Goal: Task Accomplishment & Management: Manage account settings

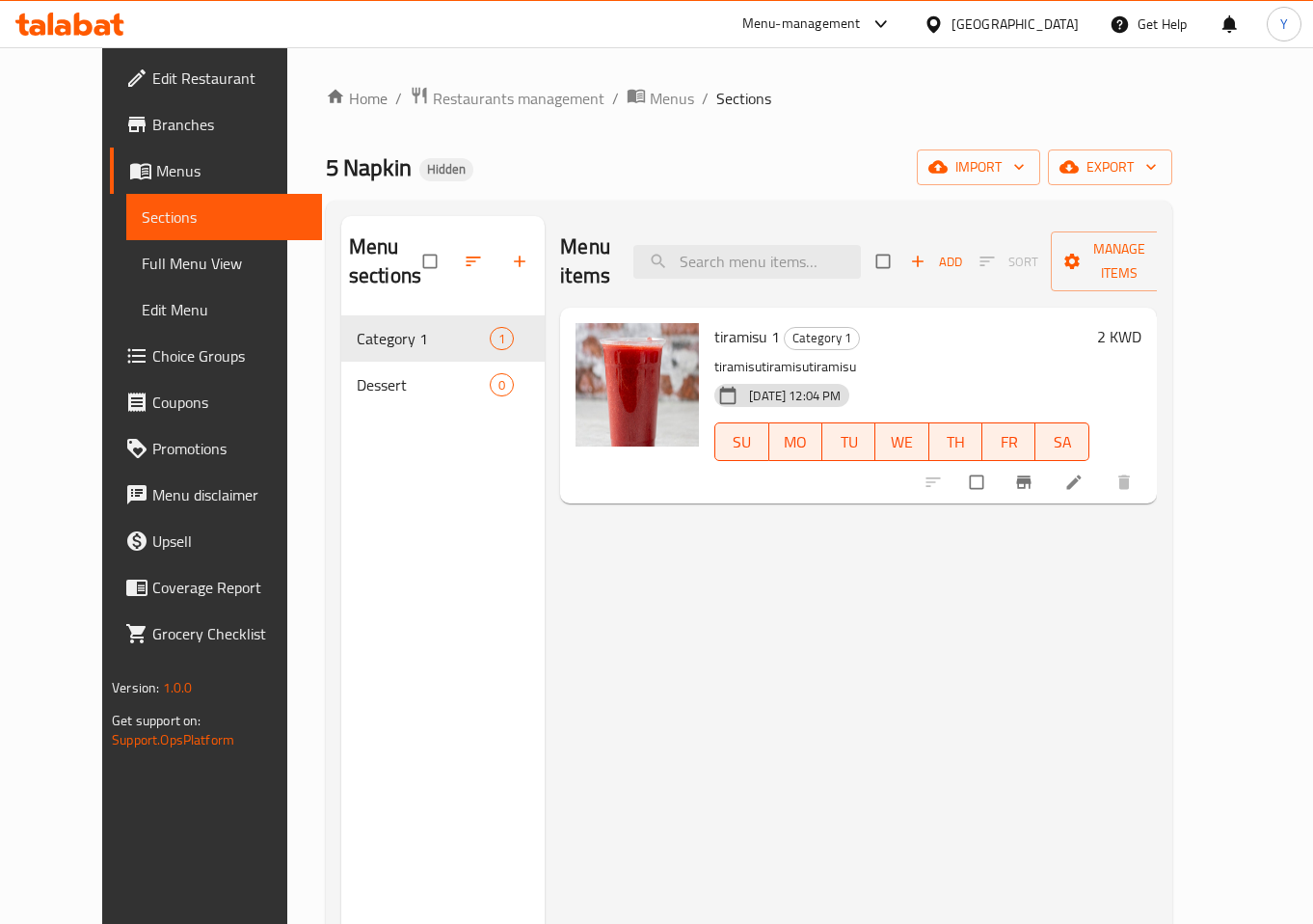
click at [632, 671] on div "Menu items Add Sort Manage items tiramisu 1 Category 1 tiramisutiramisutiramisu…" at bounding box center [851, 678] width 612 height 924
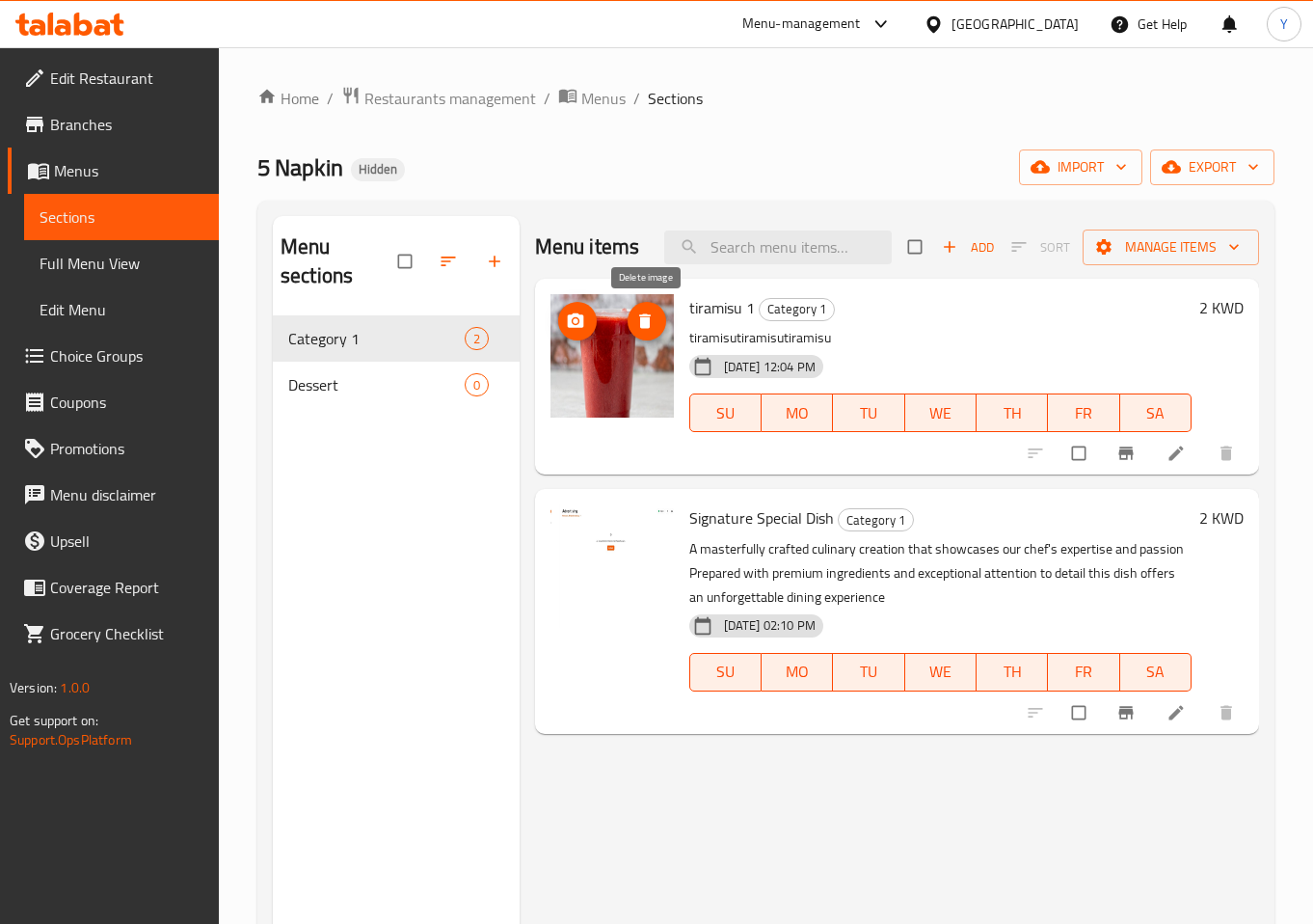
click at [646, 325] on icon "delete image" at bounding box center [645, 320] width 12 height 15
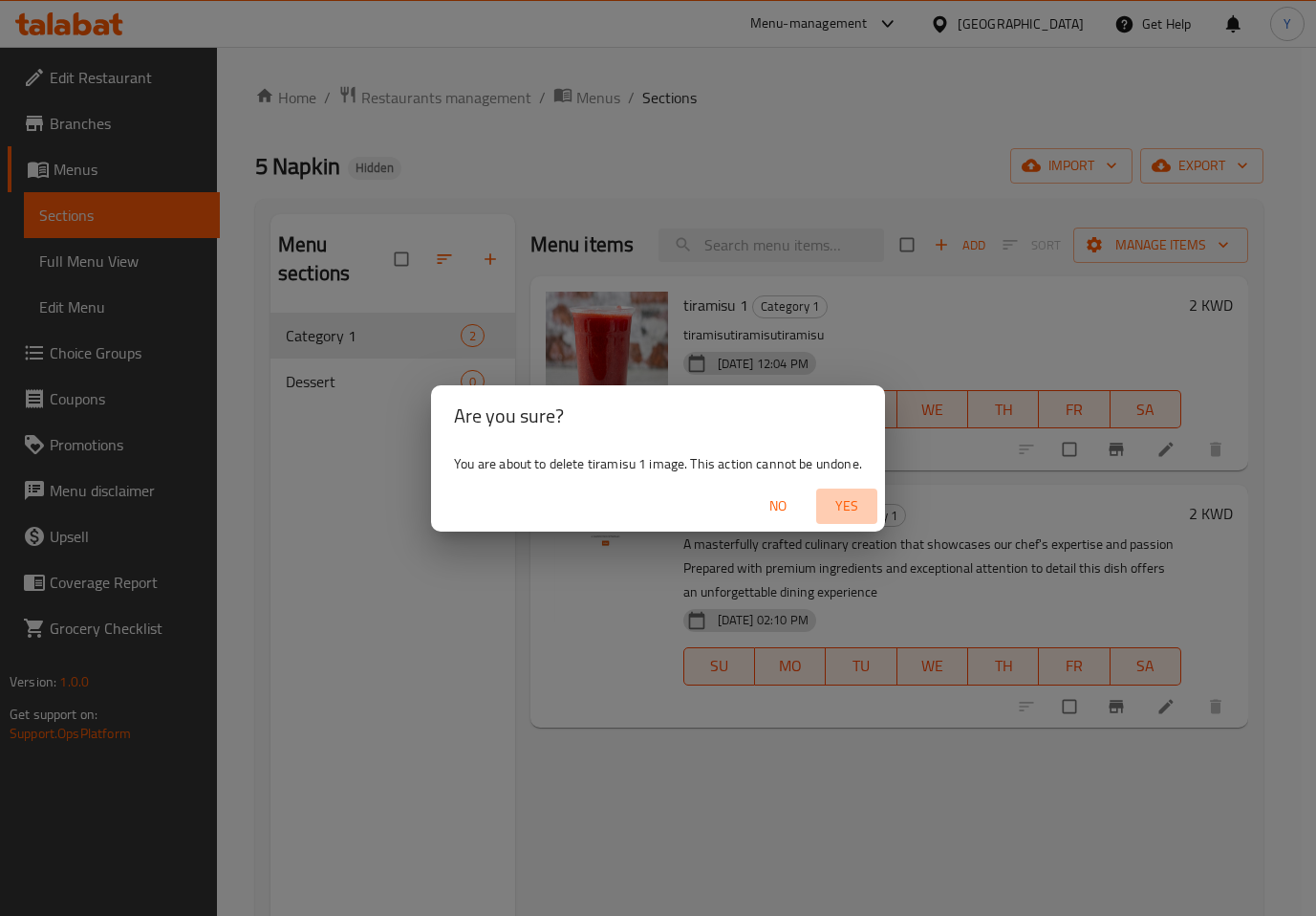
click at [847, 511] on span "Yes" at bounding box center [846, 505] width 45 height 24
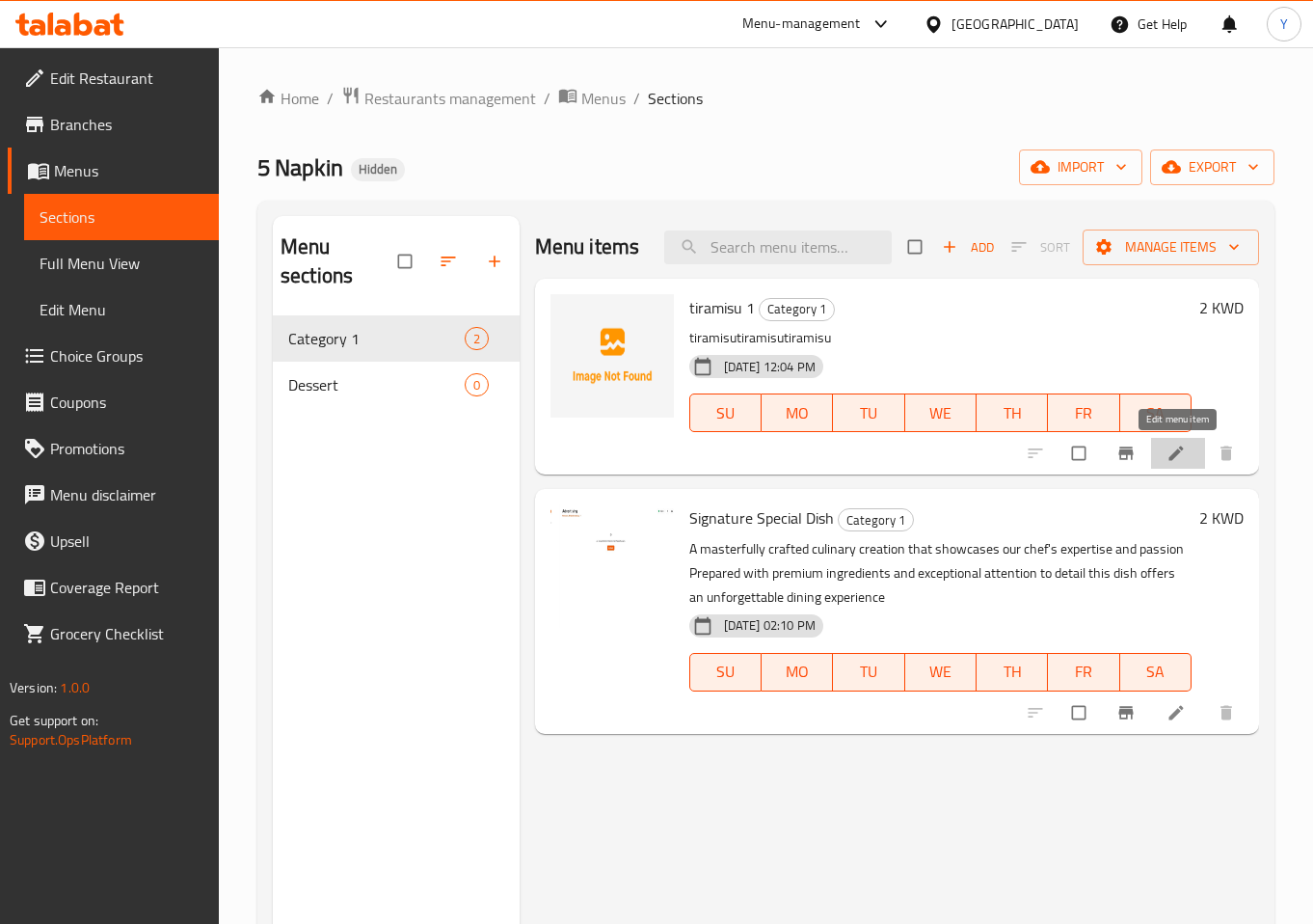
click at [1178, 452] on icon at bounding box center [1176, 453] width 15 height 15
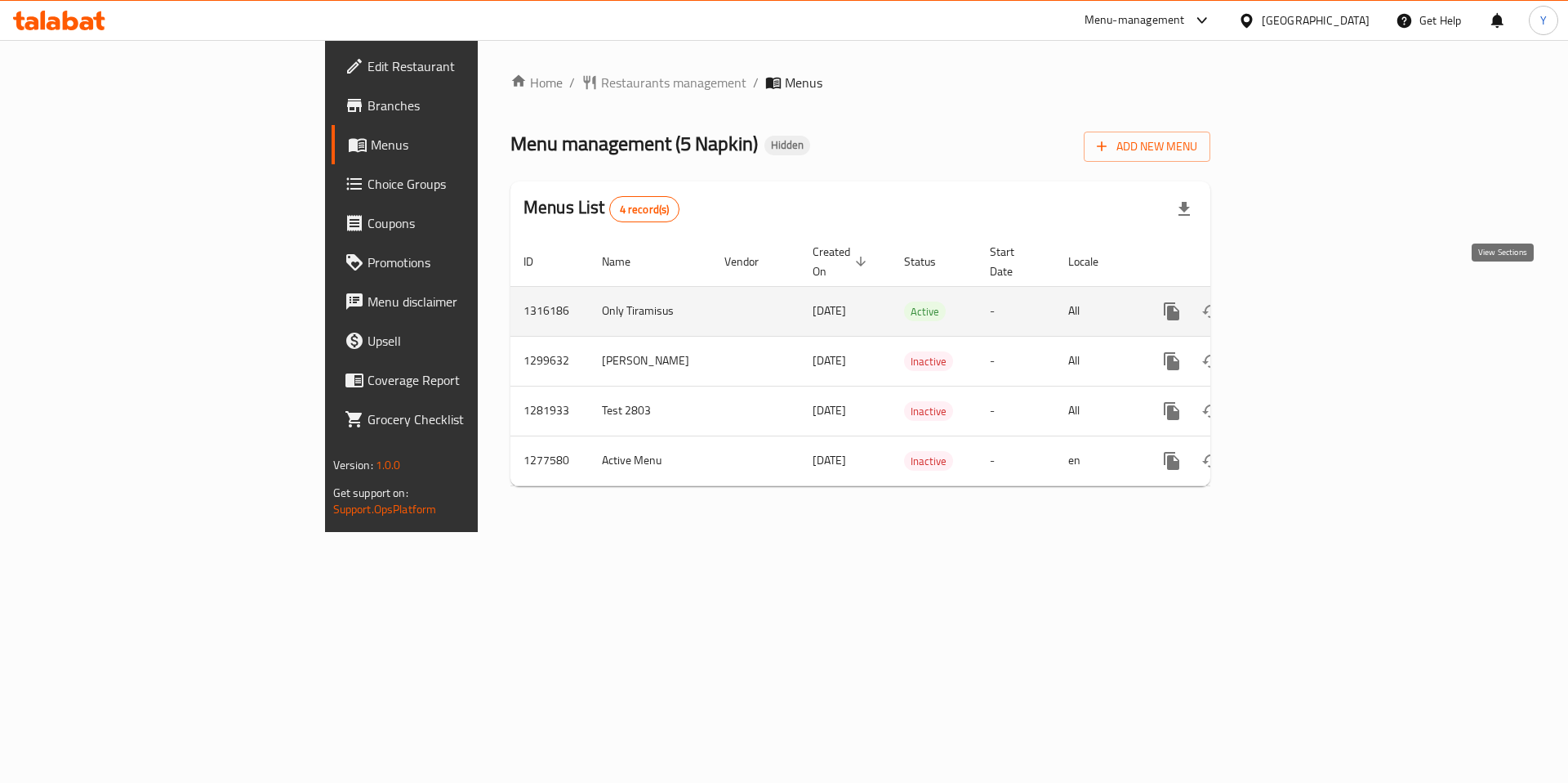
click at [1300, 301] on icon "enhanced table" at bounding box center [1290, 311] width 20 height 20
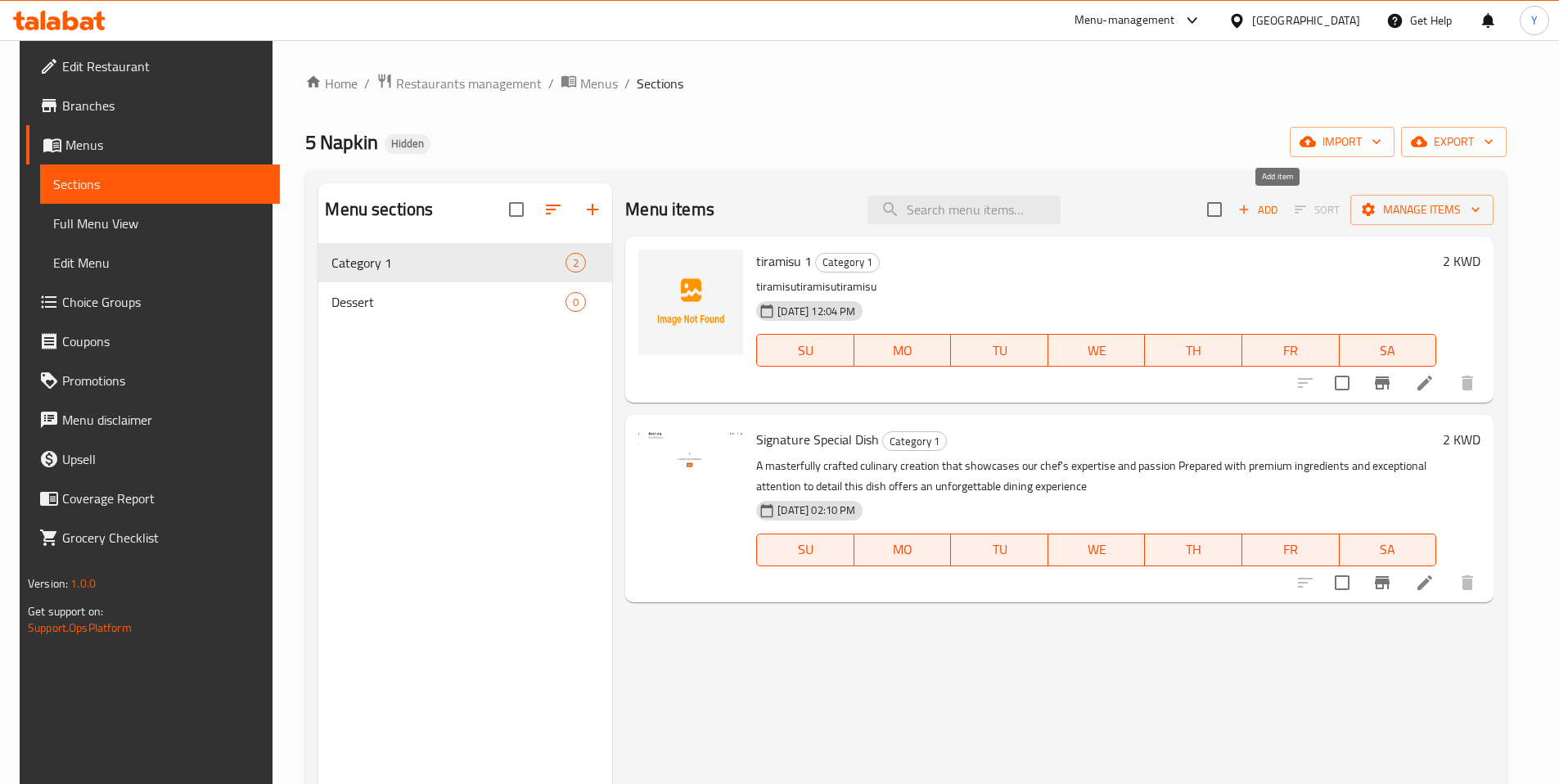
click at [1274, 214] on span "Add" at bounding box center [1258, 209] width 44 height 19
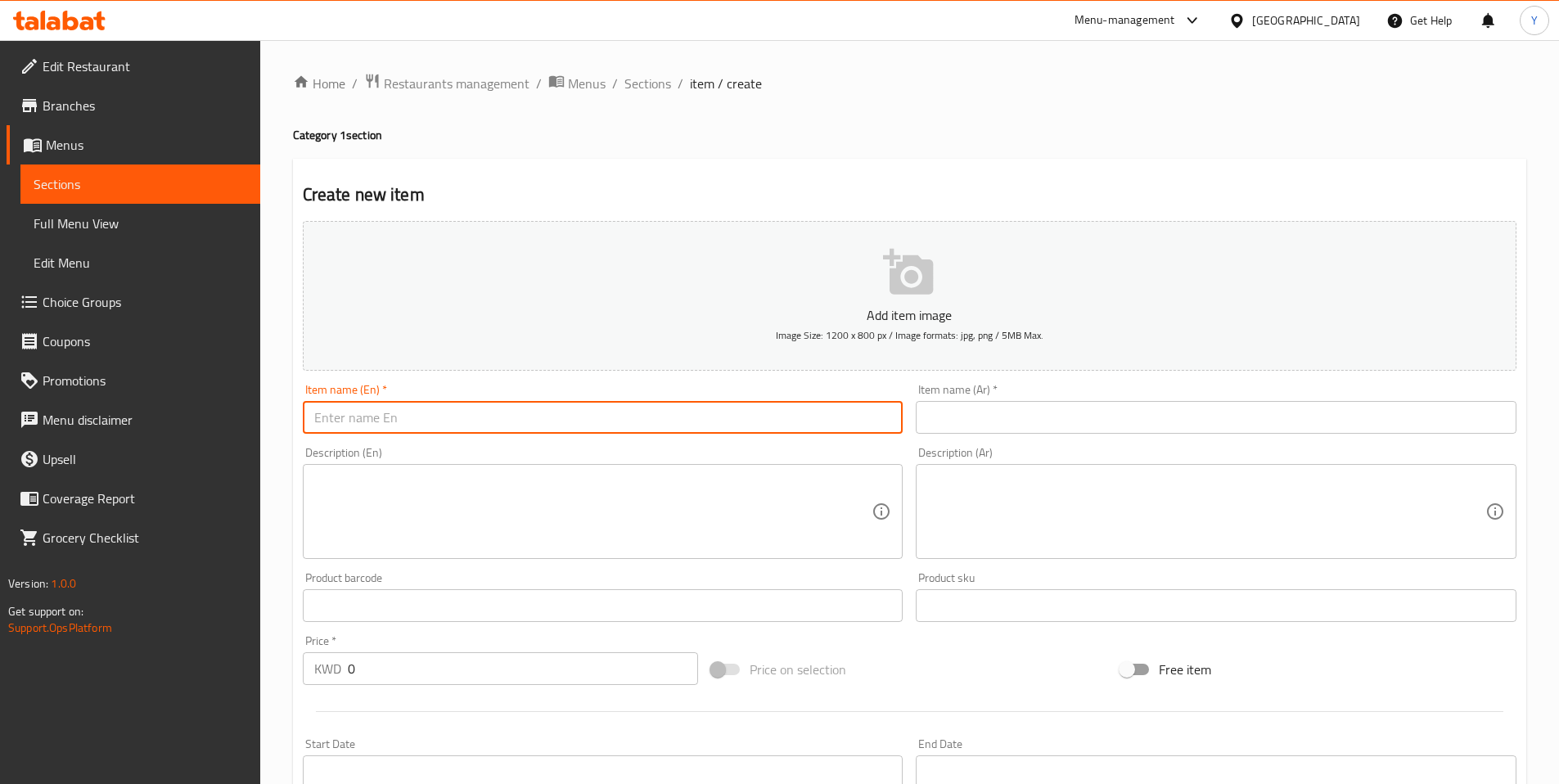
click at [375, 419] on input "text" at bounding box center [603, 418] width 601 height 33
click at [510, 419] on input "New Item for post deployment tests" at bounding box center [603, 418] width 601 height 33
drag, startPoint x: 524, startPoint y: 418, endPoint x: 235, endPoint y: 421, distance: 289.0
click at [235, 421] on div "Edit Restaurant Branches Menus Sections Full Menu View Edit Menu Choice Groups …" at bounding box center [780, 597] width 1559 height 1116
type input "New Item for post deployment tests"
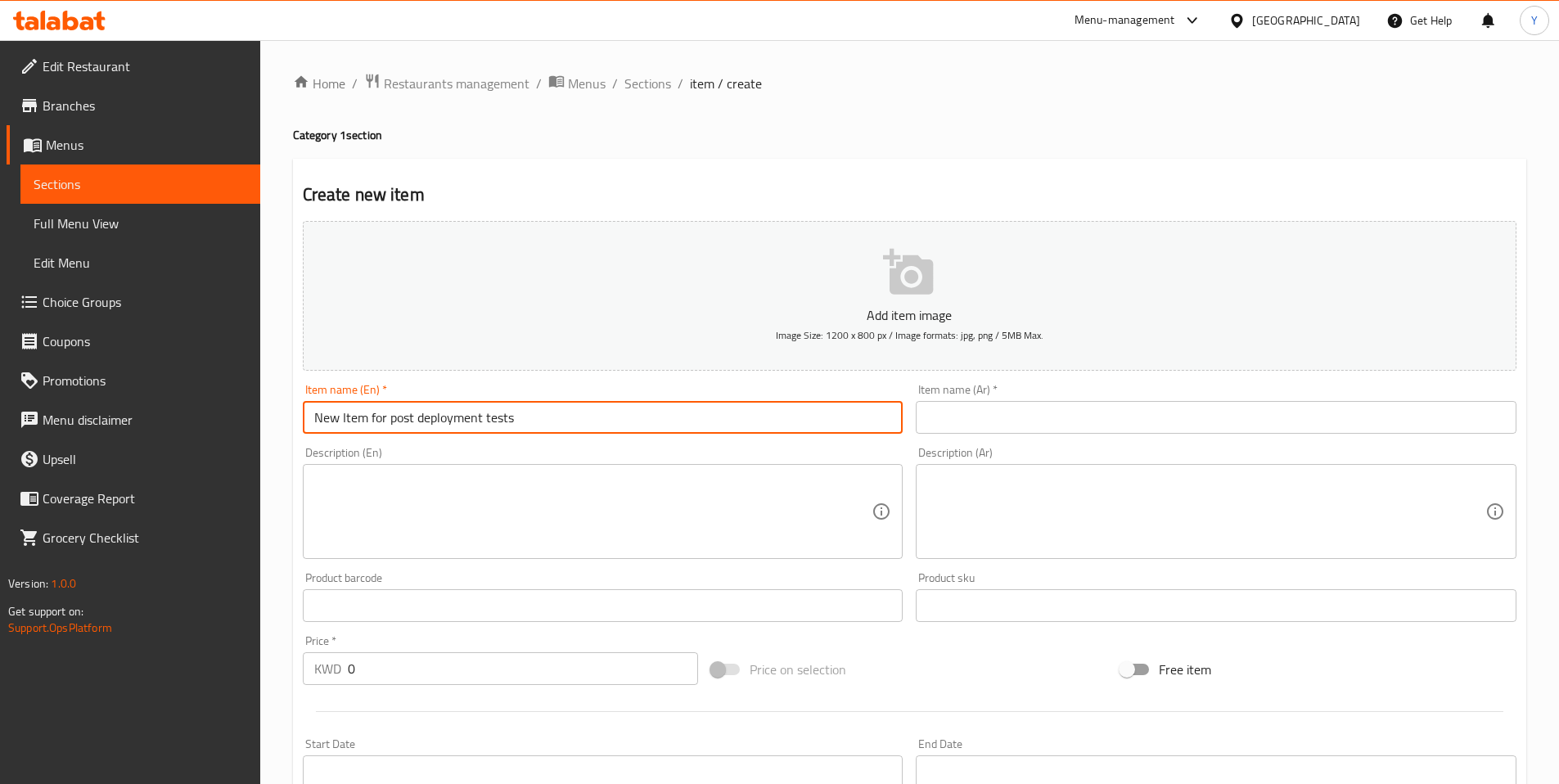
click at [962, 418] on input "text" at bounding box center [1216, 418] width 601 height 33
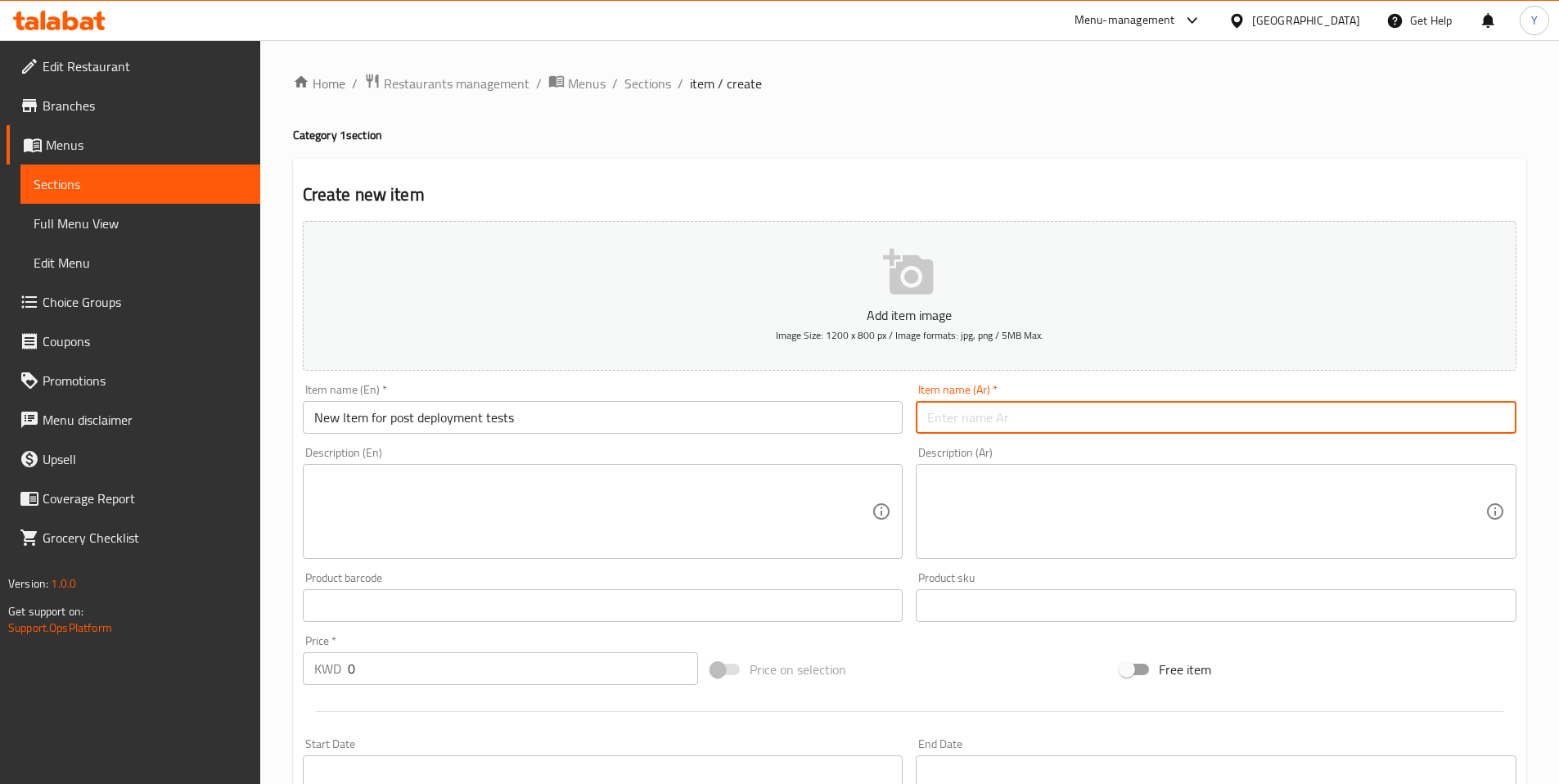
type input "يسيسشيش"
click at [437, 483] on textarea at bounding box center [593, 512] width 559 height 78
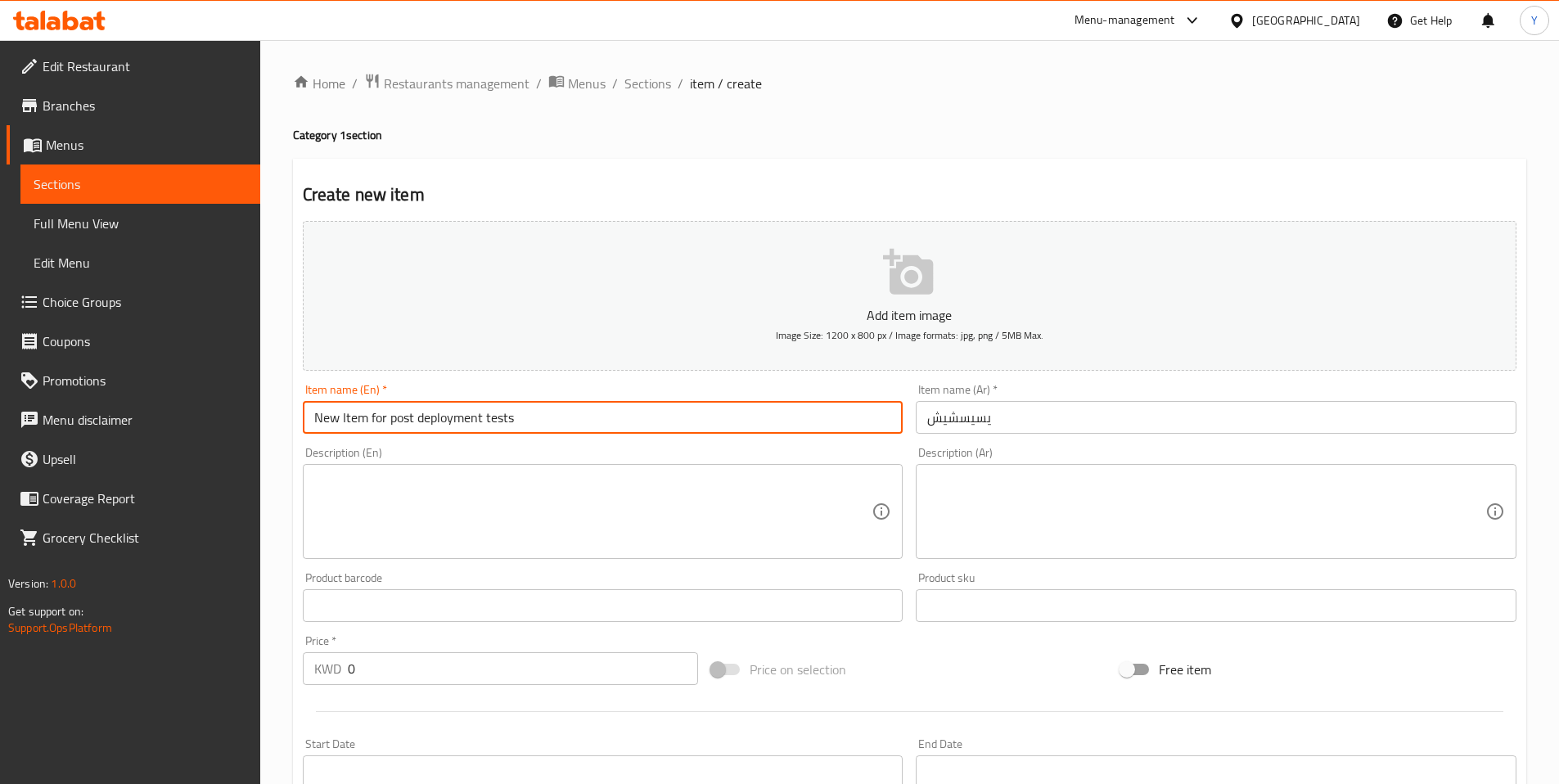
click at [567, 424] on input "New Item for post deployment tests" at bounding box center [603, 418] width 601 height 33
type input "[DO NOT TOUCH] New Item for post deployment tests"
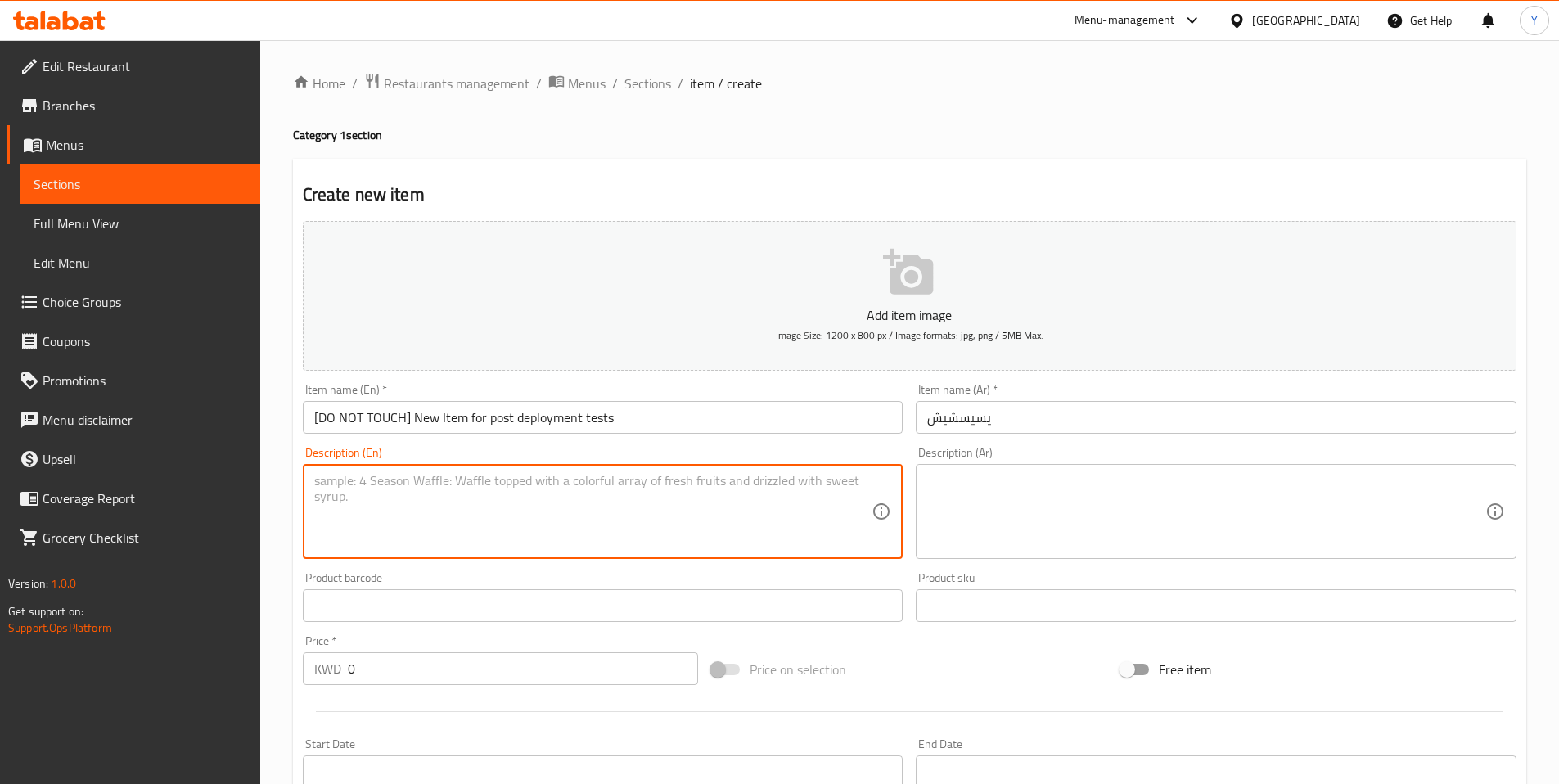
click at [594, 519] on textarea at bounding box center [593, 512] width 559 height 78
click at [588, 419] on input "[DO NOT TOUCH] New Item for post deployment tests" at bounding box center [603, 418] width 601 height 33
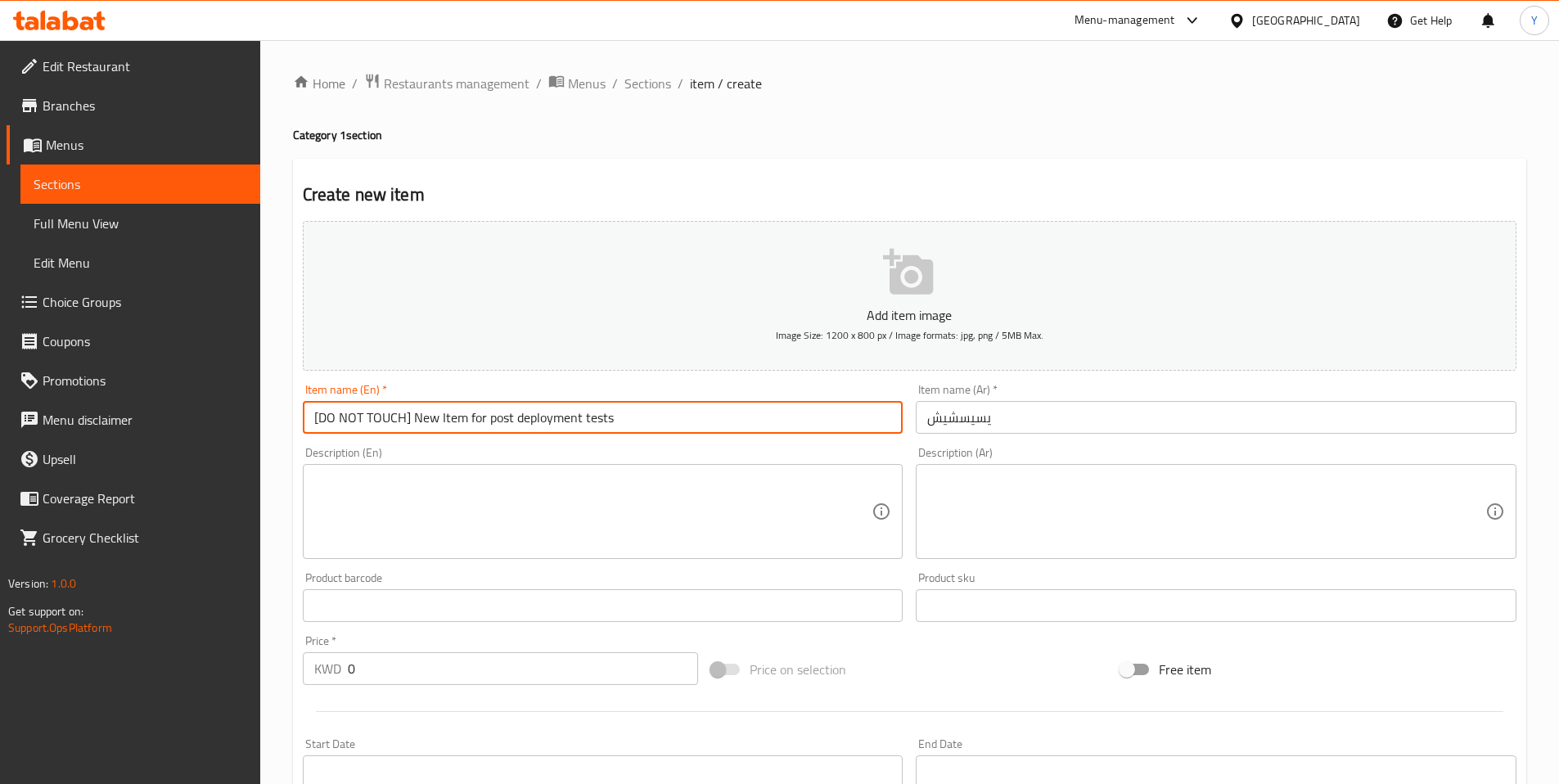
click at [588, 419] on input "[DO NOT TOUCH] New Item for post deployment tests" at bounding box center [603, 418] width 601 height 33
click at [465, 475] on textarea at bounding box center [593, 512] width 559 height 78
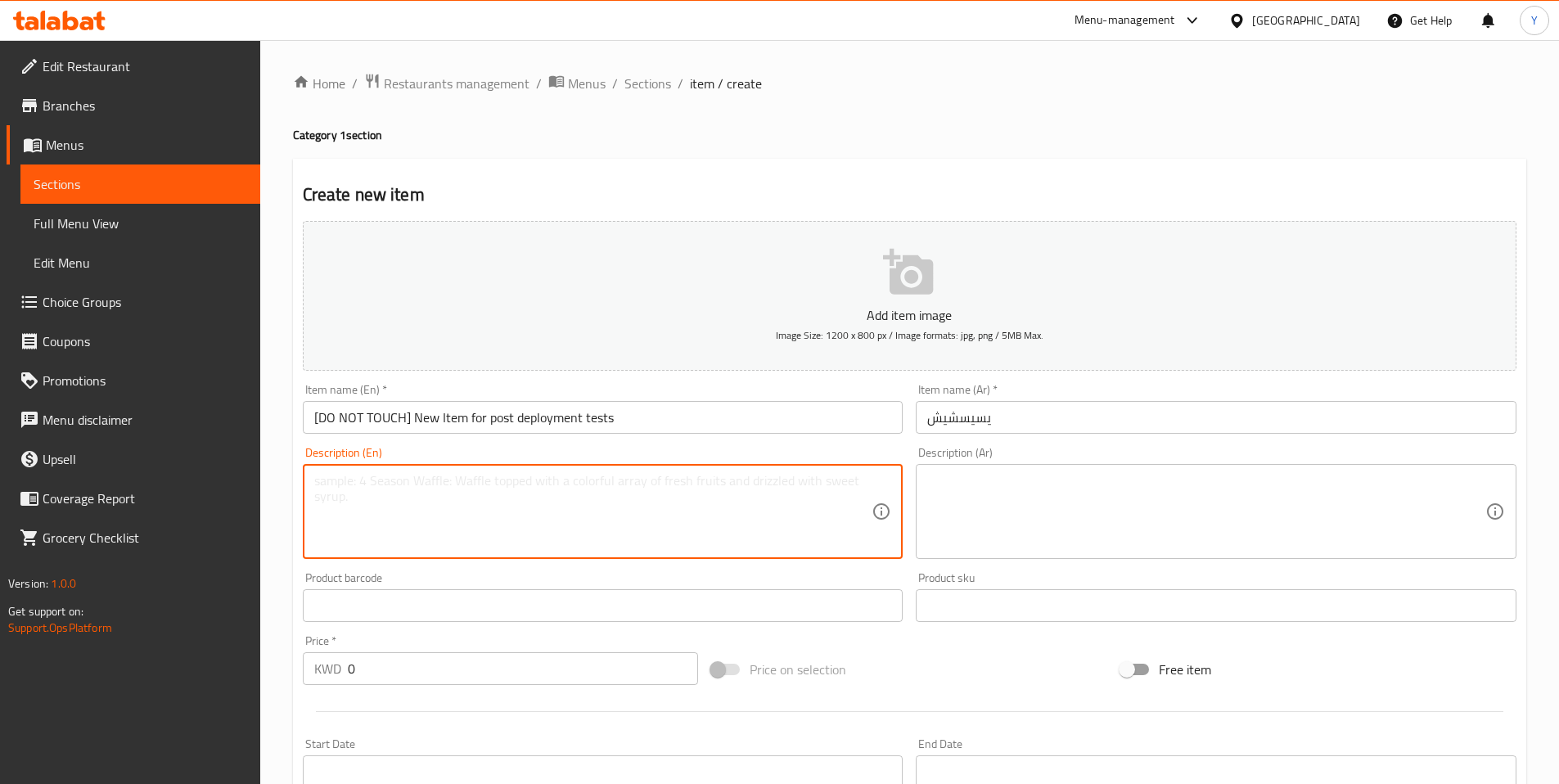
paste textarea "[DO NOT TOUCH] New Item for post deployment tests"
type textarea "[DO NOT TOUCH] New Item for post deployment tests"
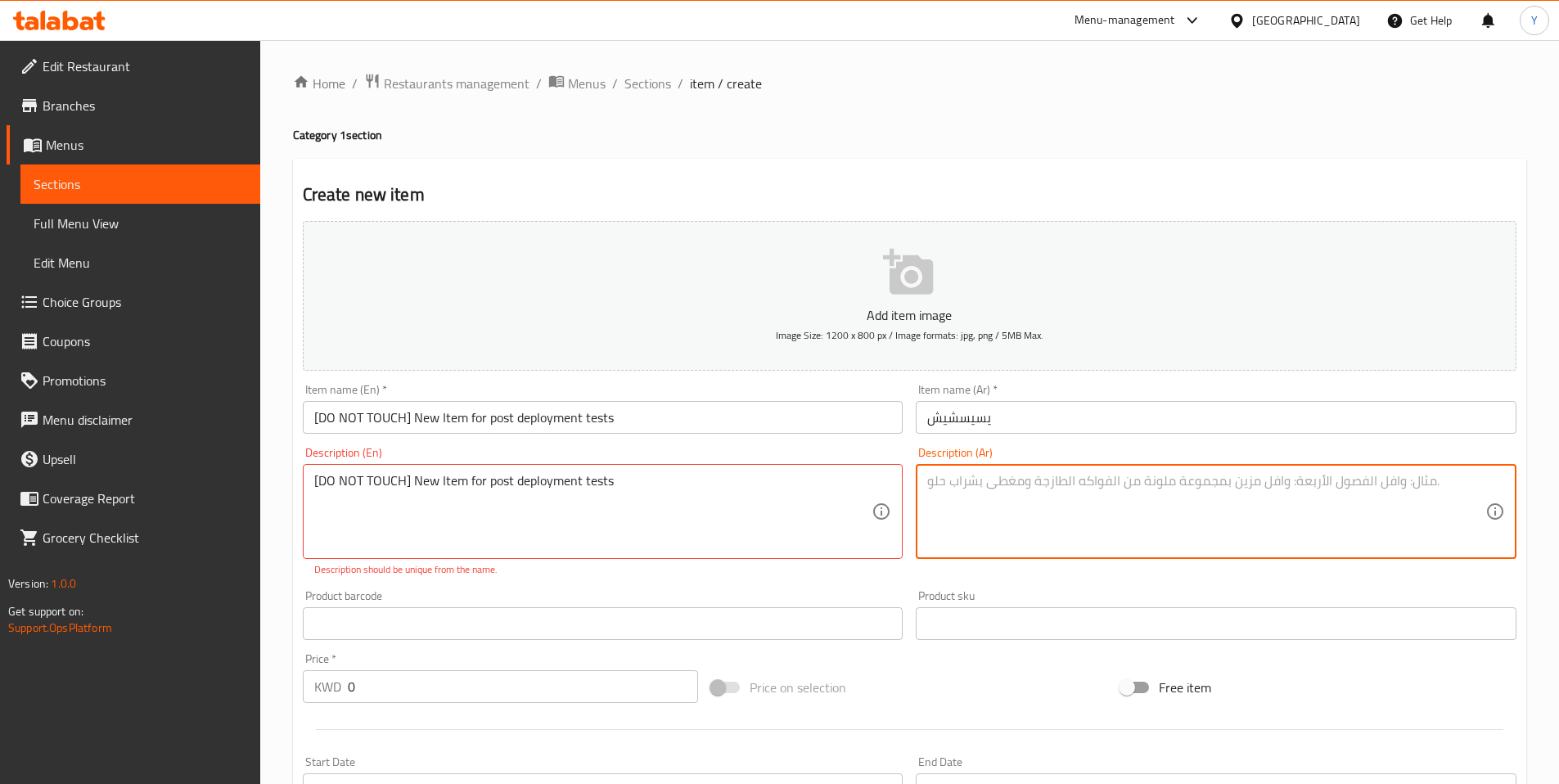
click at [980, 490] on textarea at bounding box center [1206, 512] width 559 height 78
click at [989, 503] on textarea at bounding box center [1206, 512] width 559 height 78
click at [963, 417] on input "يسيسشيش" at bounding box center [1216, 418] width 601 height 33
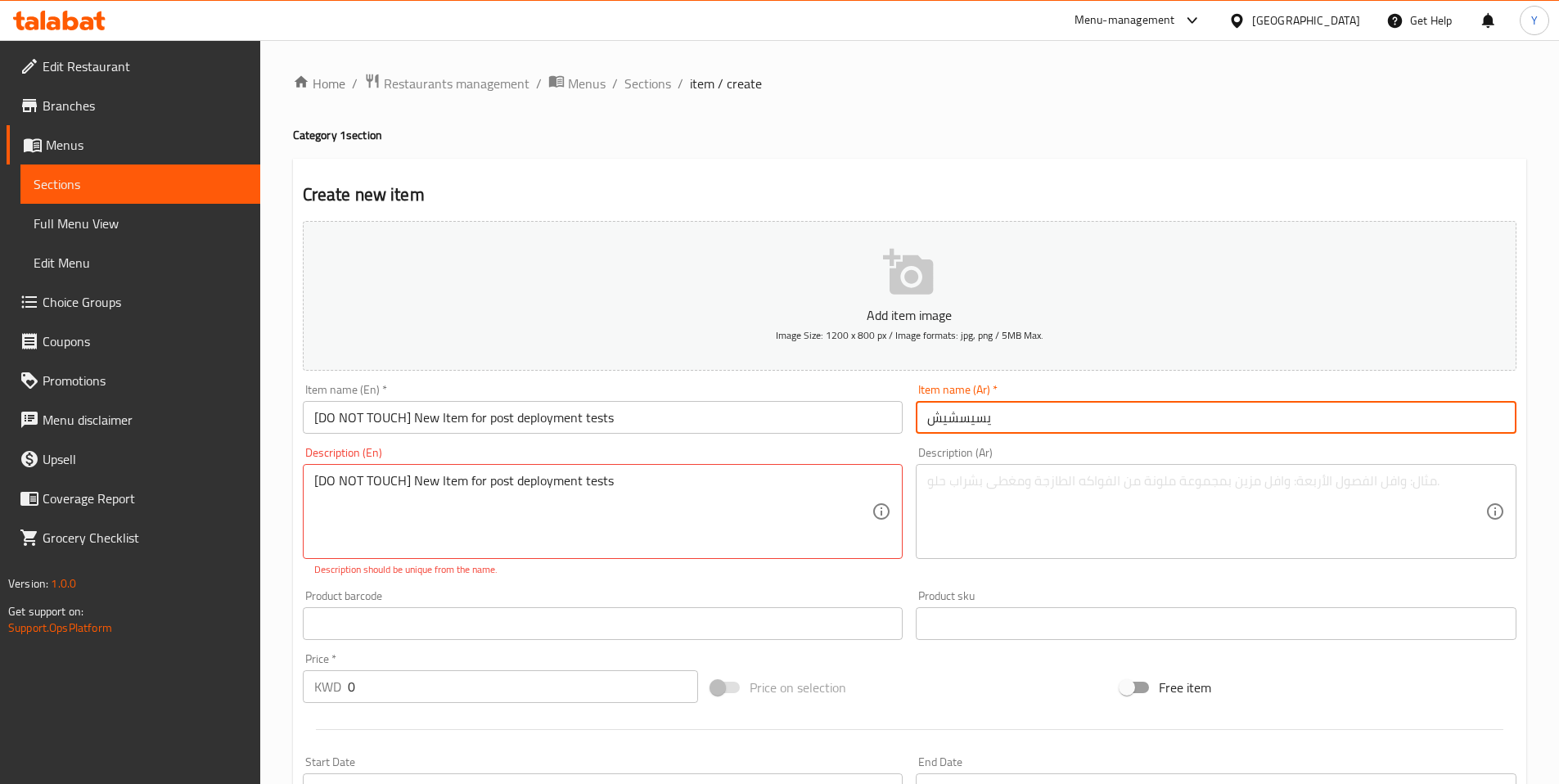
click at [963, 417] on input "يسيسشيش" at bounding box center [1216, 418] width 601 height 33
click at [963, 479] on textarea at bounding box center [1206, 512] width 559 height 78
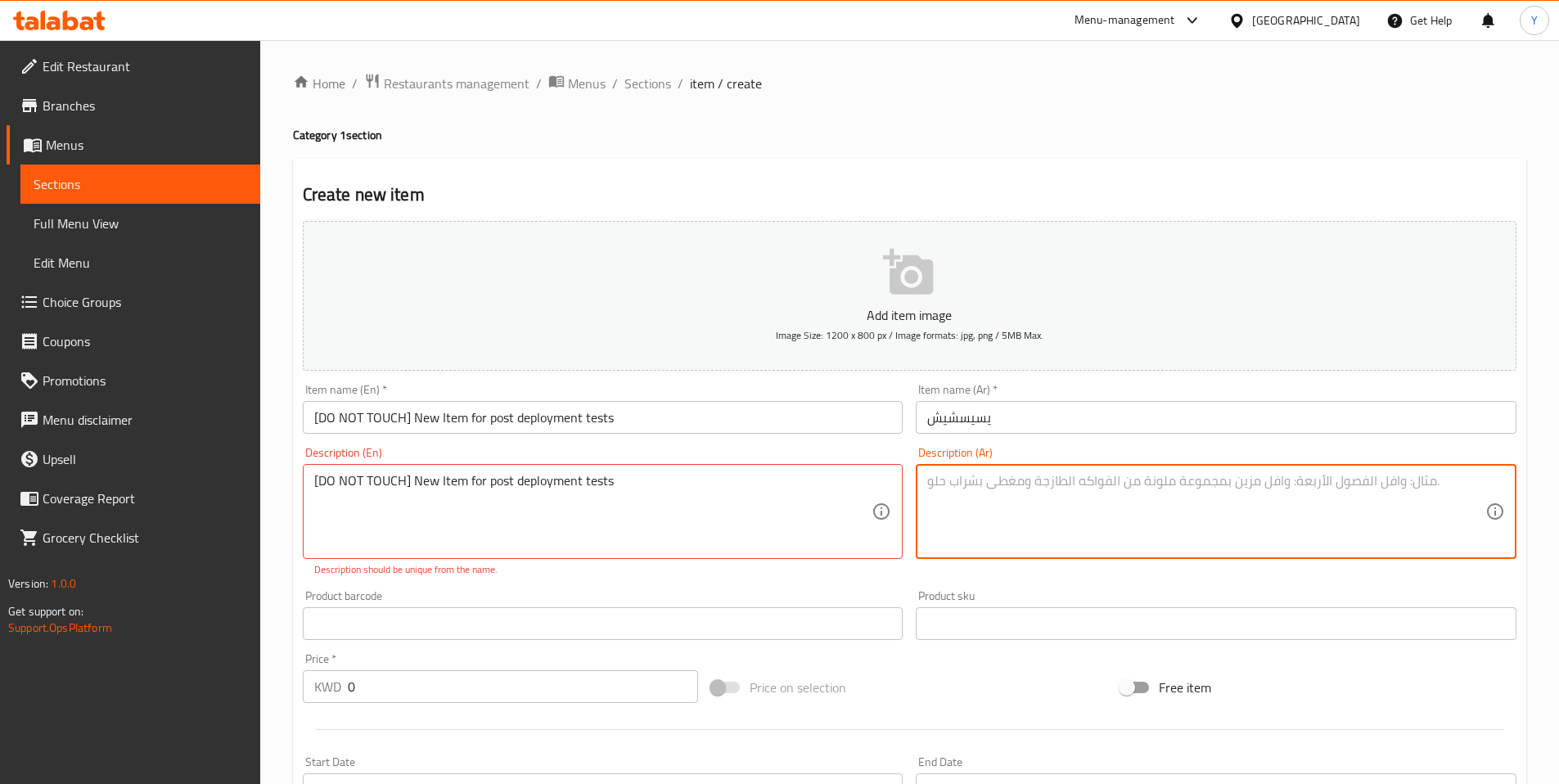
paste textarea "يسيسشيش"
type textarea "يسيسشيش"
click at [930, 181] on div "Create new item Add item image Image Size: 1200 x 800 px / Image formats: jpg, …" at bounding box center [909, 643] width 1234 height 970
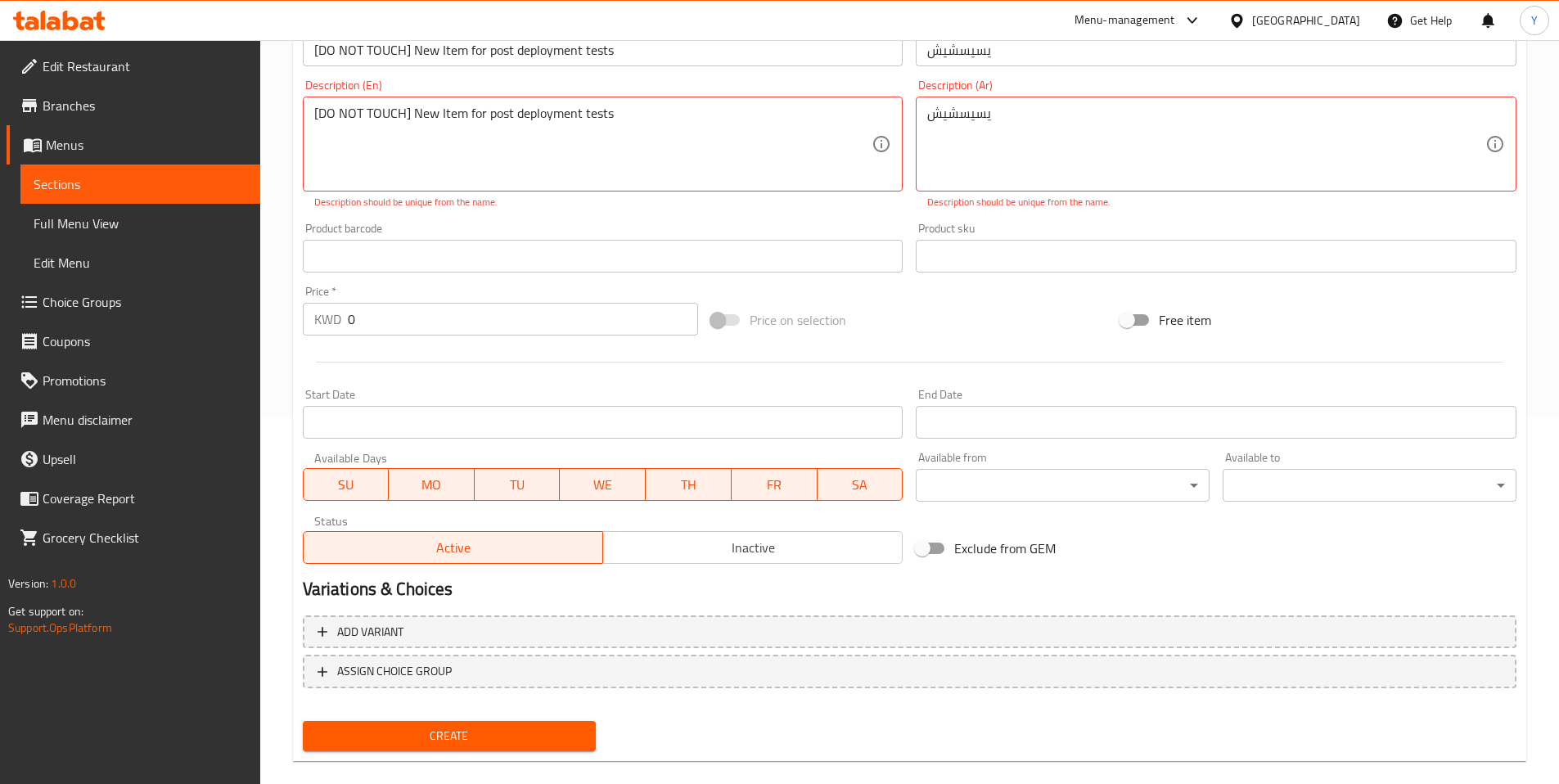
scroll to position [390, 0]
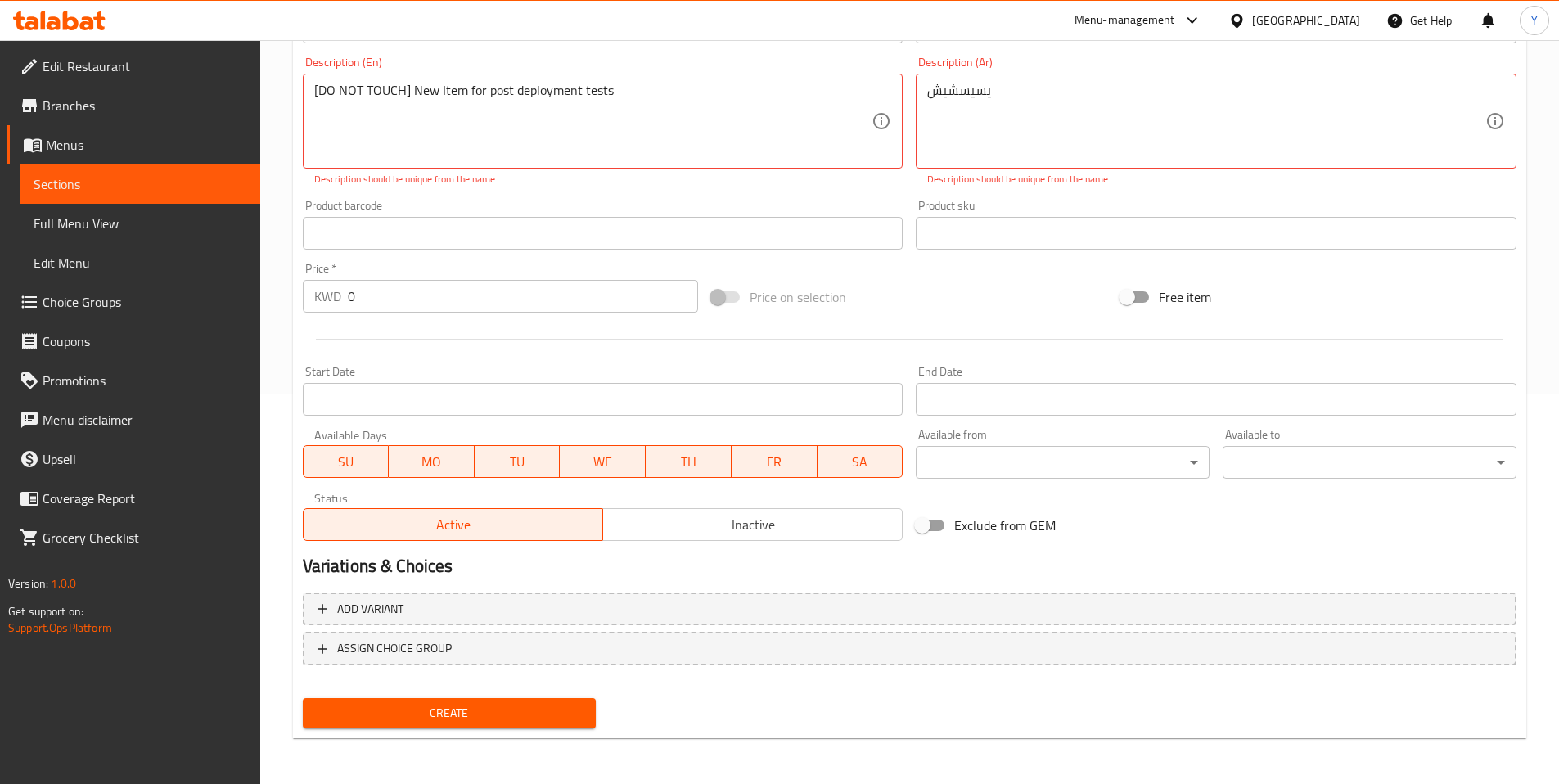
click at [463, 717] on span "Create" at bounding box center [449, 713] width 267 height 21
type textarea "[DO NOT TOUCH] New Item for post deployment tests DESC"
click at [429, 709] on span "Create" at bounding box center [449, 713] width 267 height 21
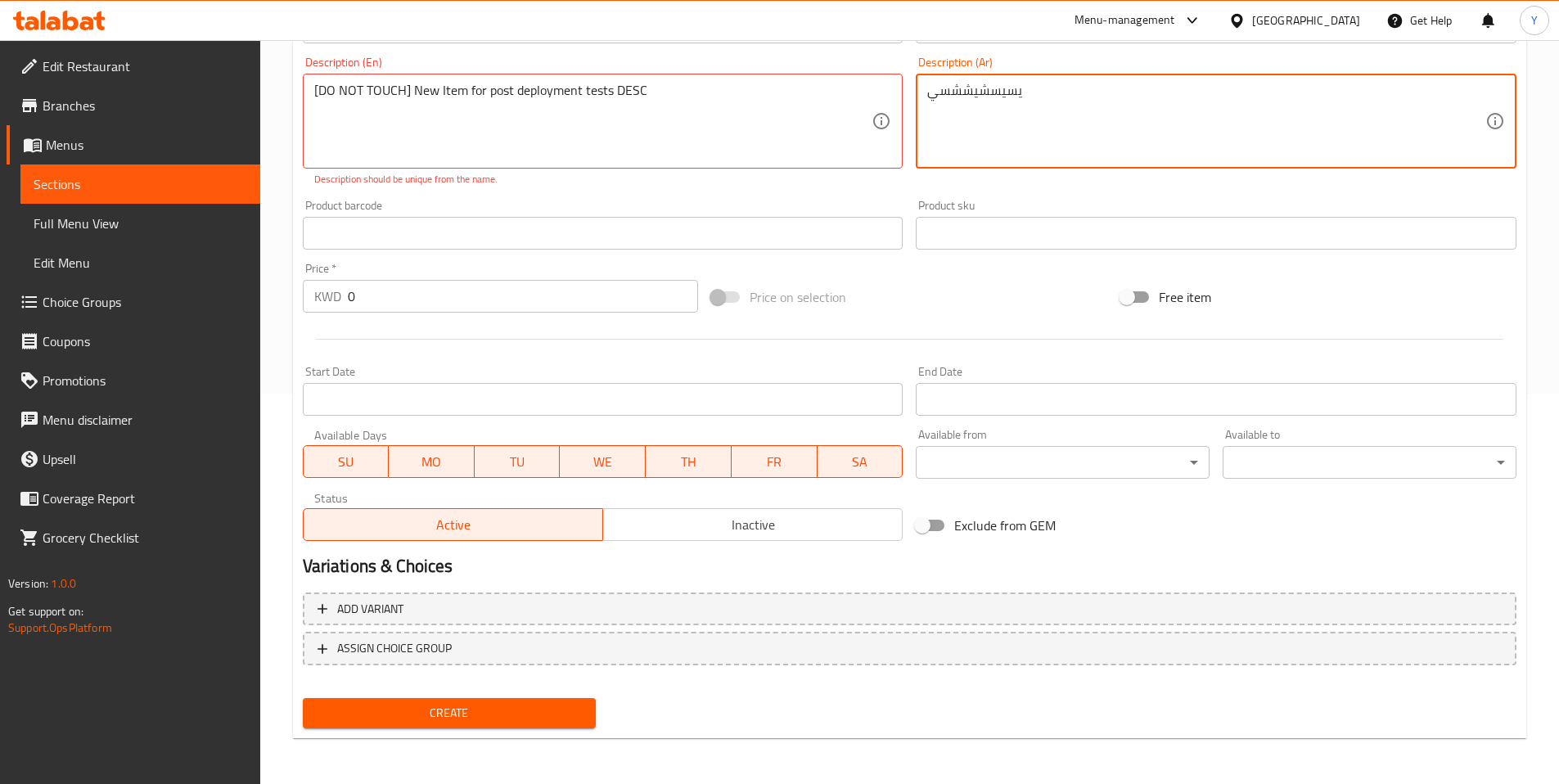
type textarea "يسيسشيششسي"
click at [472, 714] on span "Create" at bounding box center [449, 713] width 267 height 21
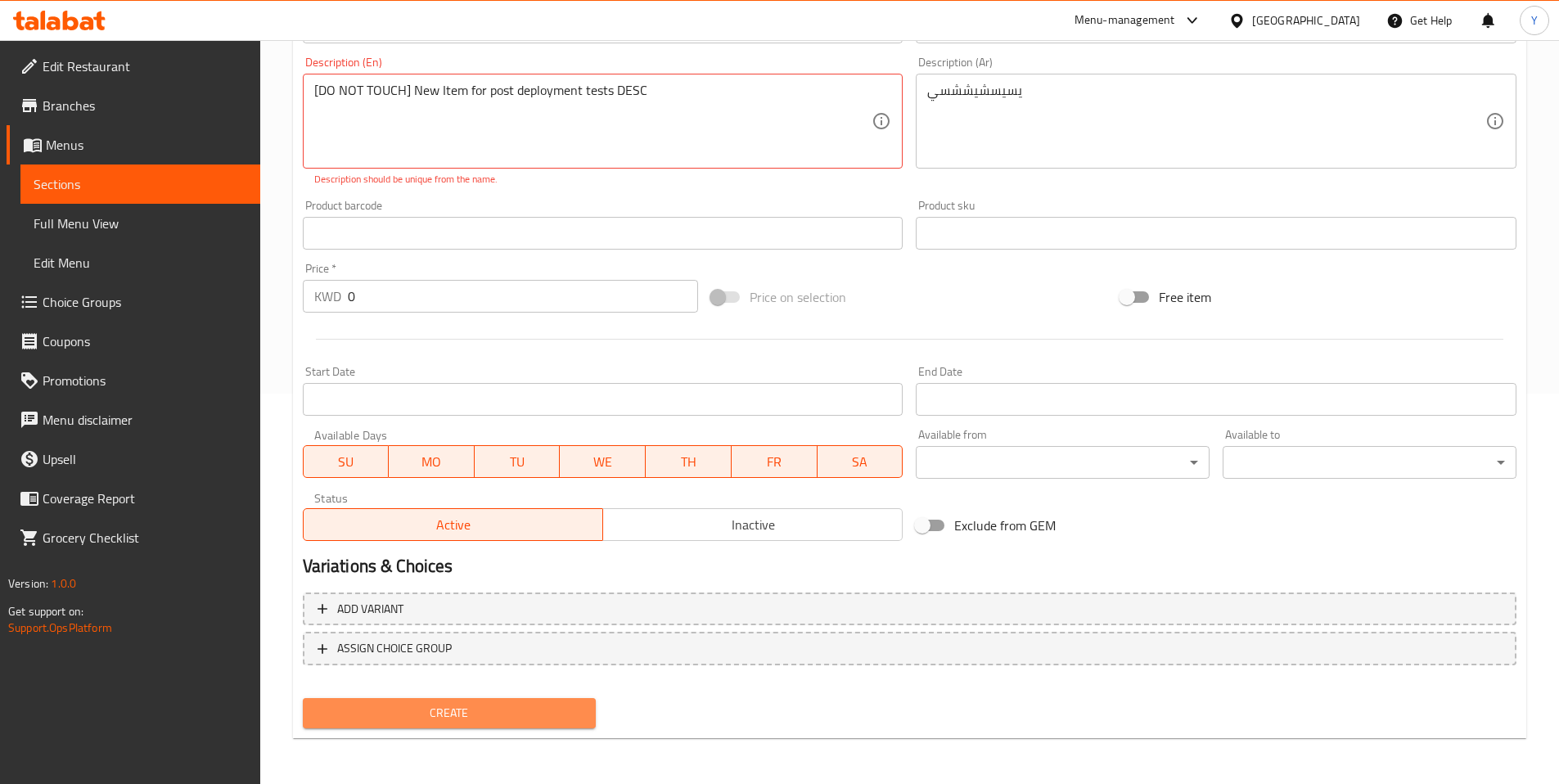
click at [477, 715] on span "Create" at bounding box center [449, 713] width 267 height 21
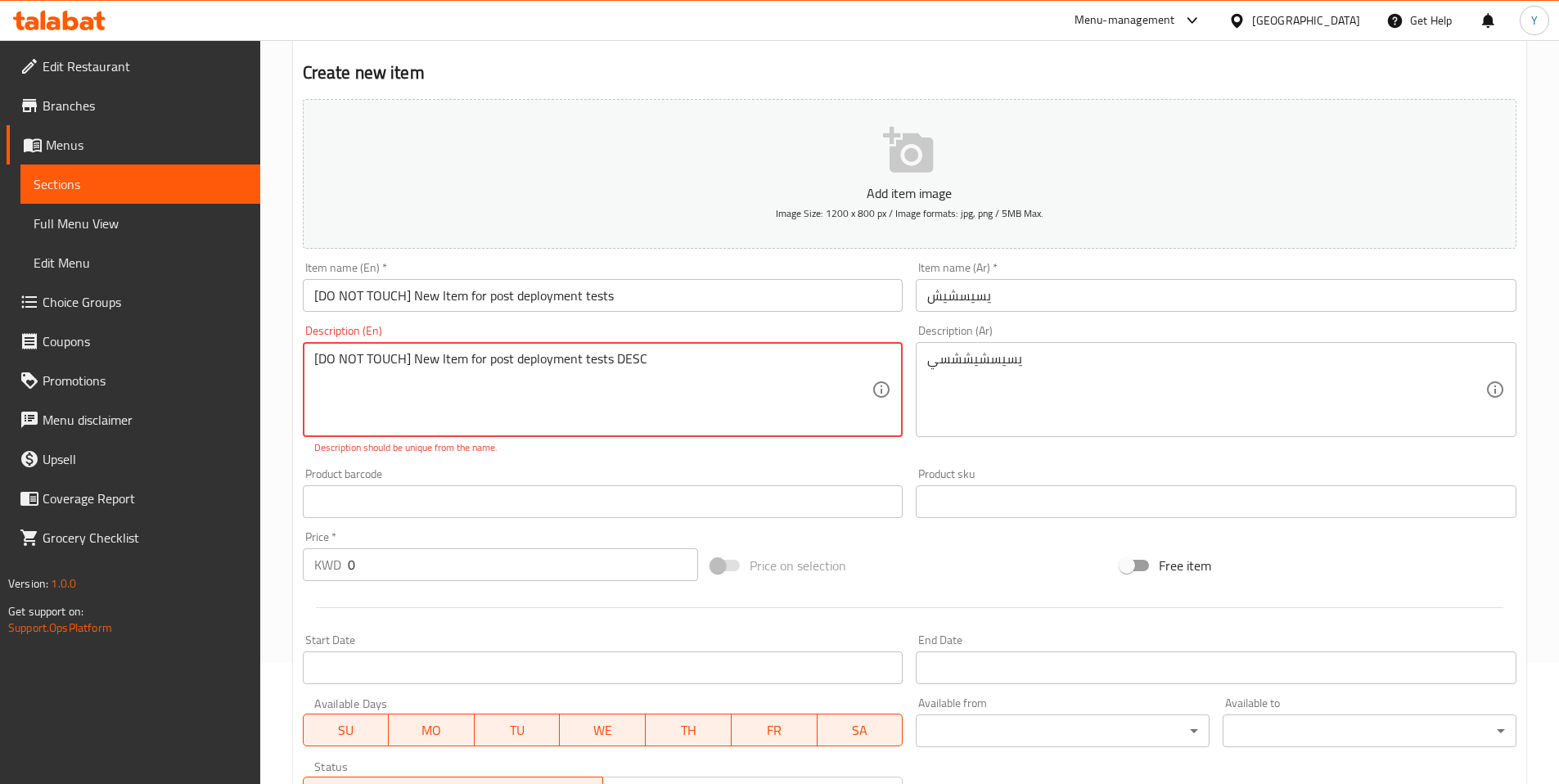
scroll to position [0, 0]
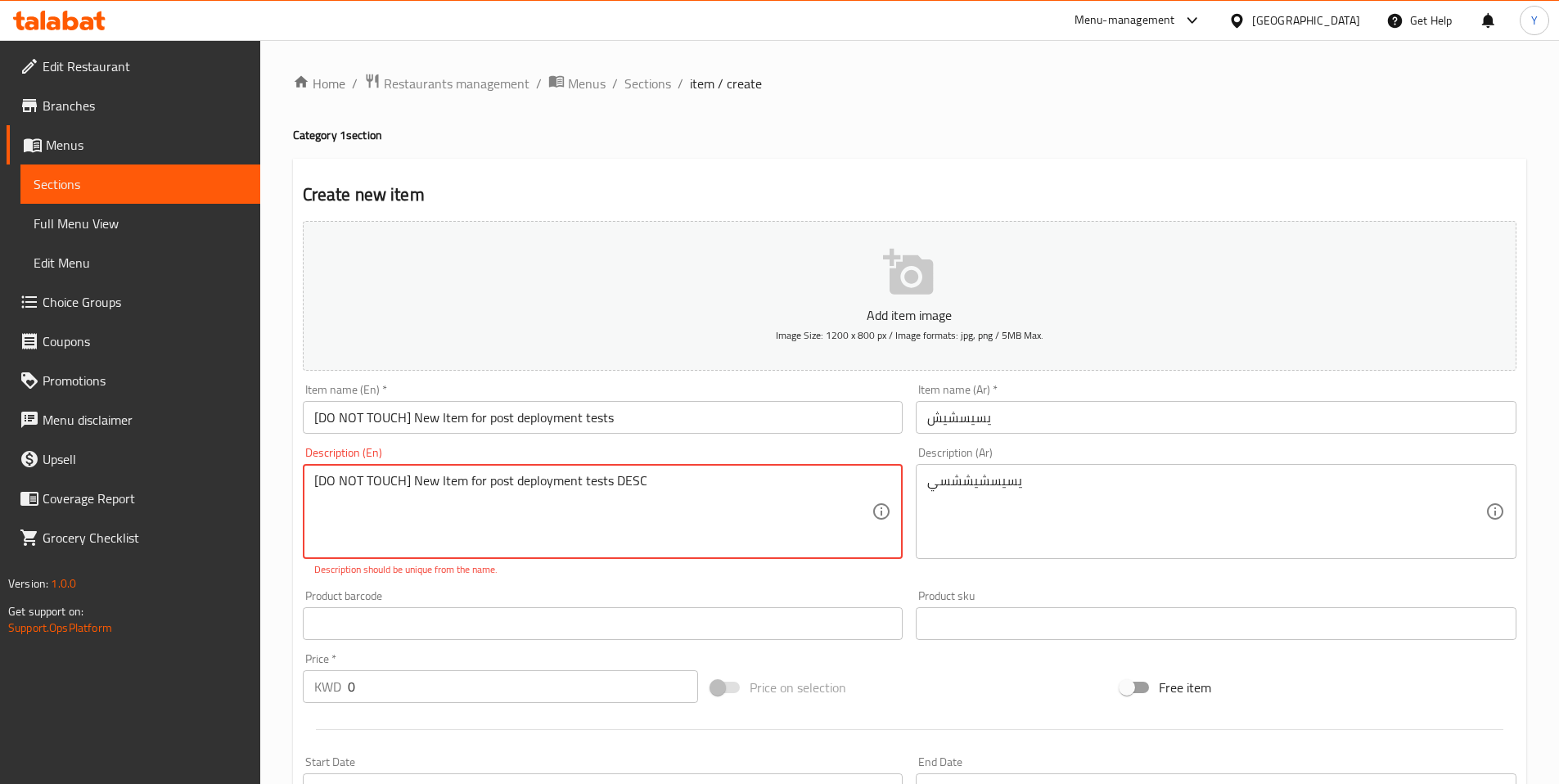
click at [681, 485] on textarea "[DO NOT TOUCH] New Item for post deployment tests DESC" at bounding box center [593, 512] width 559 height 78
click at [621, 481] on textarea "[DO NOT TOUCH] New Item for post deployment tests DESC" at bounding box center [593, 512] width 559 height 78
click at [408, 474] on textarea "[DO NOT TOUCH] New Item for post deployment tests" at bounding box center [593, 512] width 559 height 78
paste textarea "DESC"
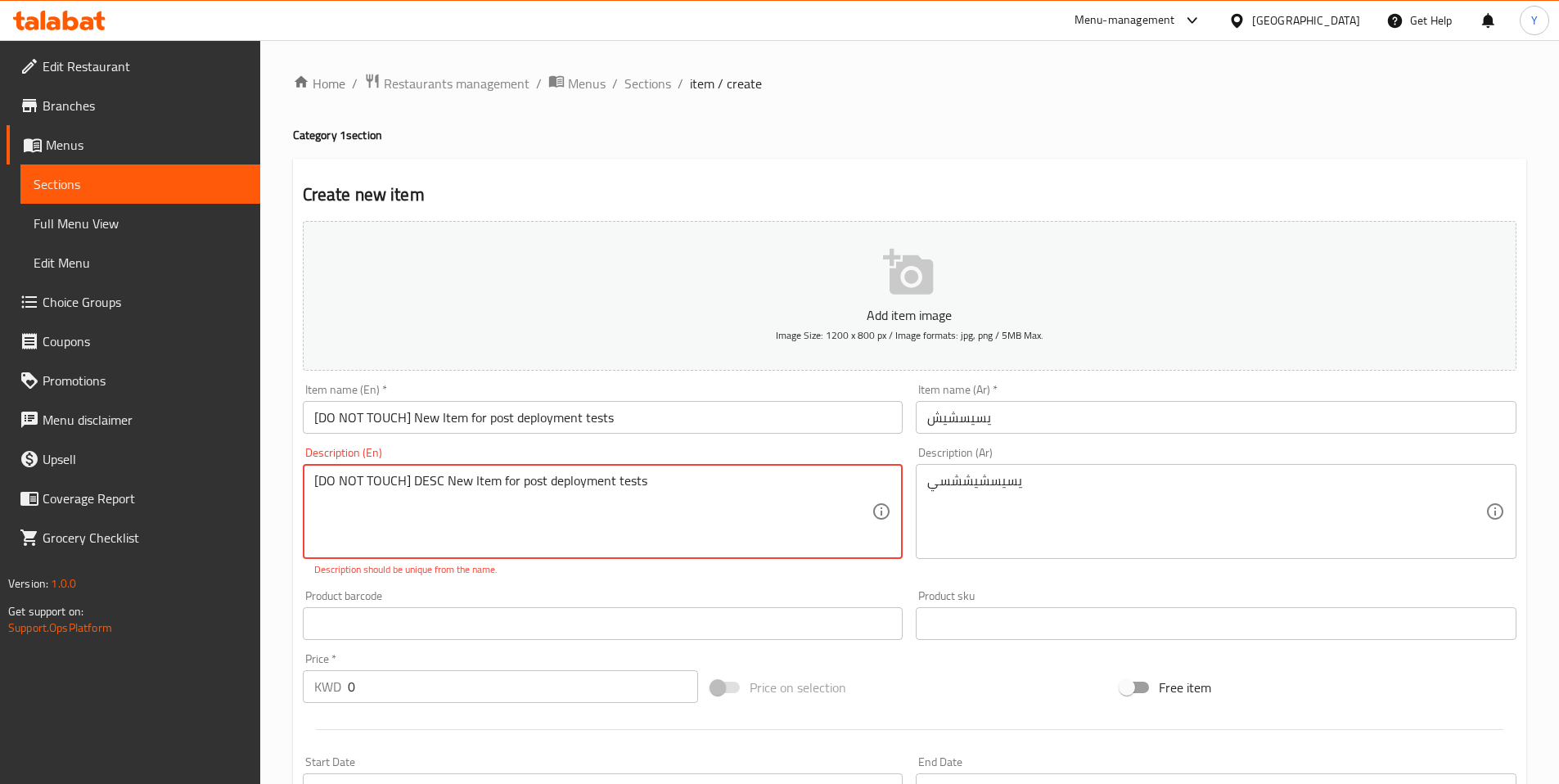
scroll to position [390, 0]
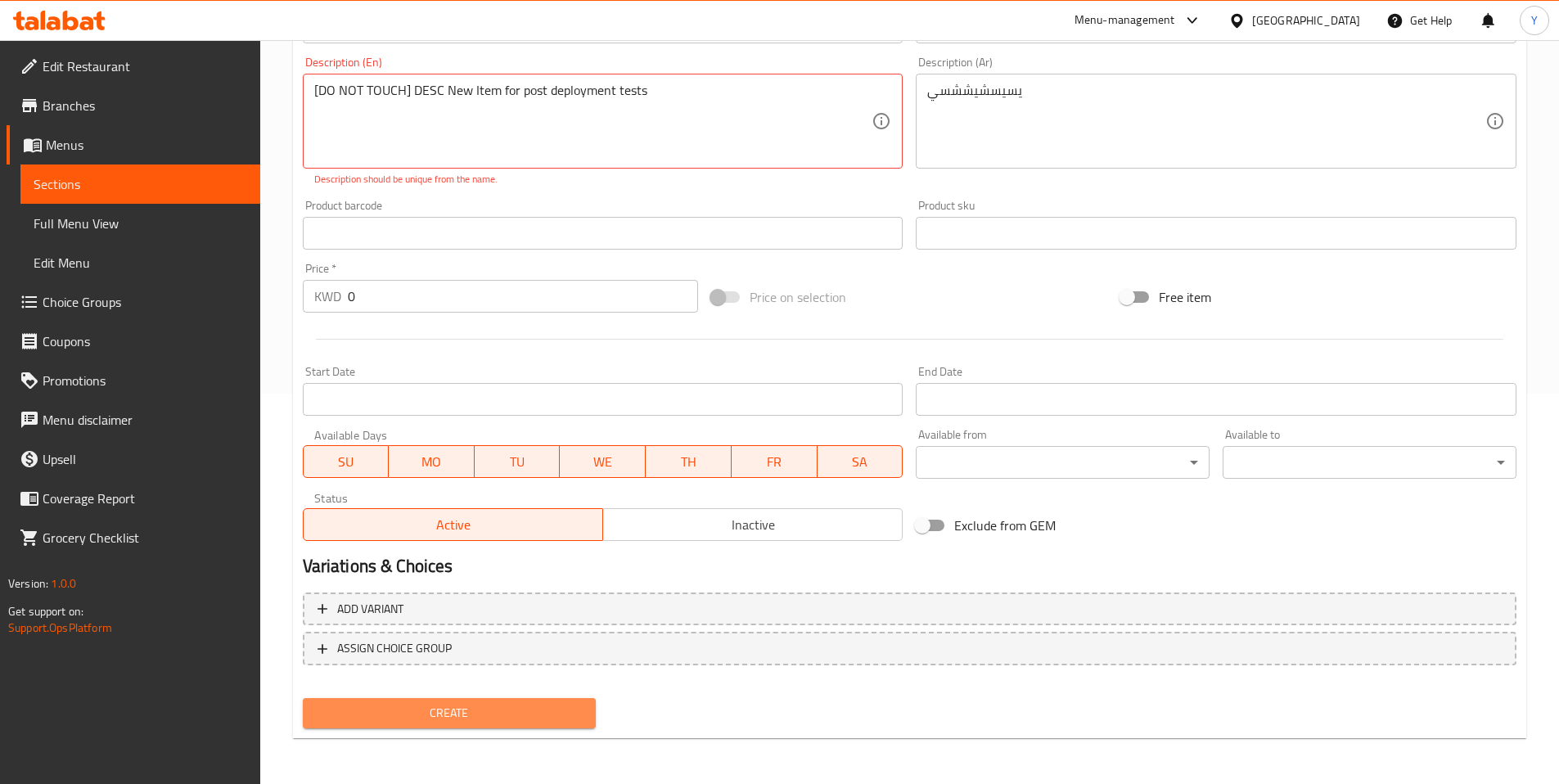
click at [430, 708] on span "Create" at bounding box center [449, 713] width 267 height 21
click at [664, 81] on div "[DO NOT TOUCH] DESC New Item for post deployment tests Description (En)" at bounding box center [603, 121] width 601 height 95
click at [663, 83] on textarea "[DO NOT TOUCH] DESC New Item for post deployment tests" at bounding box center [593, 122] width 559 height 78
type textarea "[DO NOT TOUCH] DESC New Item for post deployment tests description"
click at [872, 182] on p "Description should be unique from the name." at bounding box center [603, 179] width 578 height 15
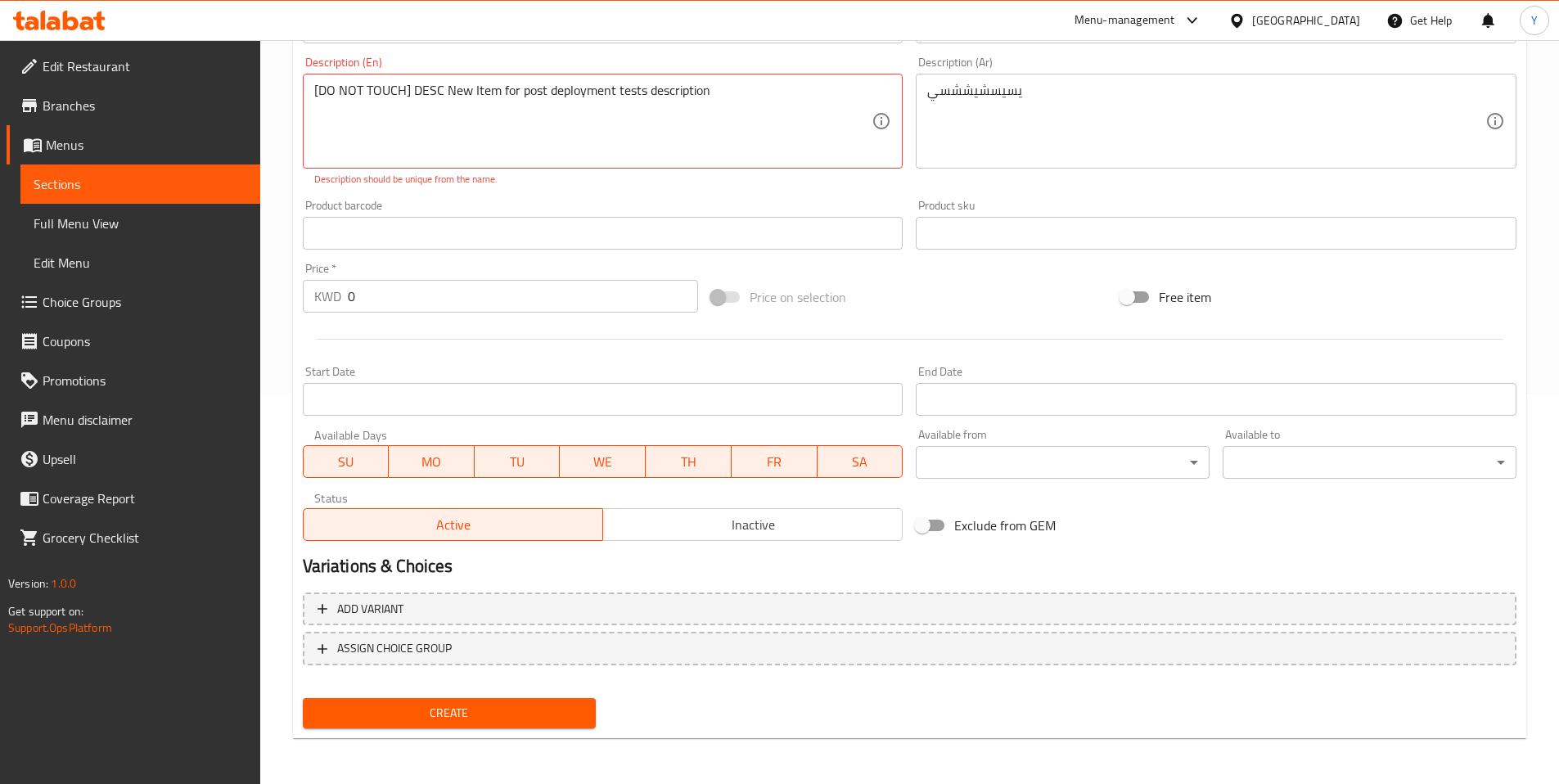
click at [486, 714] on span "Create" at bounding box center [449, 713] width 267 height 21
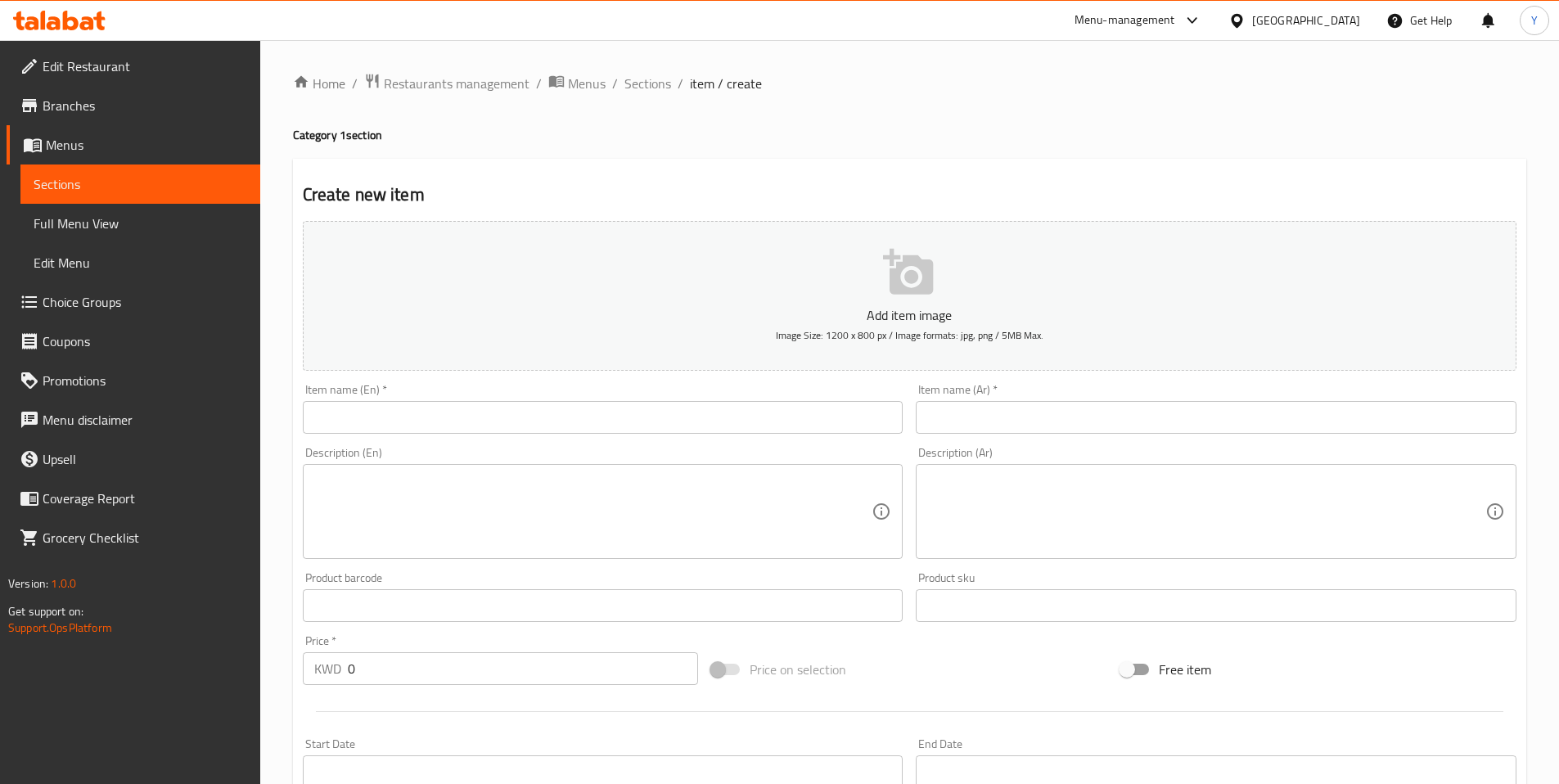
scroll to position [372, 0]
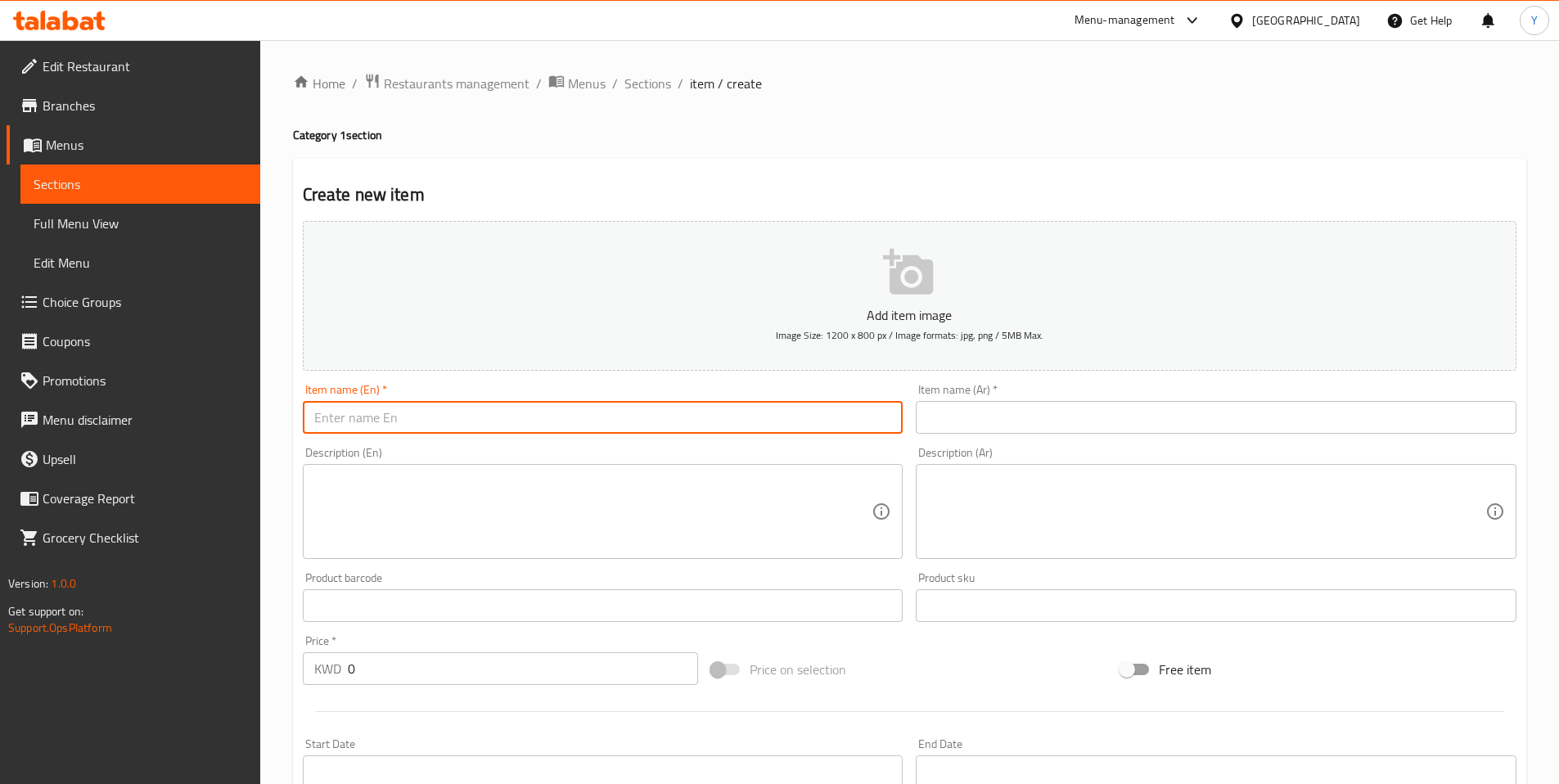
click at [376, 408] on input "text" at bounding box center [603, 418] width 601 height 33
type input "[DO NOT TOUCH] New Item for post deployment tests"
click at [354, 485] on textarea at bounding box center [593, 512] width 559 height 78
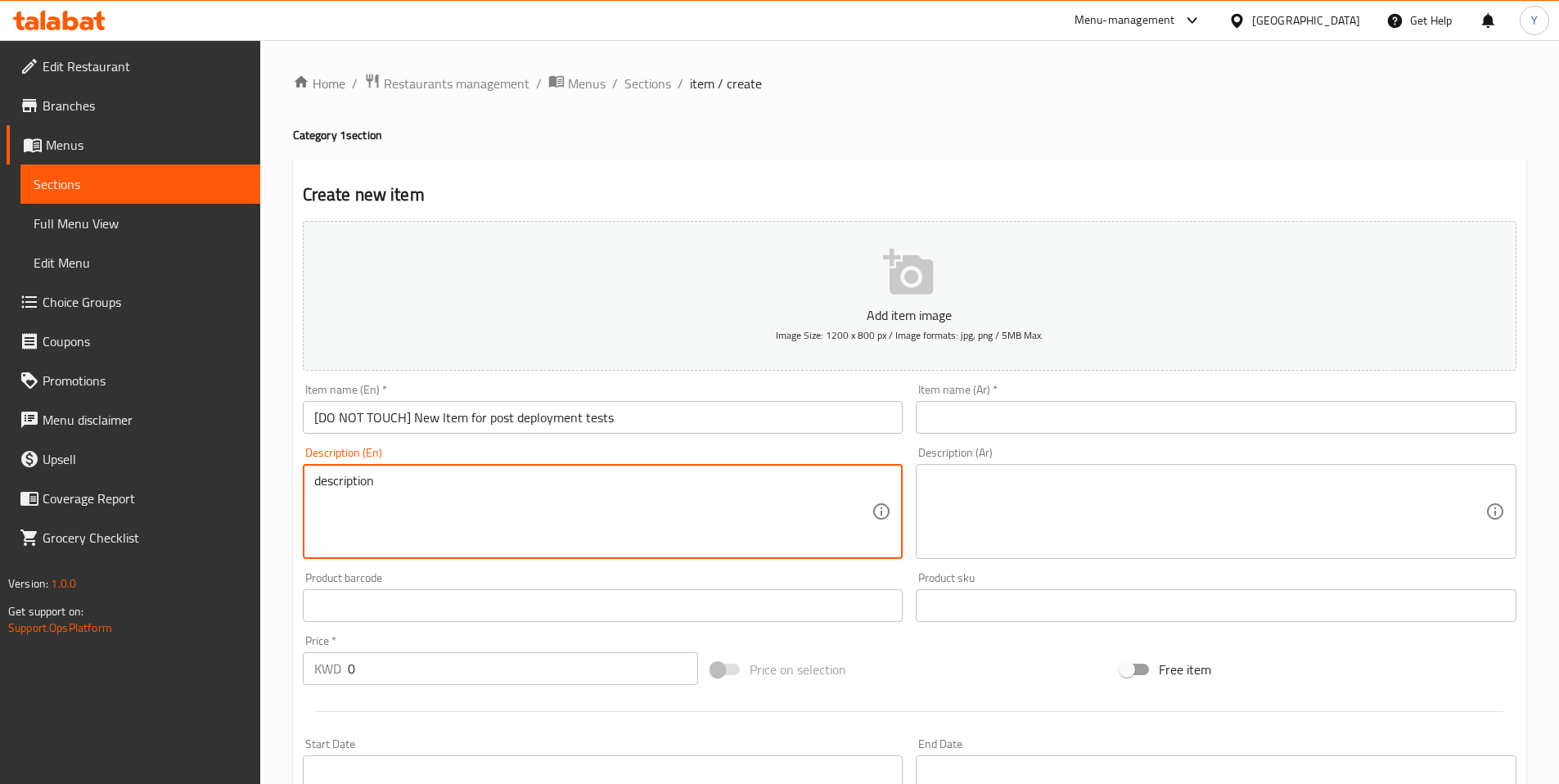
type textarea "description"
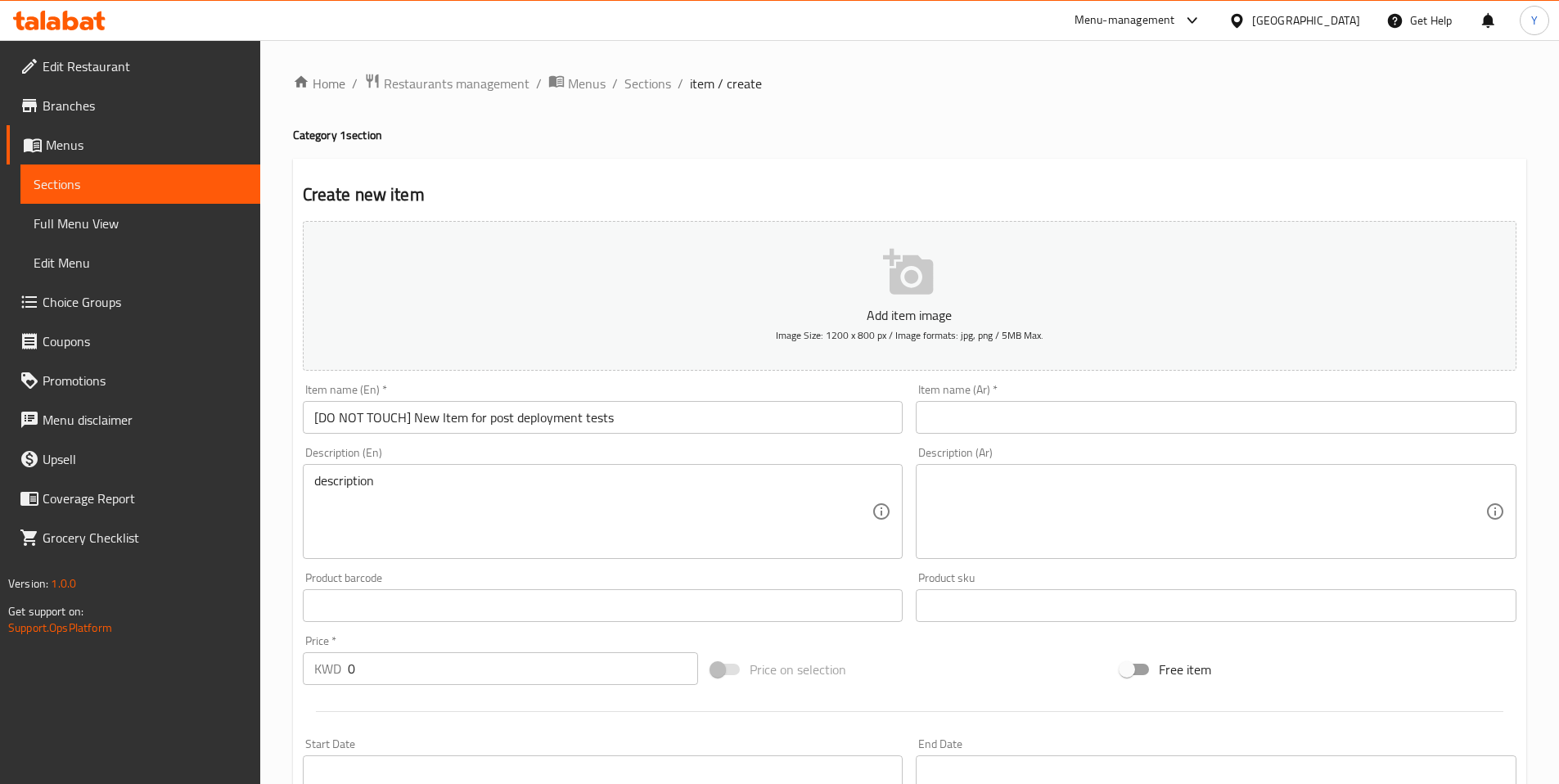
click at [1039, 436] on div "Item name (Ar)   * Item name (Ar) *" at bounding box center [1216, 409] width 614 height 63
click at [1034, 418] on input "text" at bounding box center [1216, 418] width 601 height 33
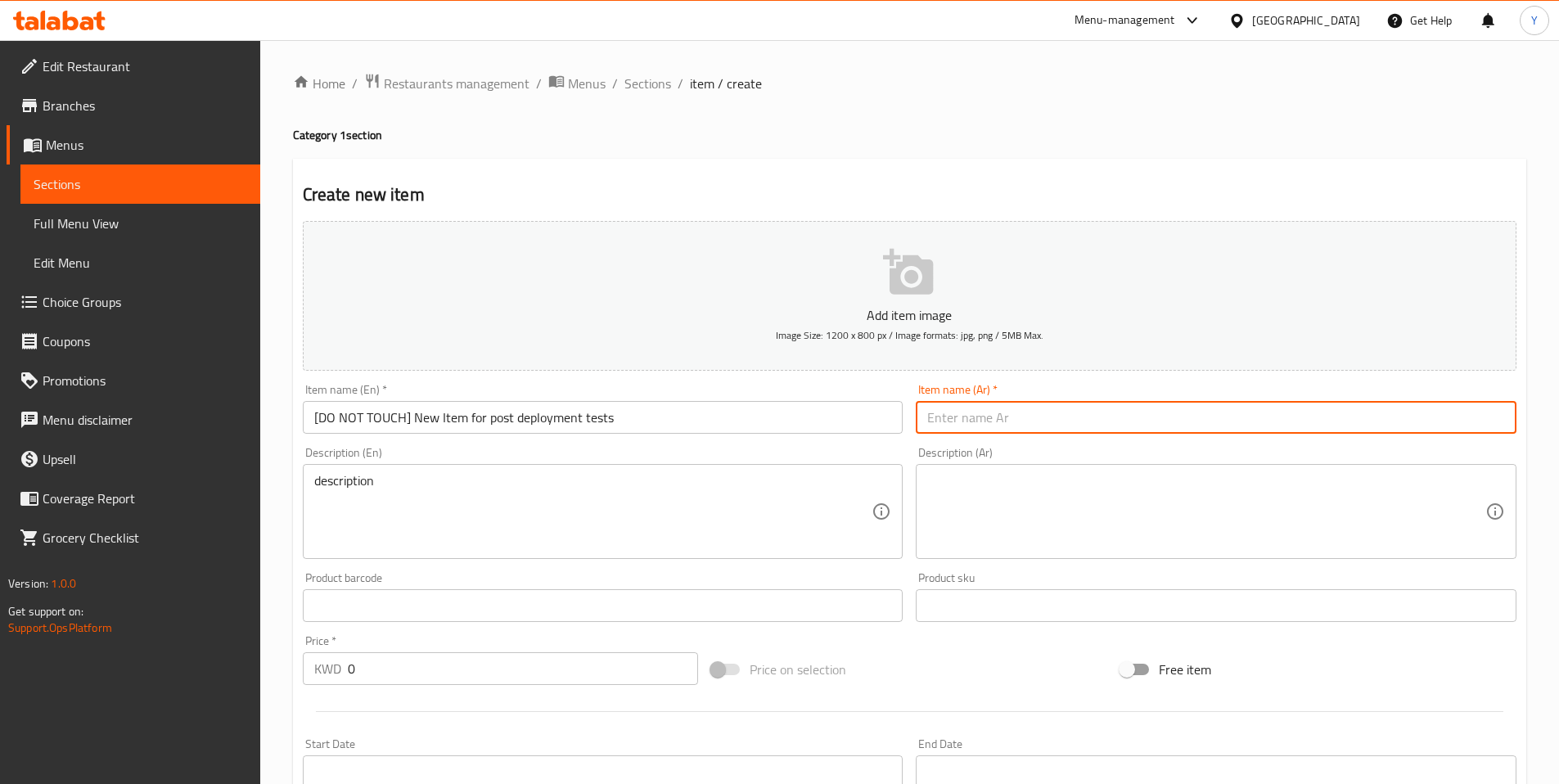
type input "يسيسشيش"
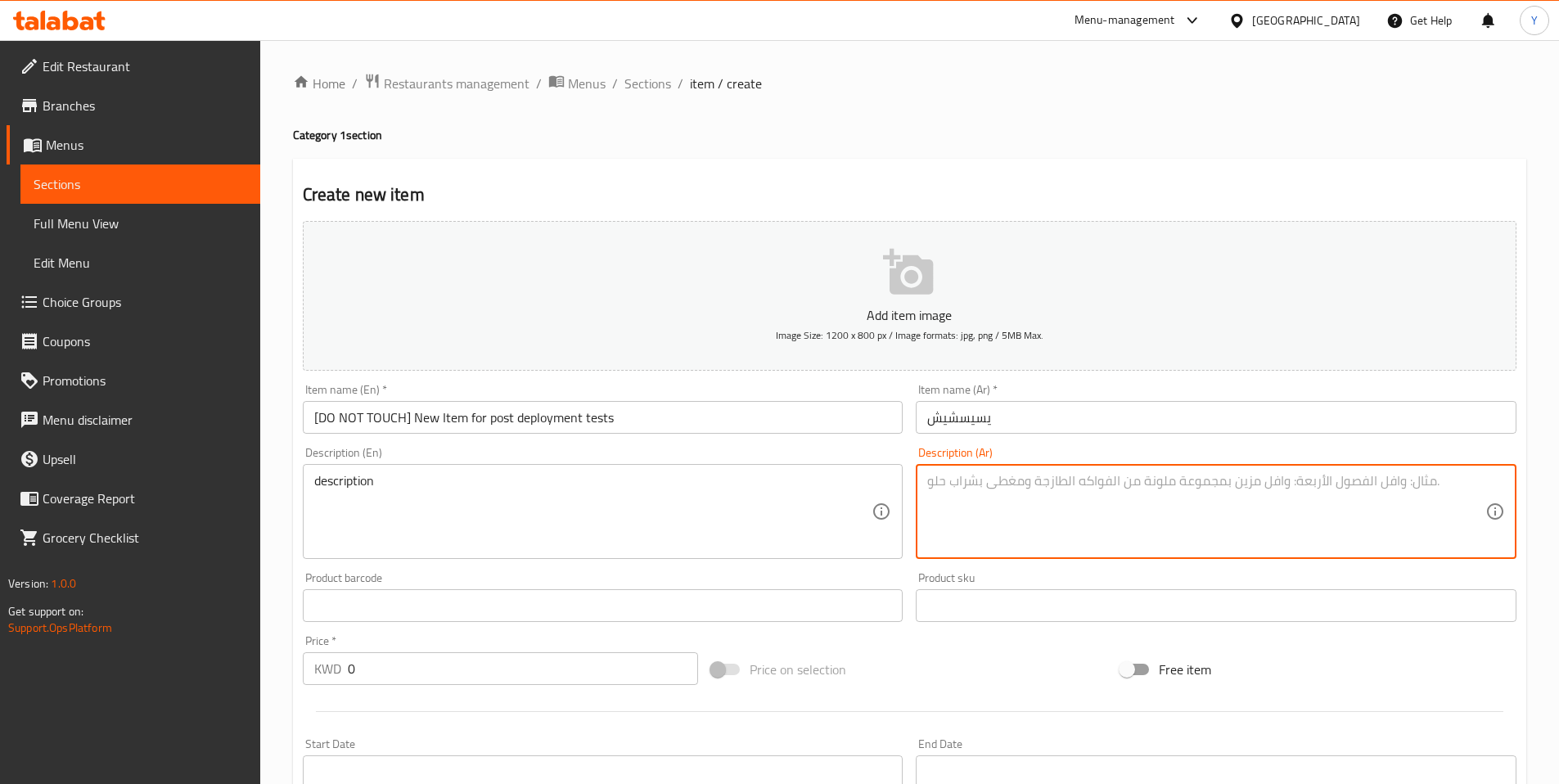
click at [992, 494] on textarea at bounding box center [1206, 512] width 559 height 78
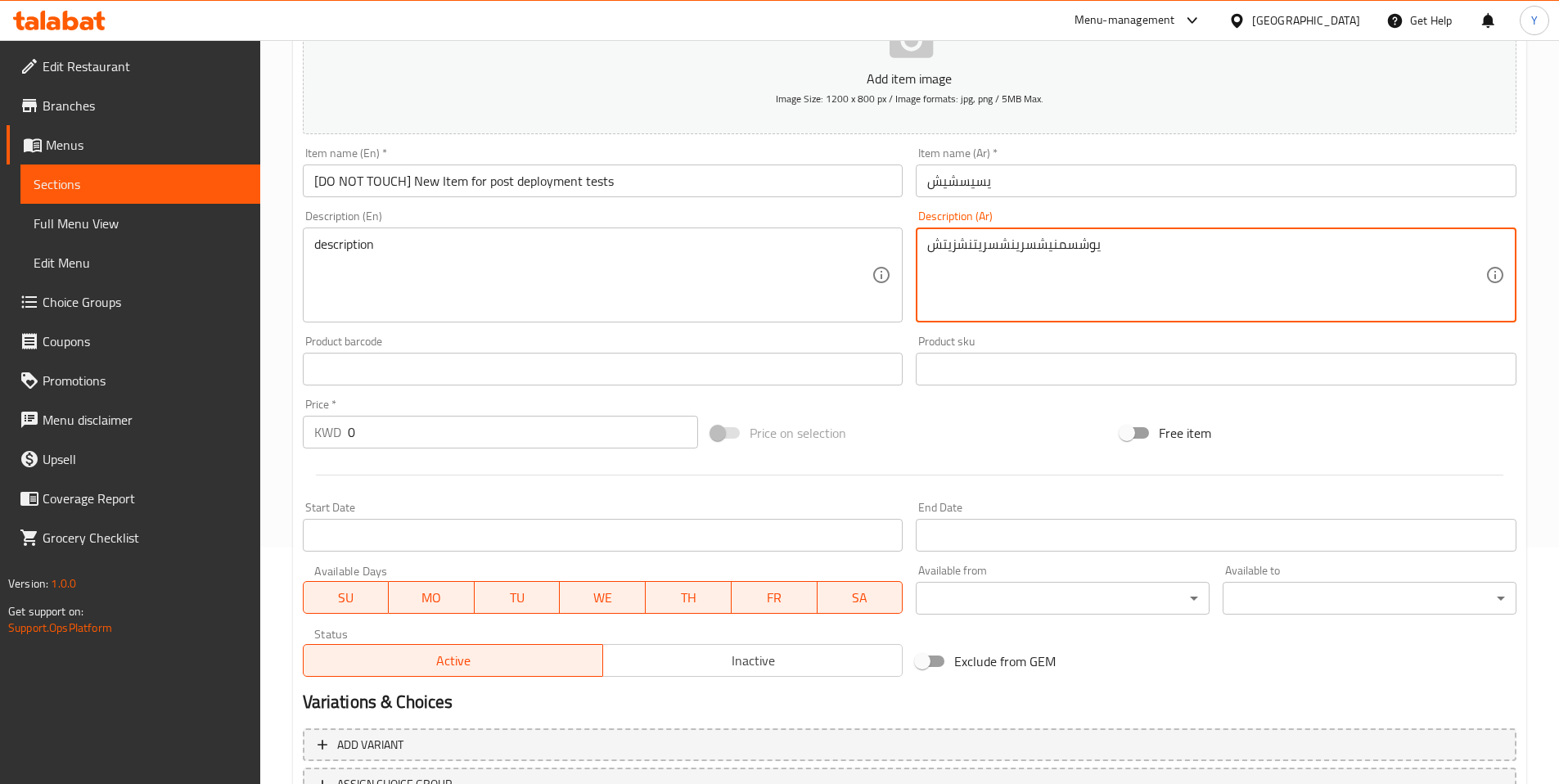
scroll to position [372, 0]
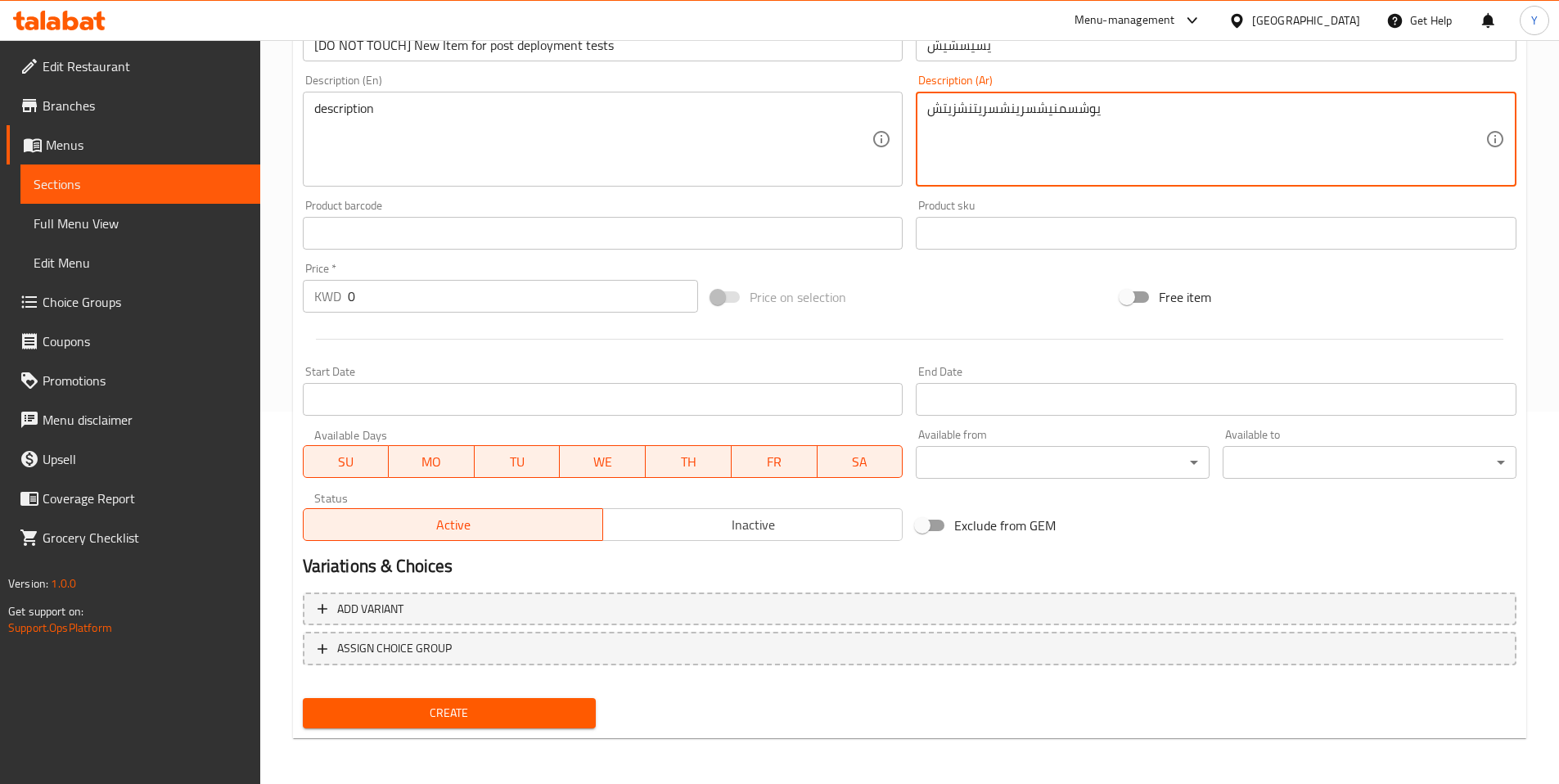
type textarea "يوشسمنيشسرينشسريتنشزيتش"
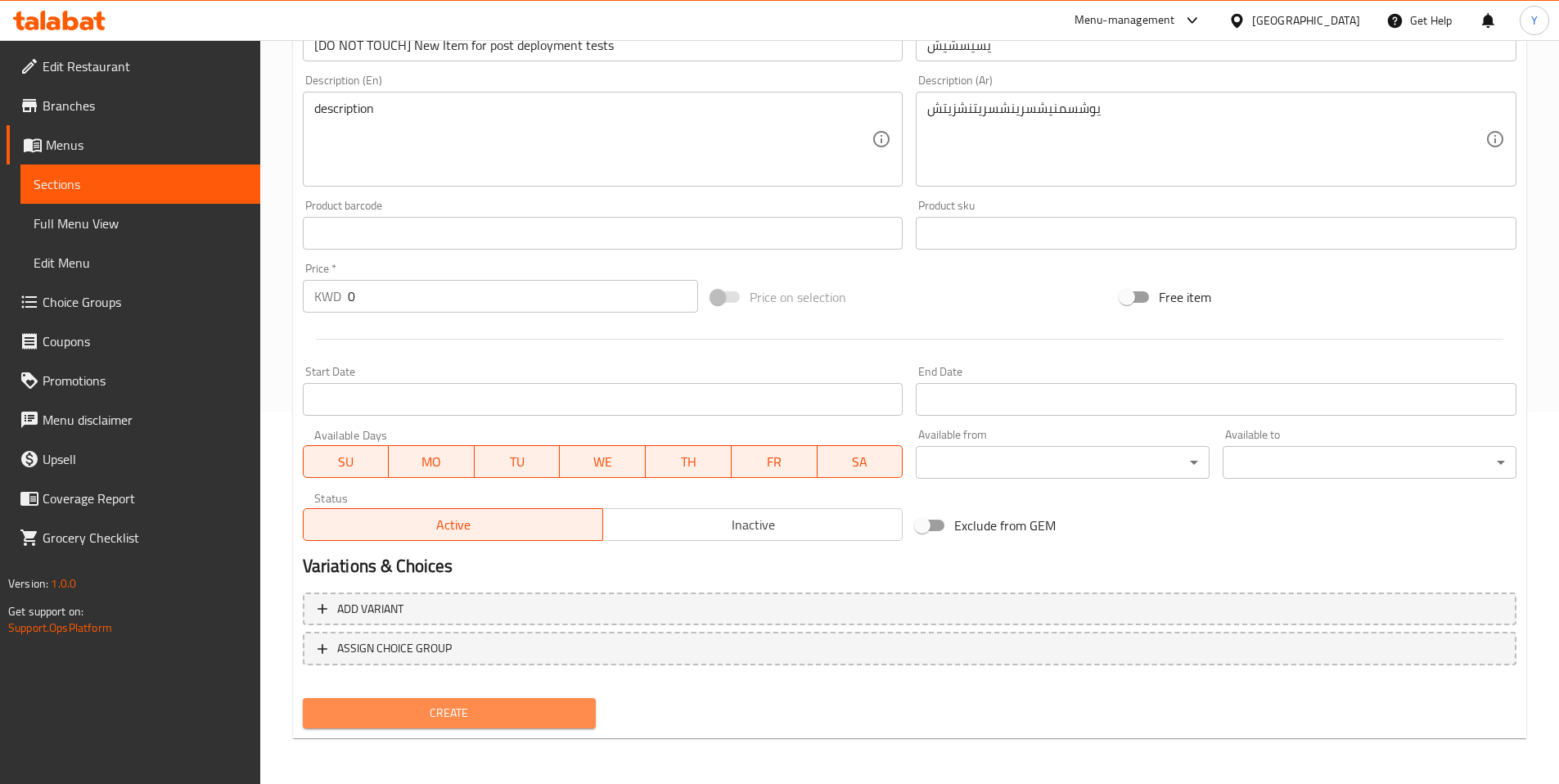
click at [501, 715] on span "Create" at bounding box center [449, 713] width 267 height 21
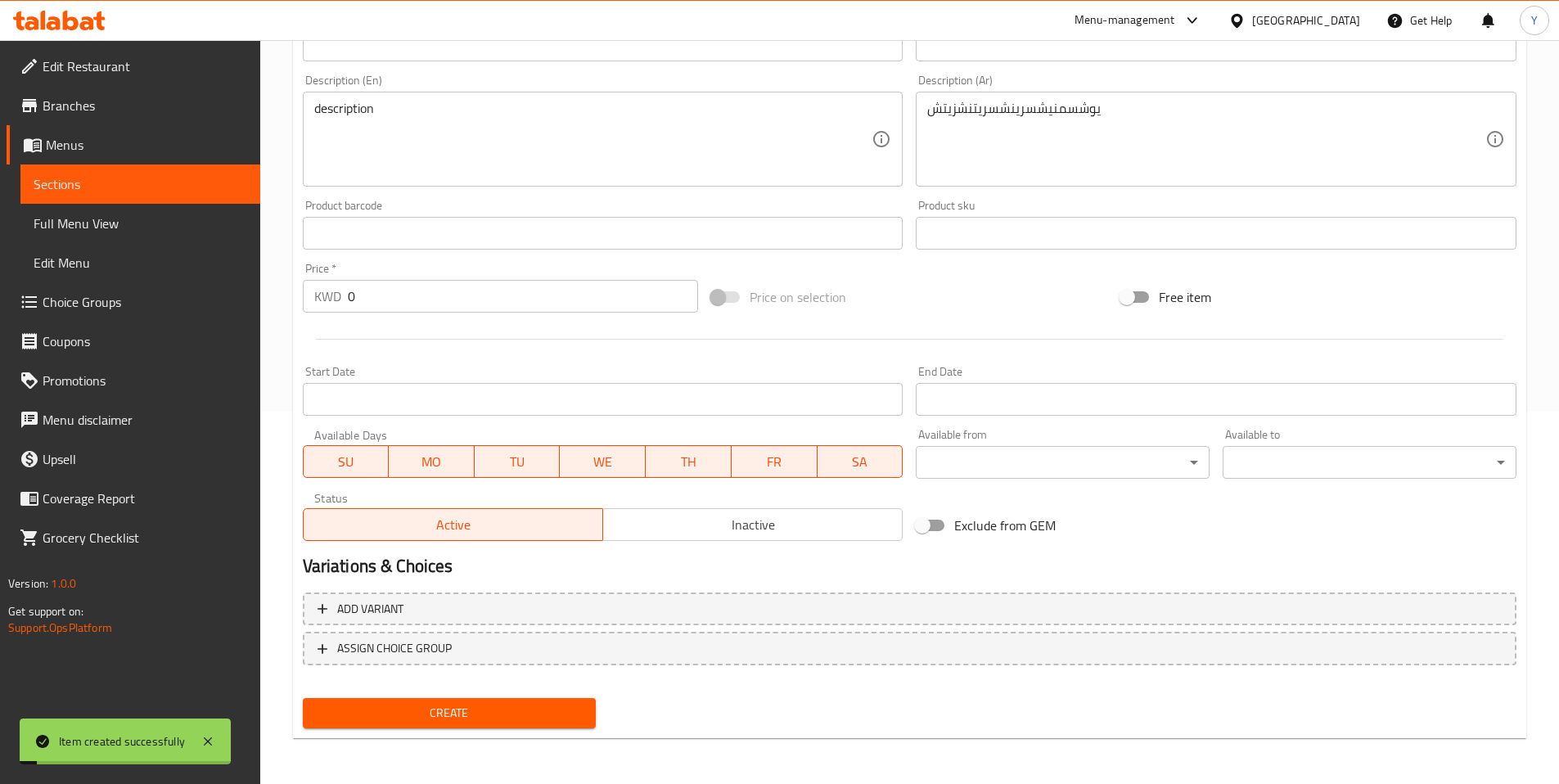
scroll to position [0, 0]
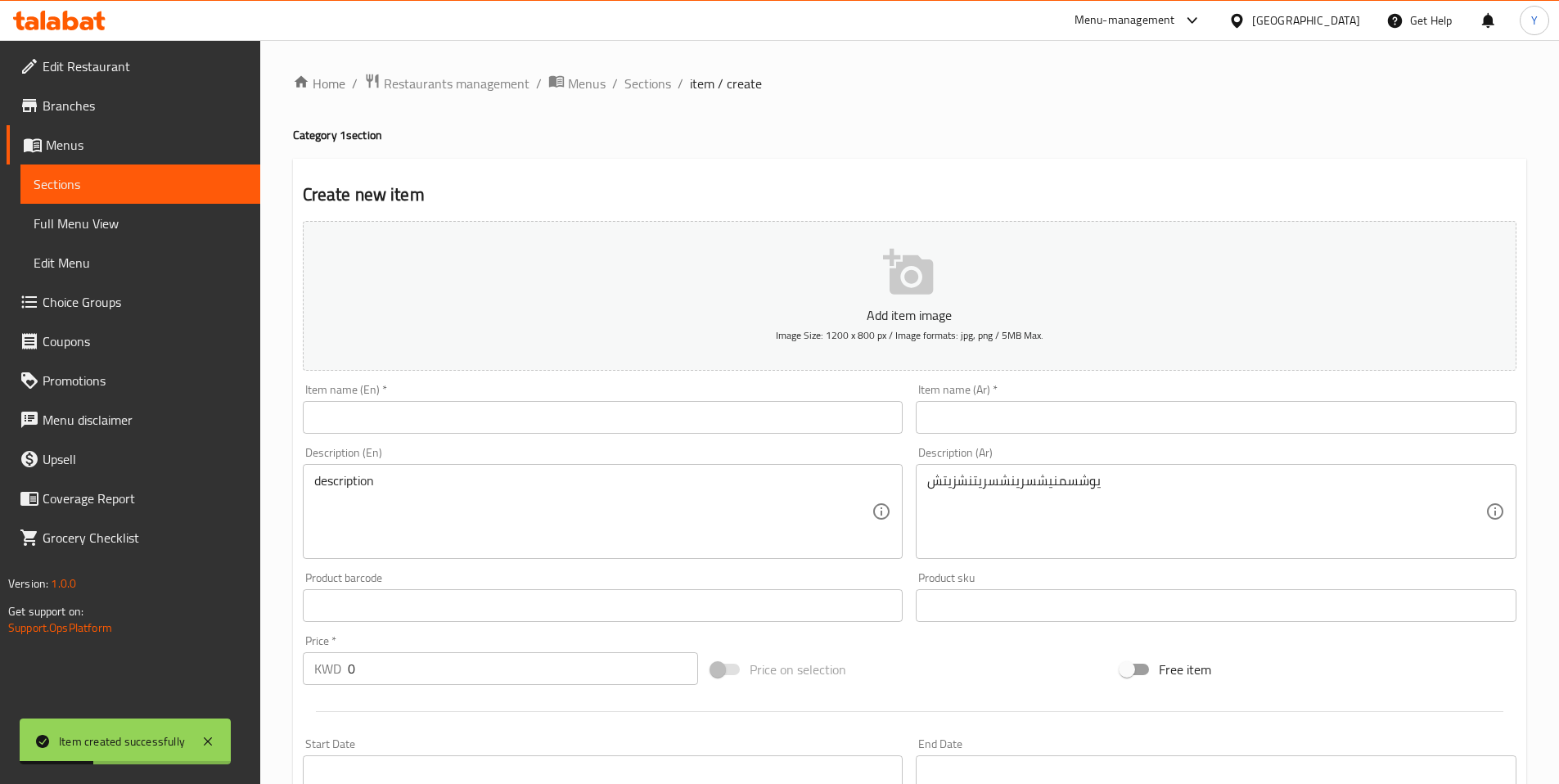
click at [103, 149] on span "Menus" at bounding box center [146, 145] width 201 height 20
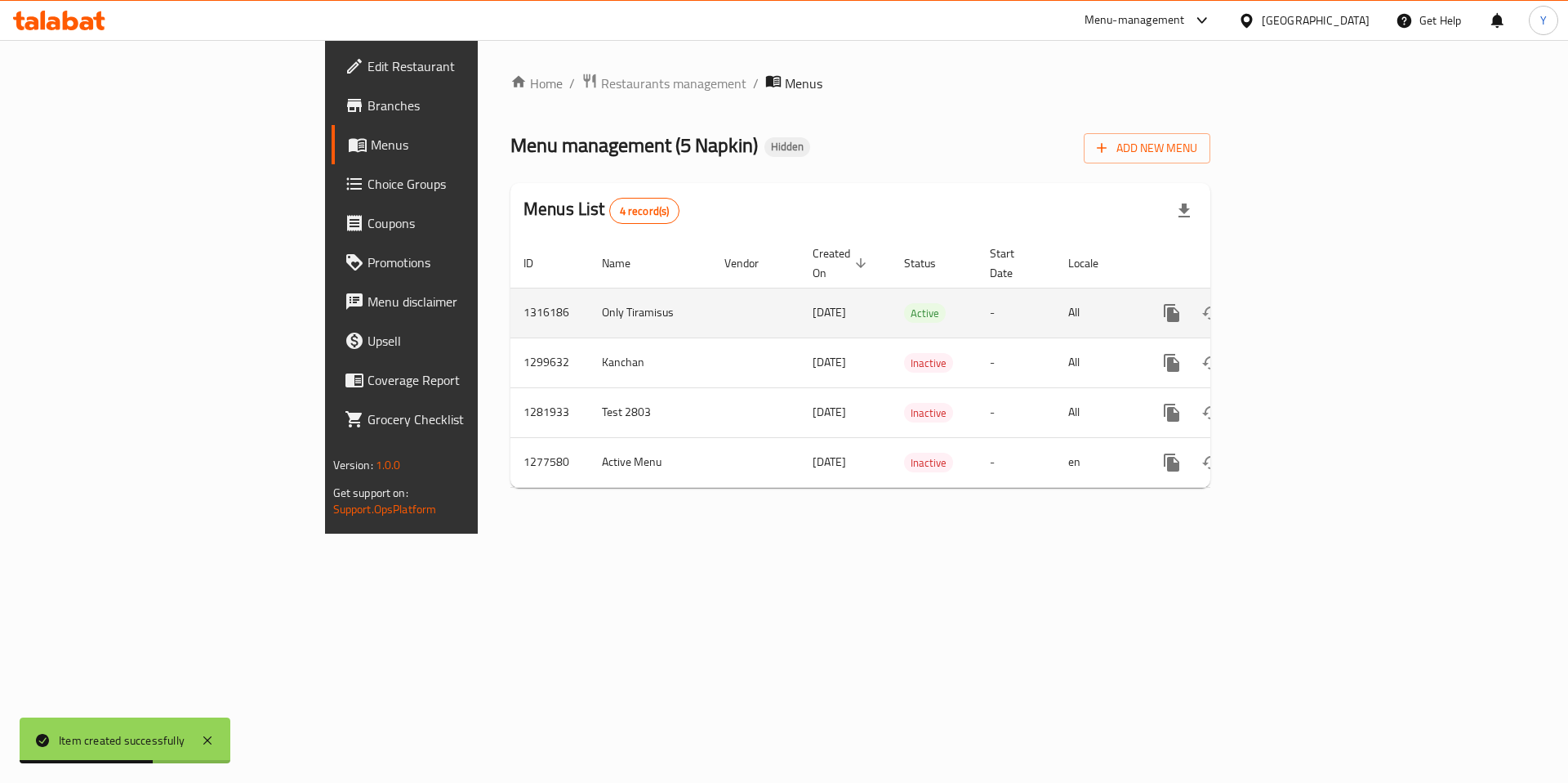
click at [1297, 306] on icon "enhanced table" at bounding box center [1290, 313] width 15 height 15
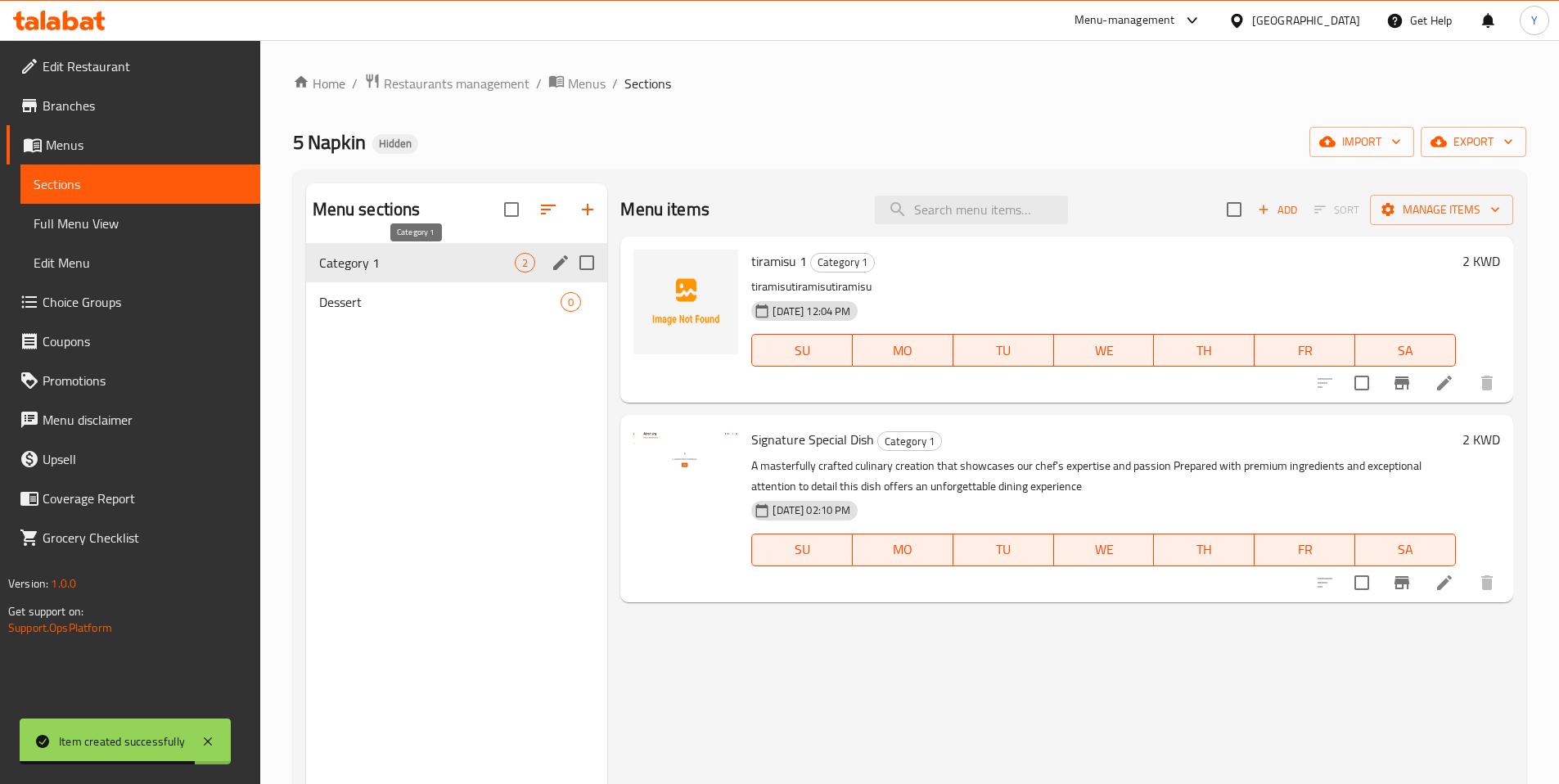
click at [462, 257] on span "Category 1" at bounding box center [417, 263] width 196 height 20
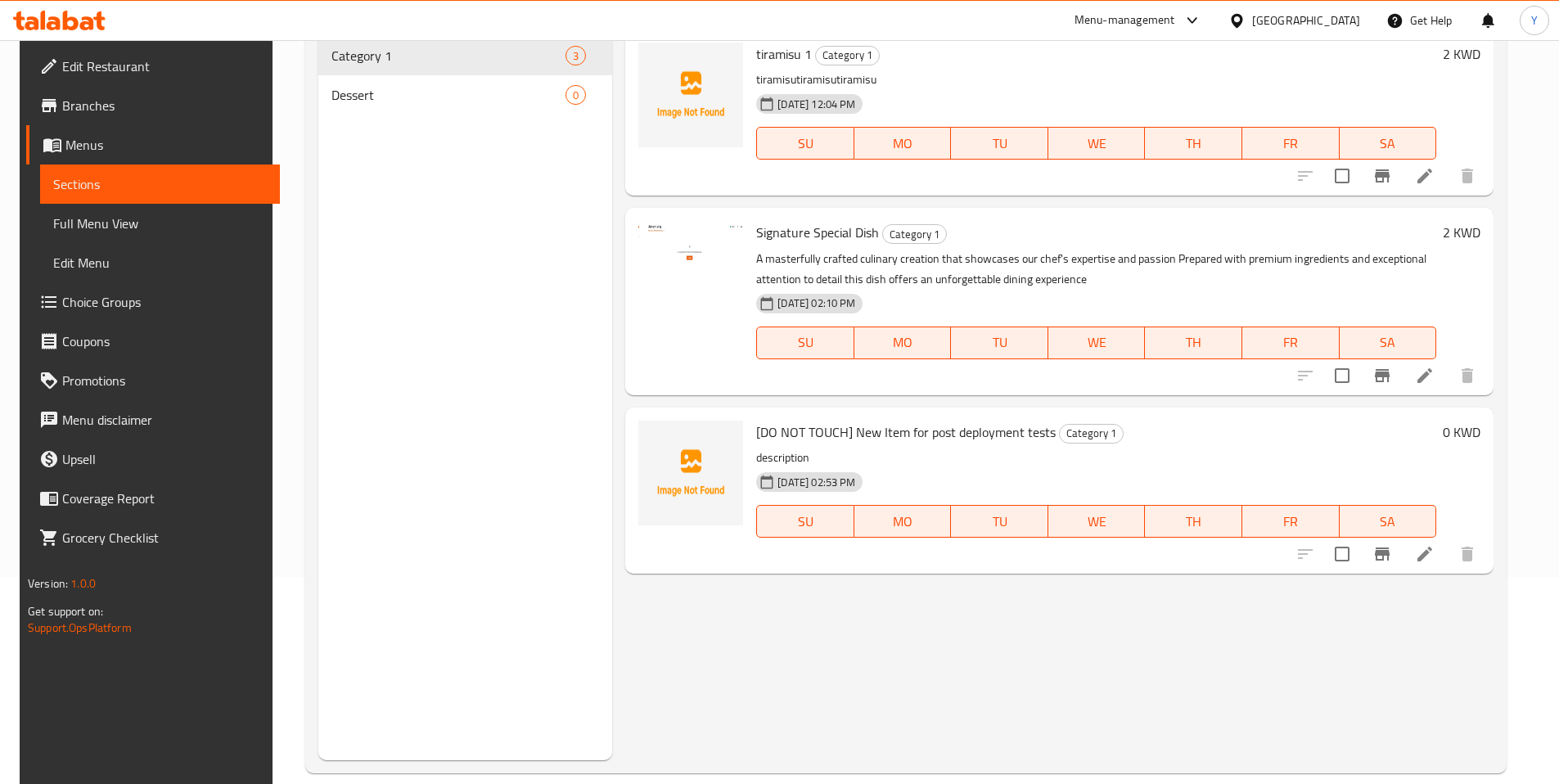
scroll to position [229, 0]
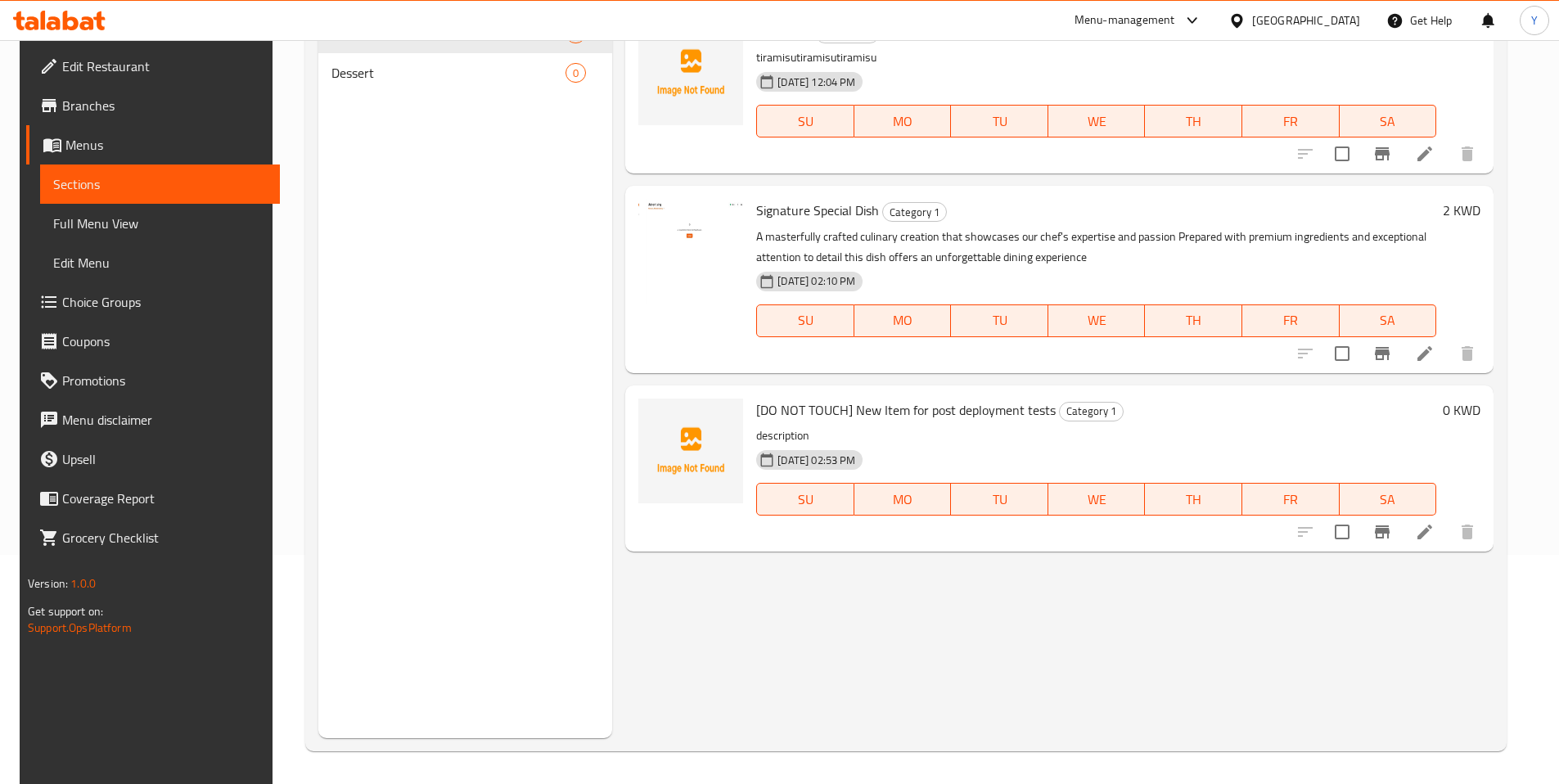
click at [912, 409] on span "[DO NOT TOUCH] New Item for post deployment tests" at bounding box center [906, 410] width 300 height 25
copy h6 "[DO NOT TOUCH] New Item for post deployment tests"
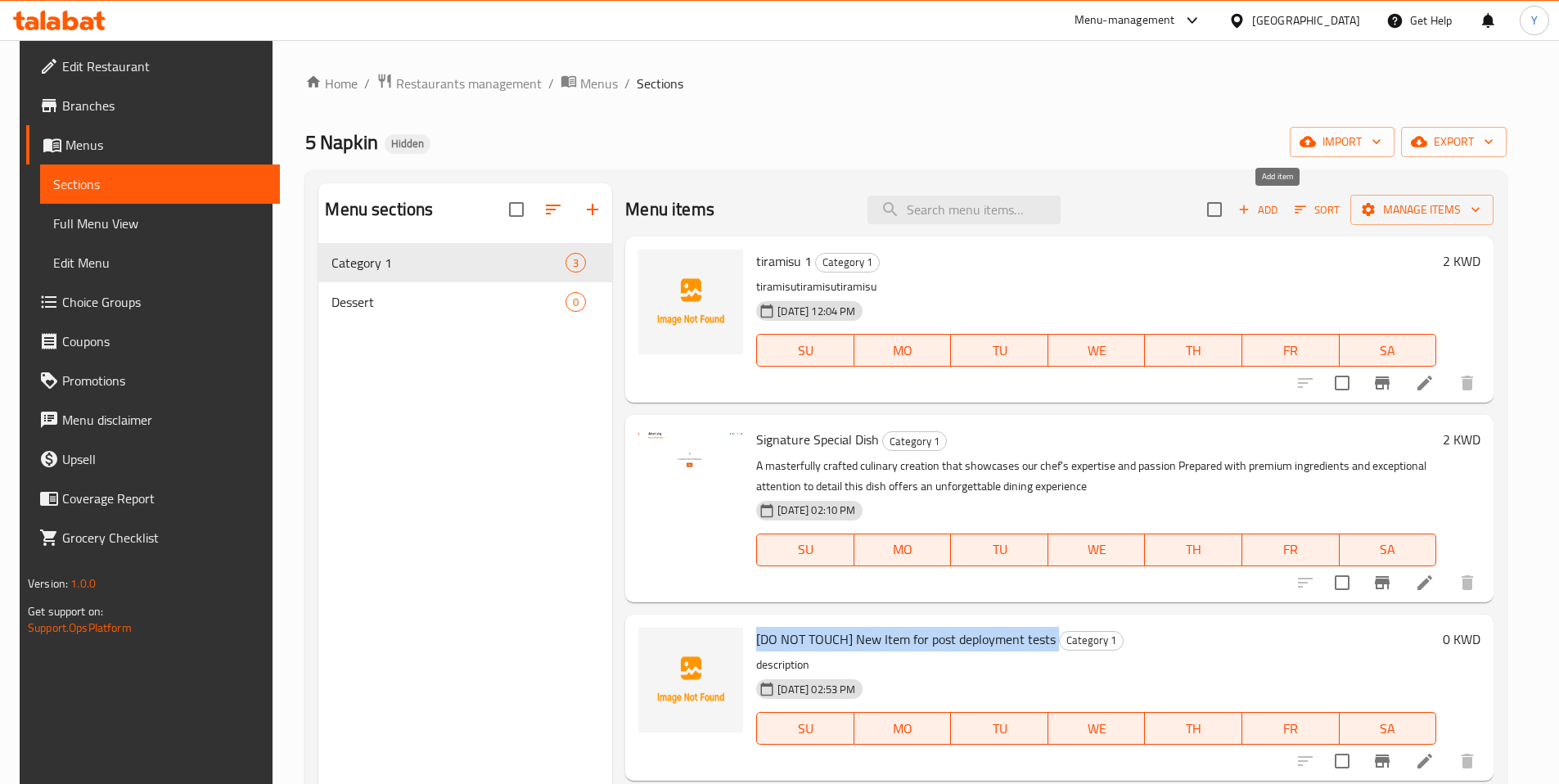
click at [1252, 206] on icon "button" at bounding box center [1245, 209] width 15 height 15
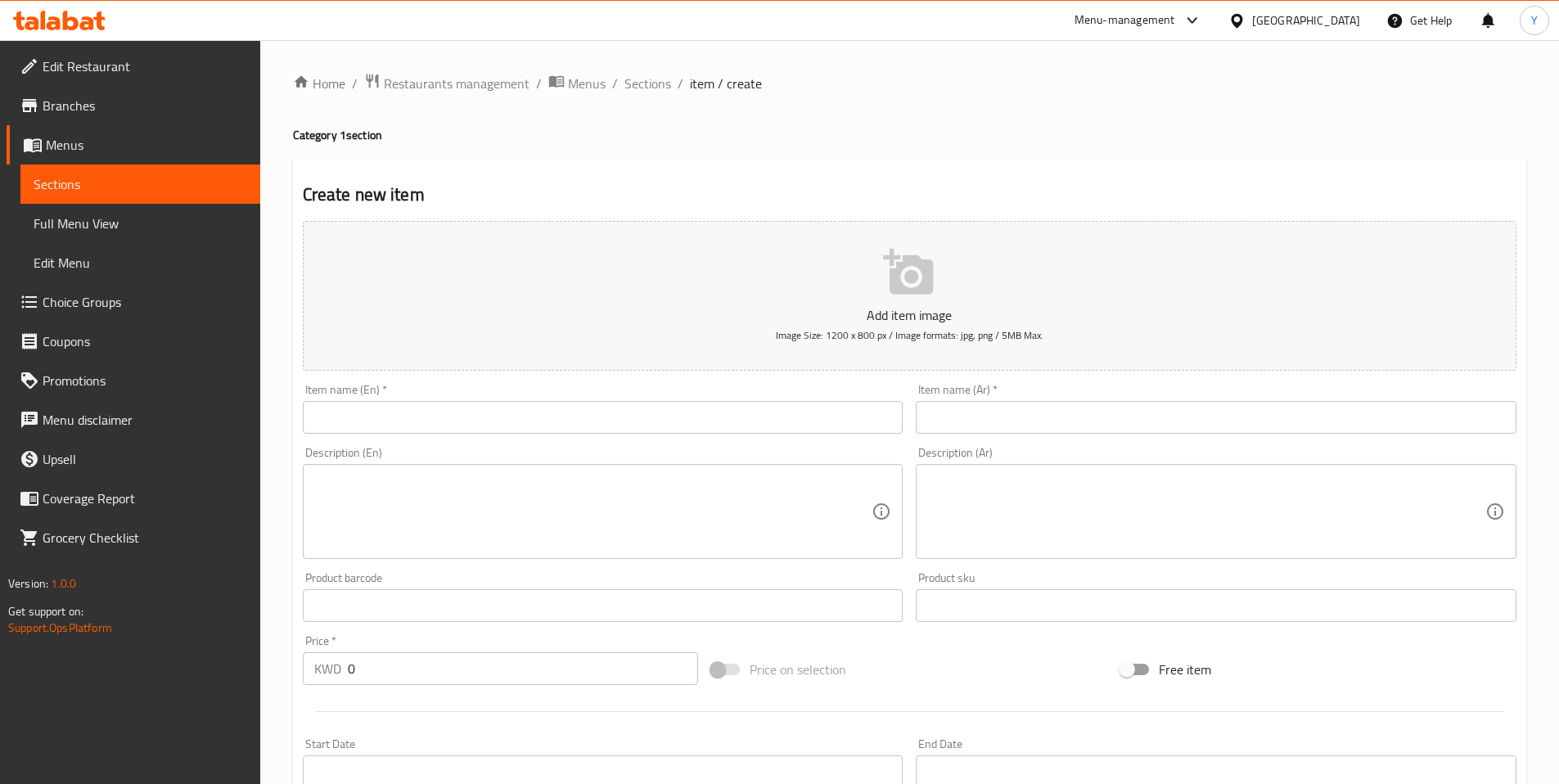
click at [416, 432] on input "text" at bounding box center [603, 418] width 601 height 33
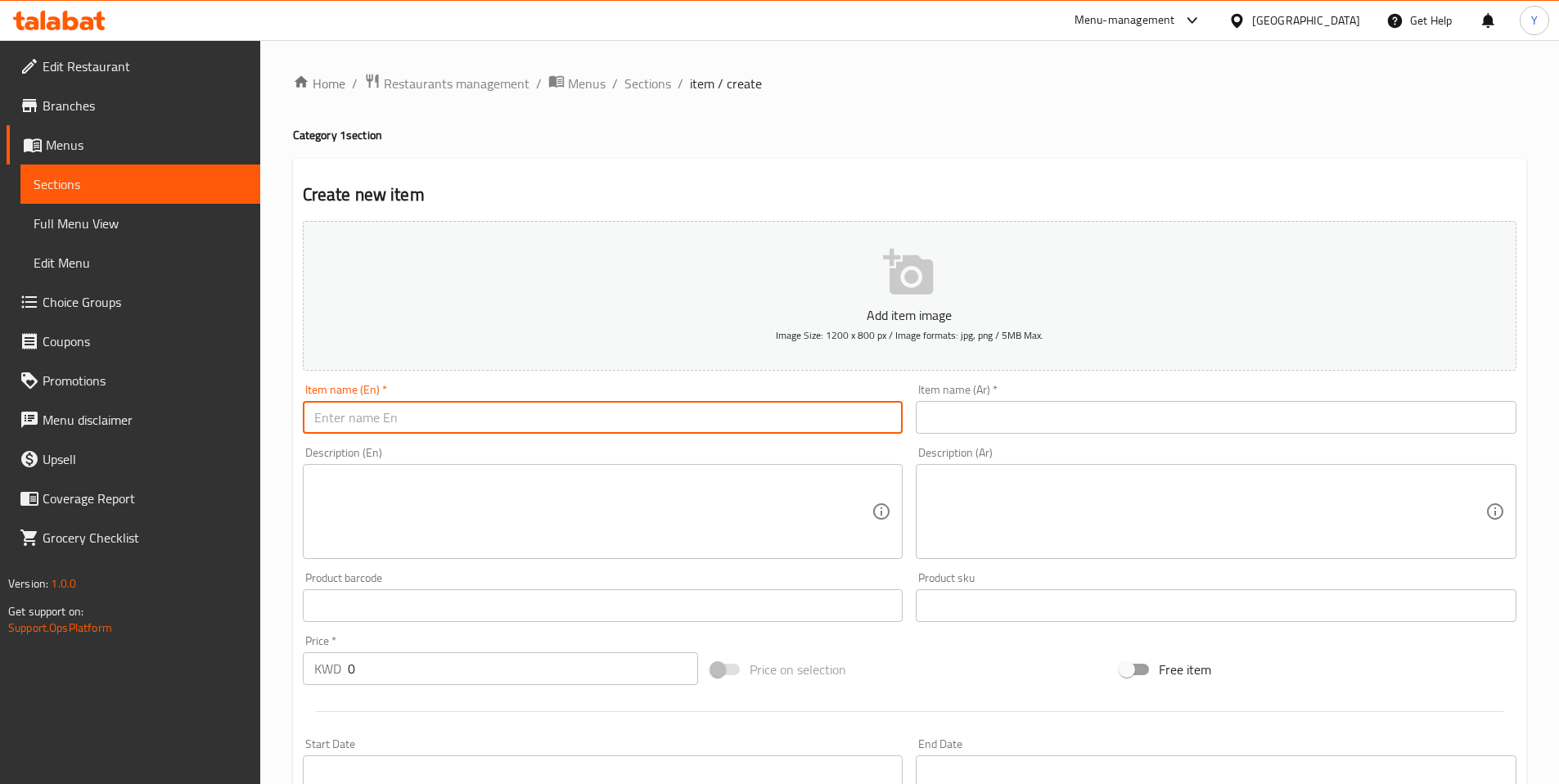
paste input "[DO NOT TOUCH] New Item for post deployment tests"
type input "[DO NOT TOUCH] New Item for post deployment tests second"
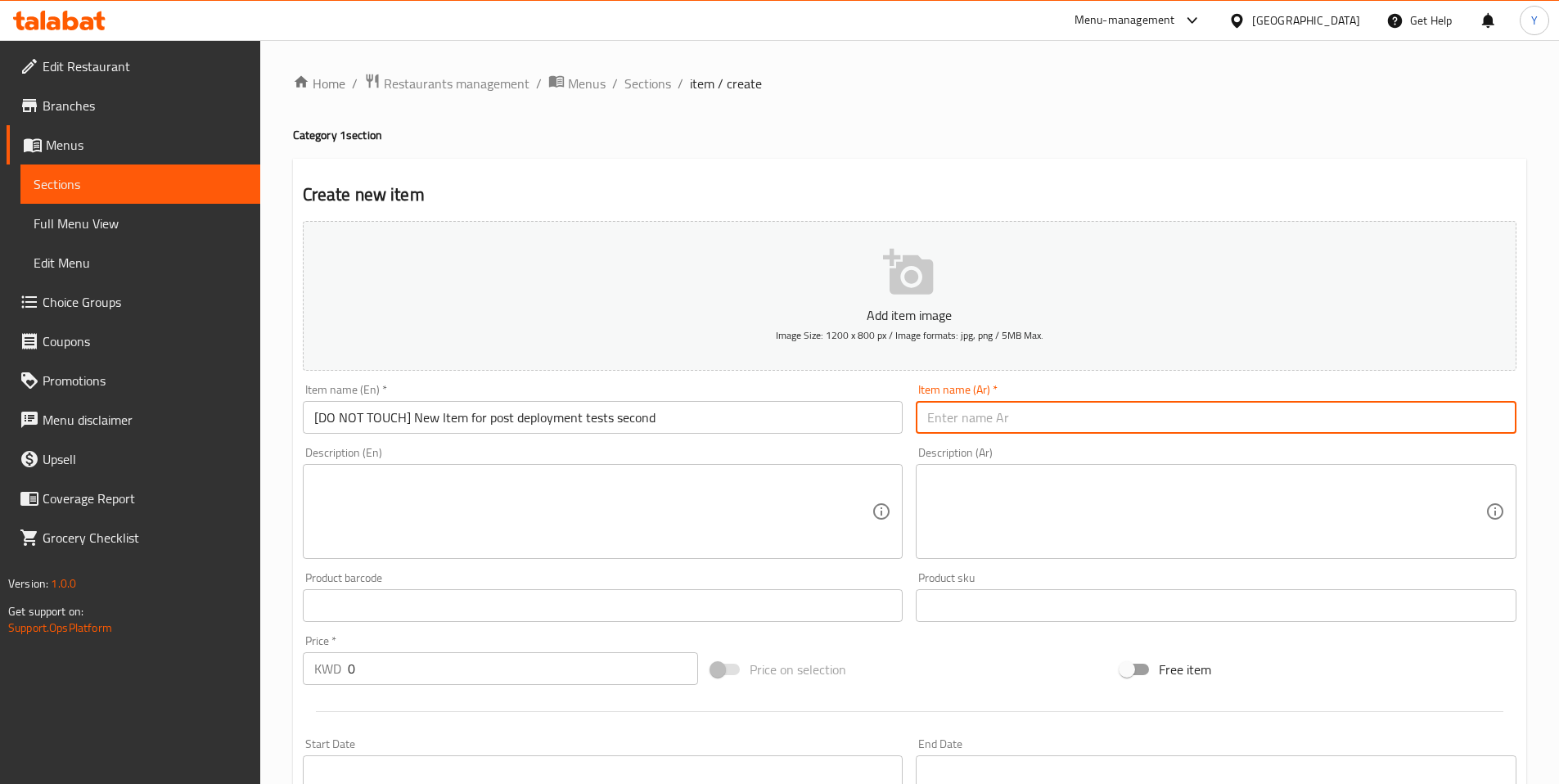
click at [1048, 426] on input "text" at bounding box center [1216, 418] width 601 height 33
type input "كرواسون سادة"
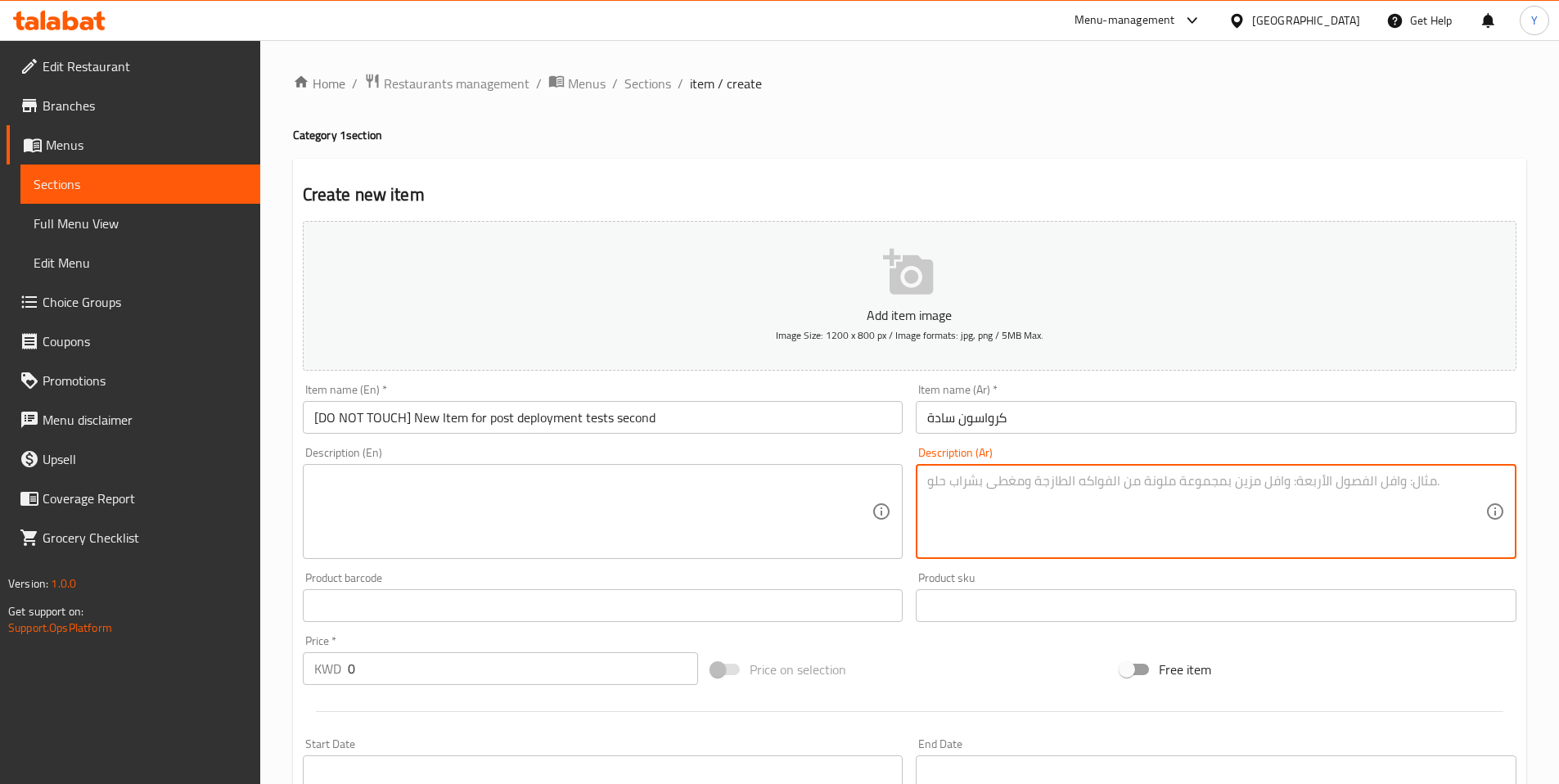
click at [993, 491] on textarea at bounding box center [1206, 512] width 559 height 78
click at [992, 491] on textarea at bounding box center [1206, 512] width 559 height 78
type textarea "سيشسيسشيشمبتبمخص"
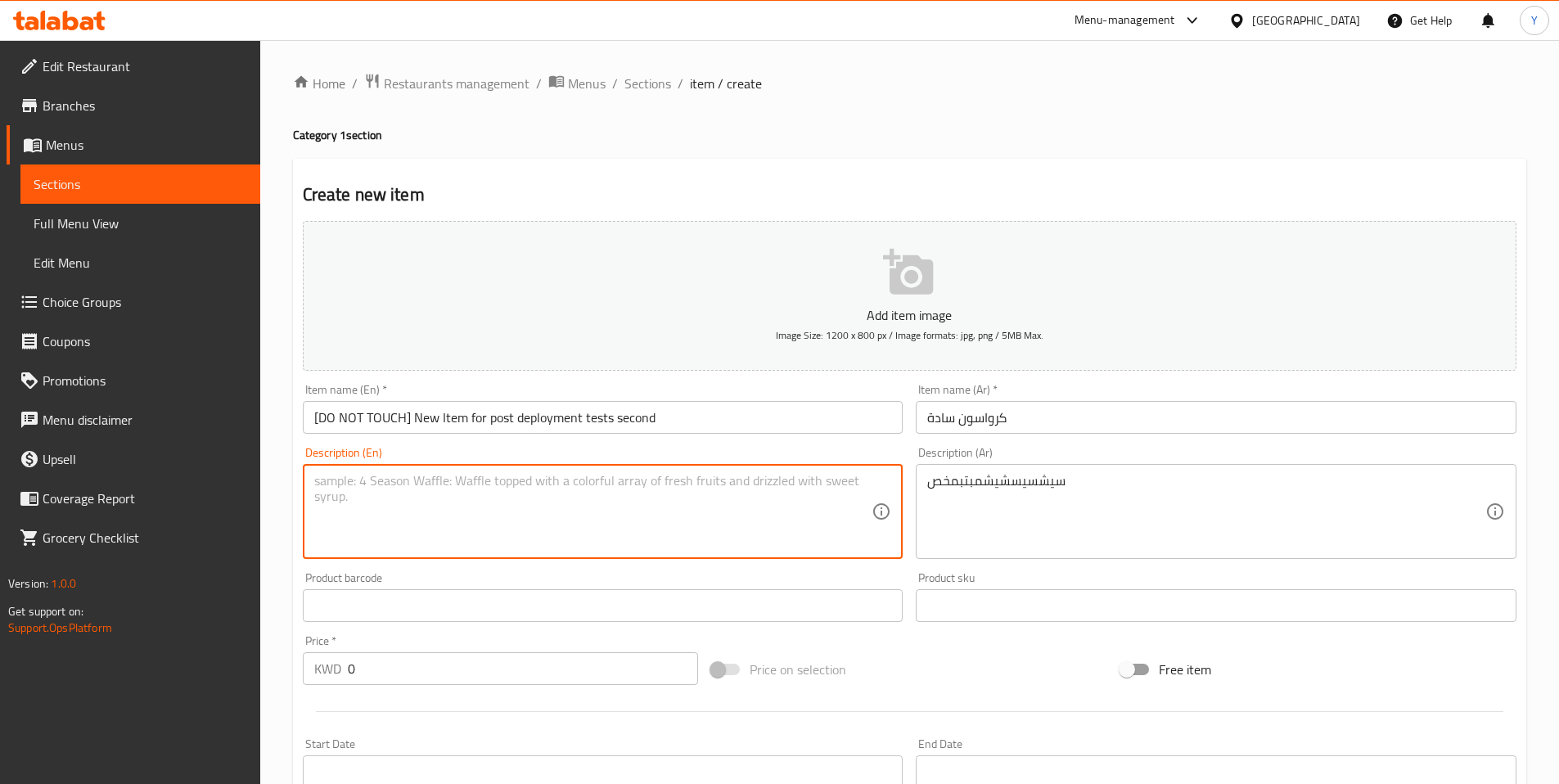
click at [417, 493] on textarea at bounding box center [593, 512] width 559 height 78
type textarea "ي"
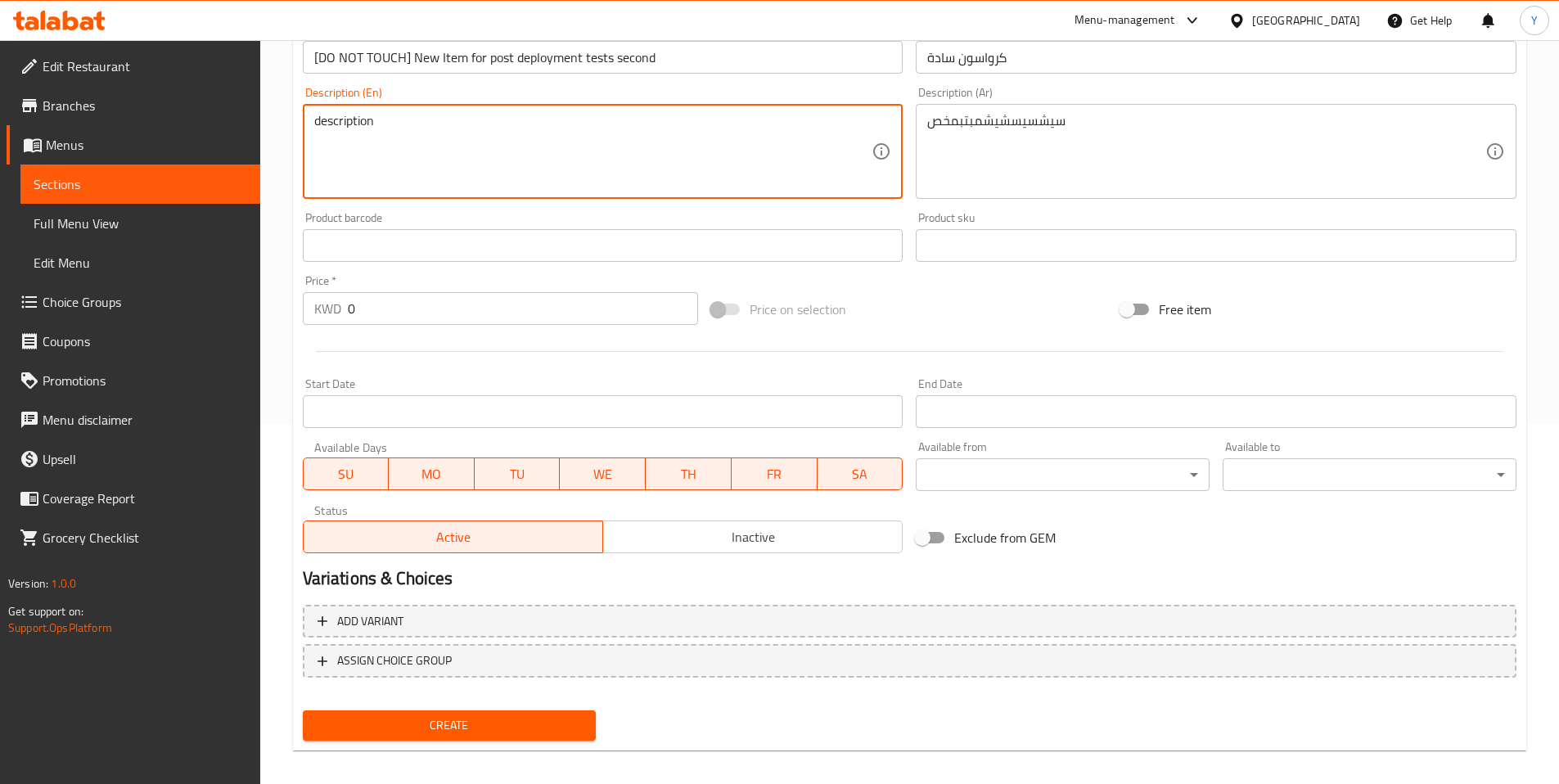
scroll to position [372, 0]
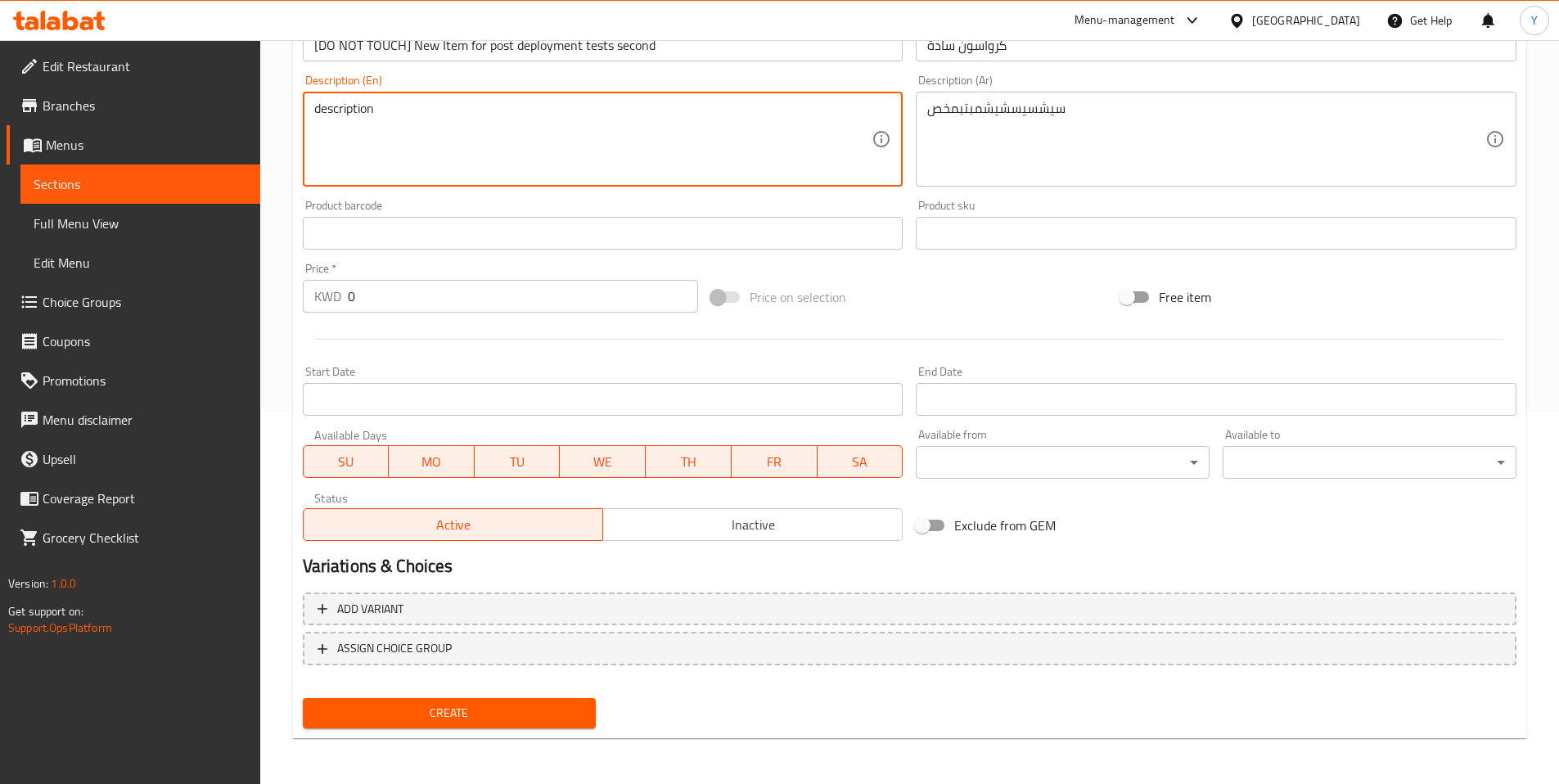
type textarea "description"
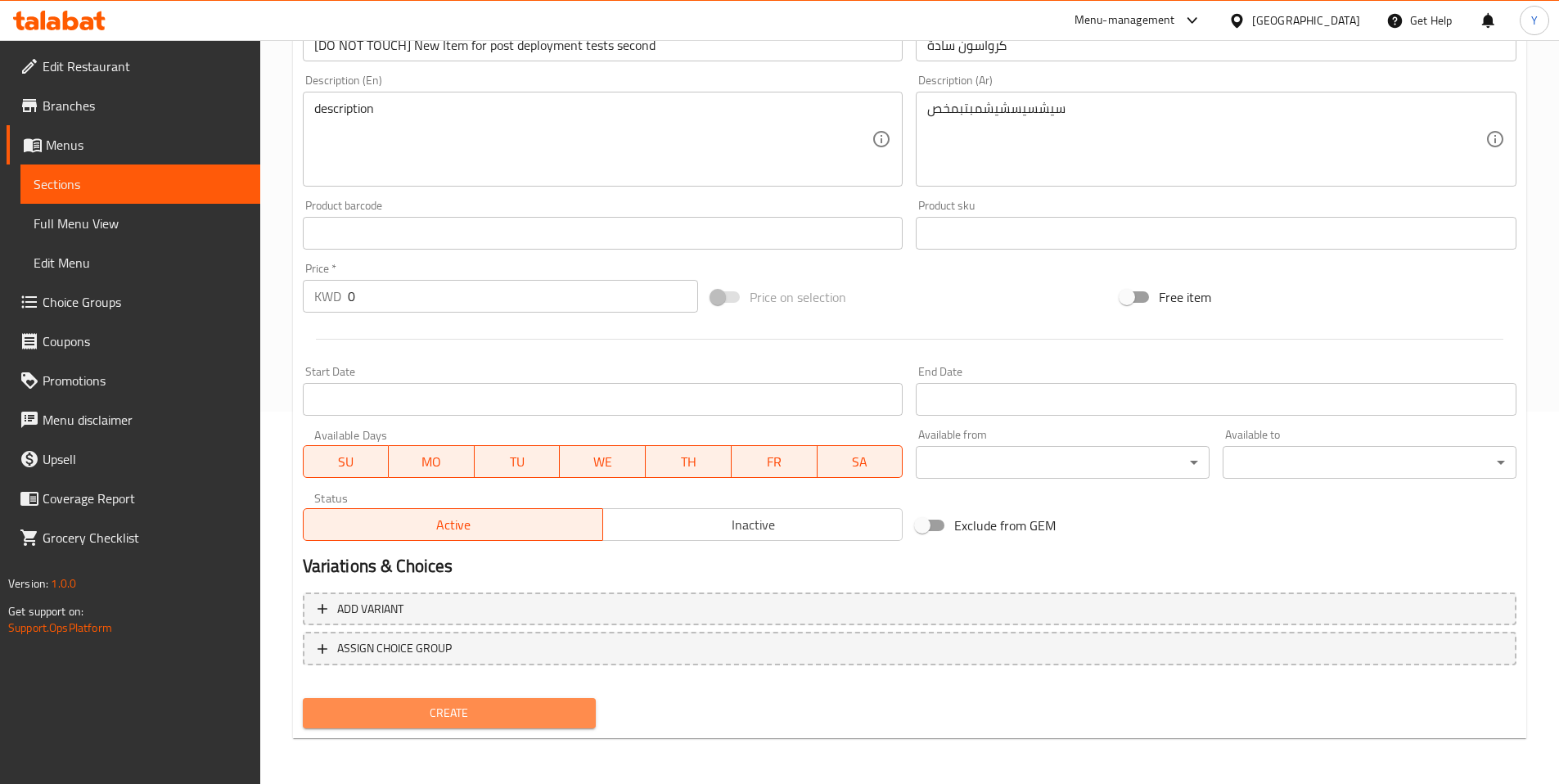
click at [489, 711] on span "Create" at bounding box center [449, 713] width 267 height 21
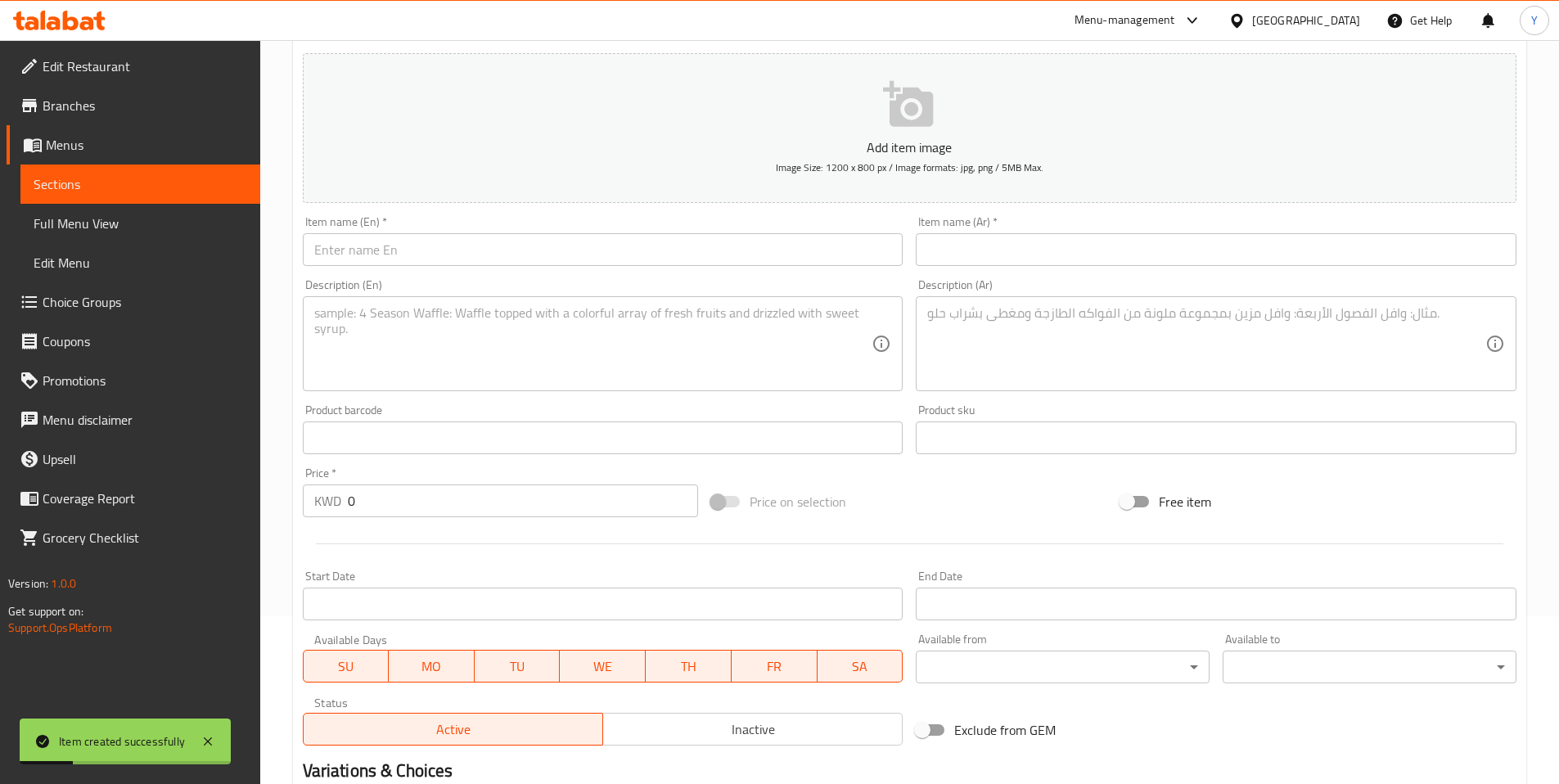
scroll to position [0, 0]
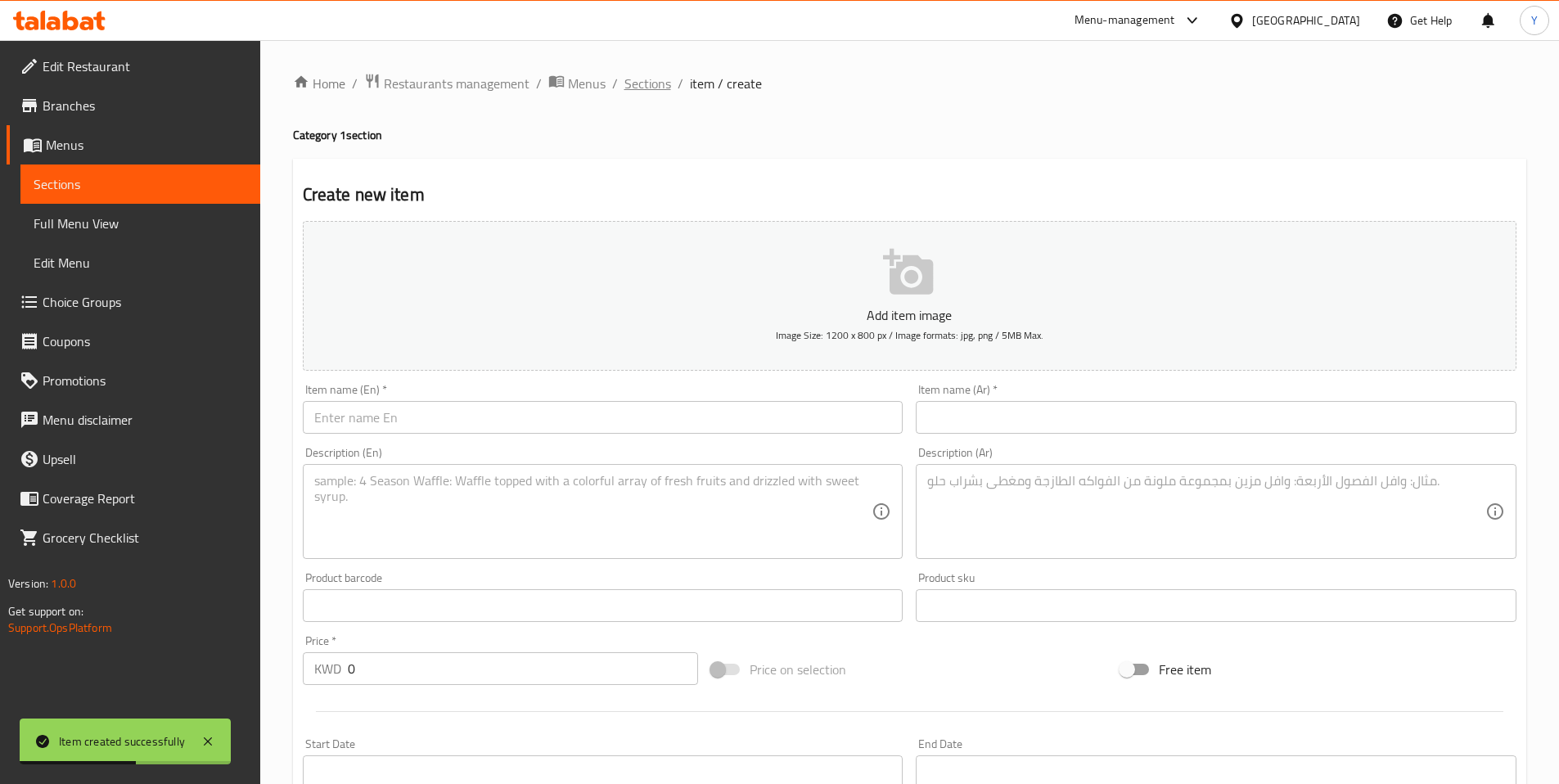
click at [635, 84] on span "Sections" at bounding box center [648, 84] width 46 height 20
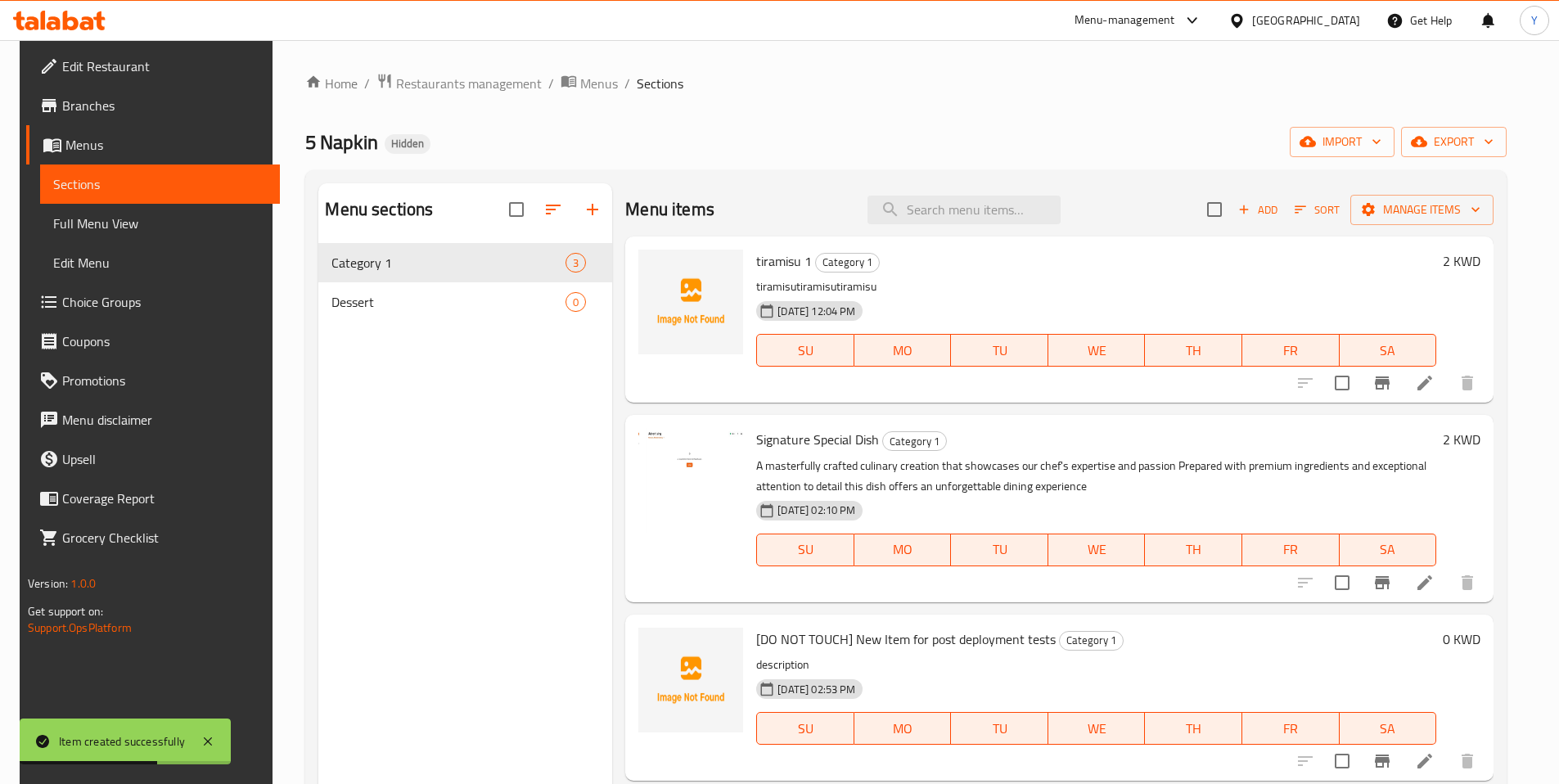
scroll to position [229, 0]
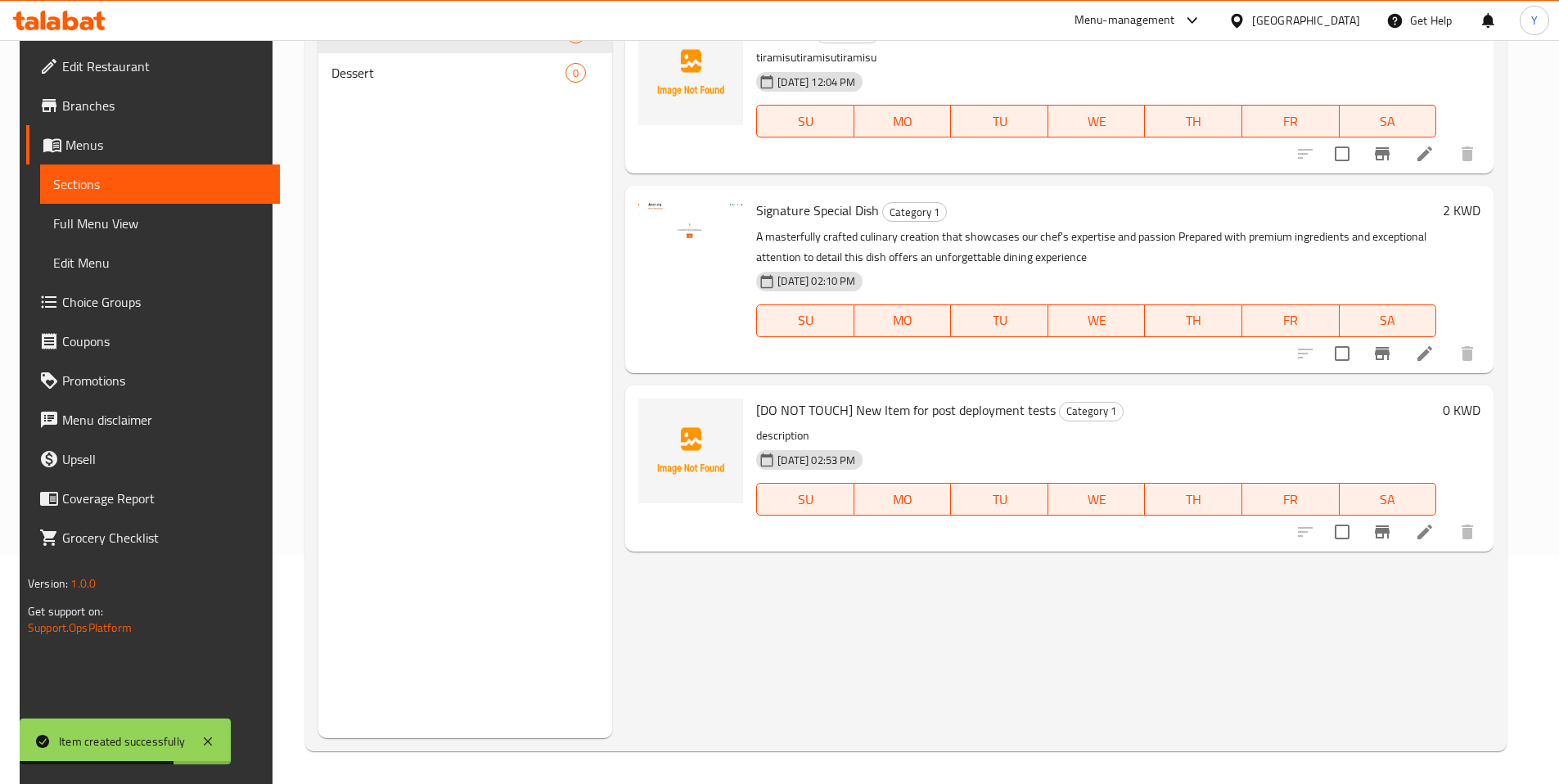
click at [1034, 661] on div "Menu items Add Sort Manage items tiramisu 1 Category 1 tiramisutiramisutiramisu…" at bounding box center [1053, 347] width 881 height 784
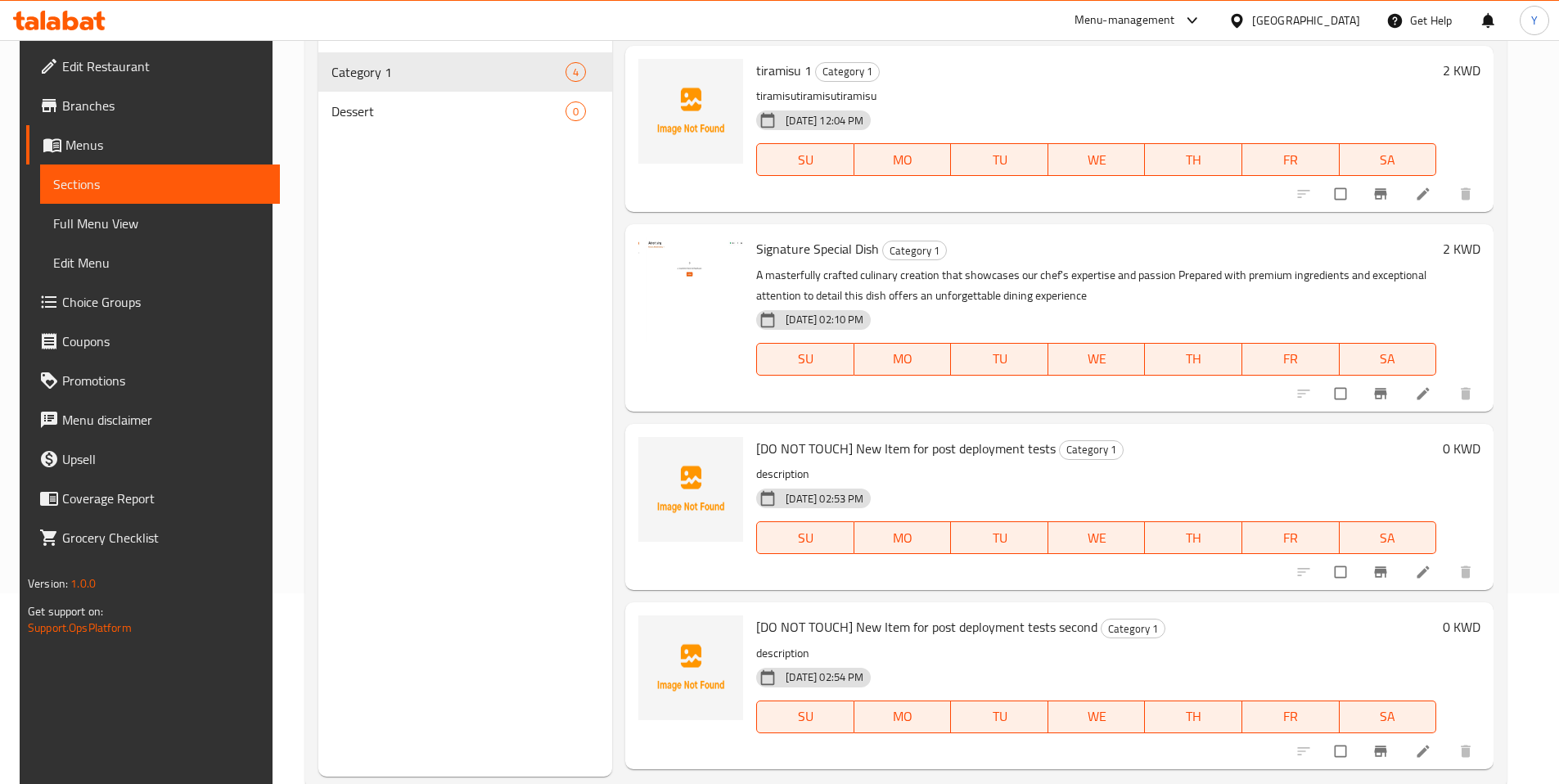
scroll to position [229, 0]
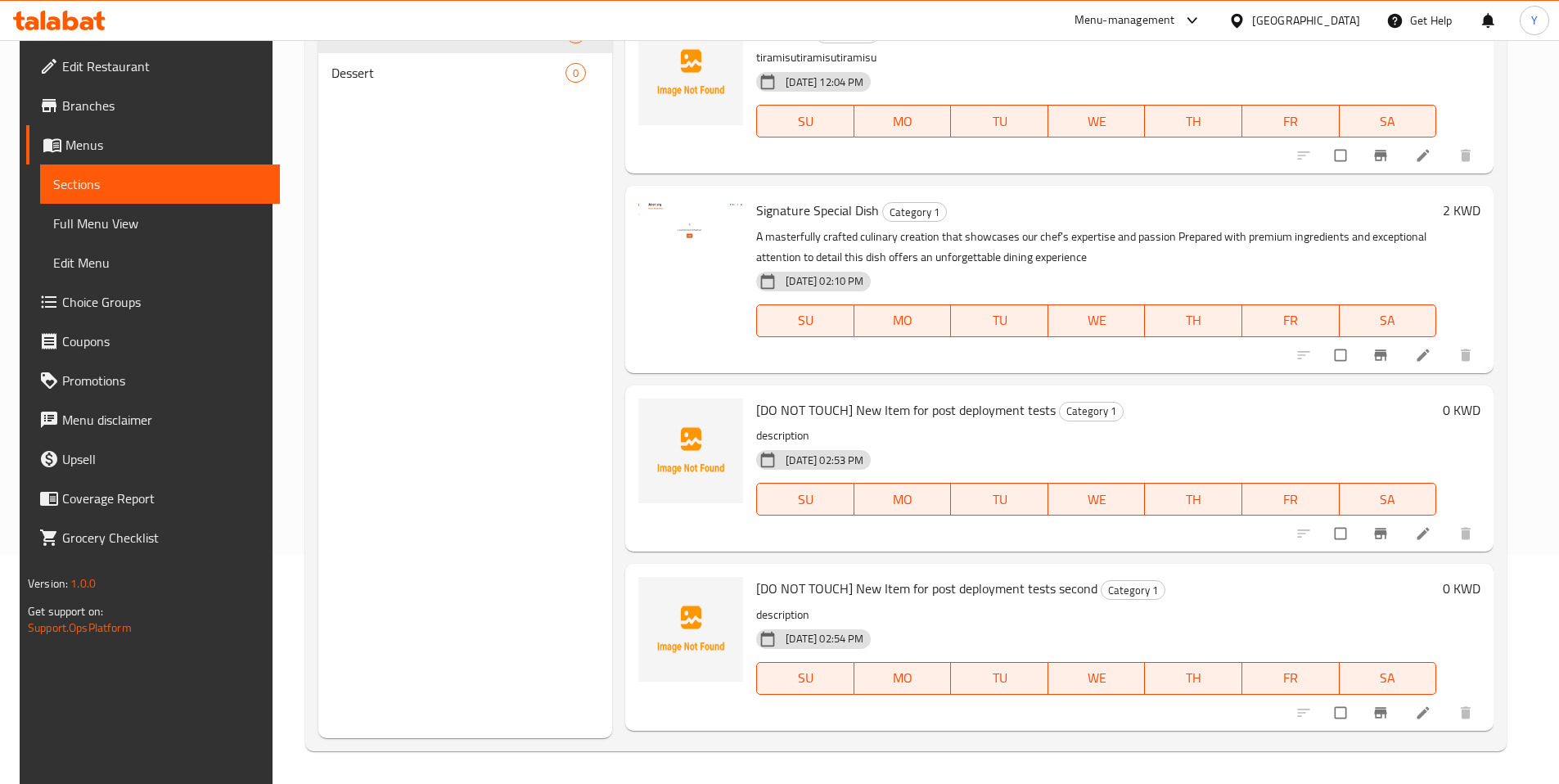
click at [1430, 536] on icon at bounding box center [1423, 533] width 12 height 12
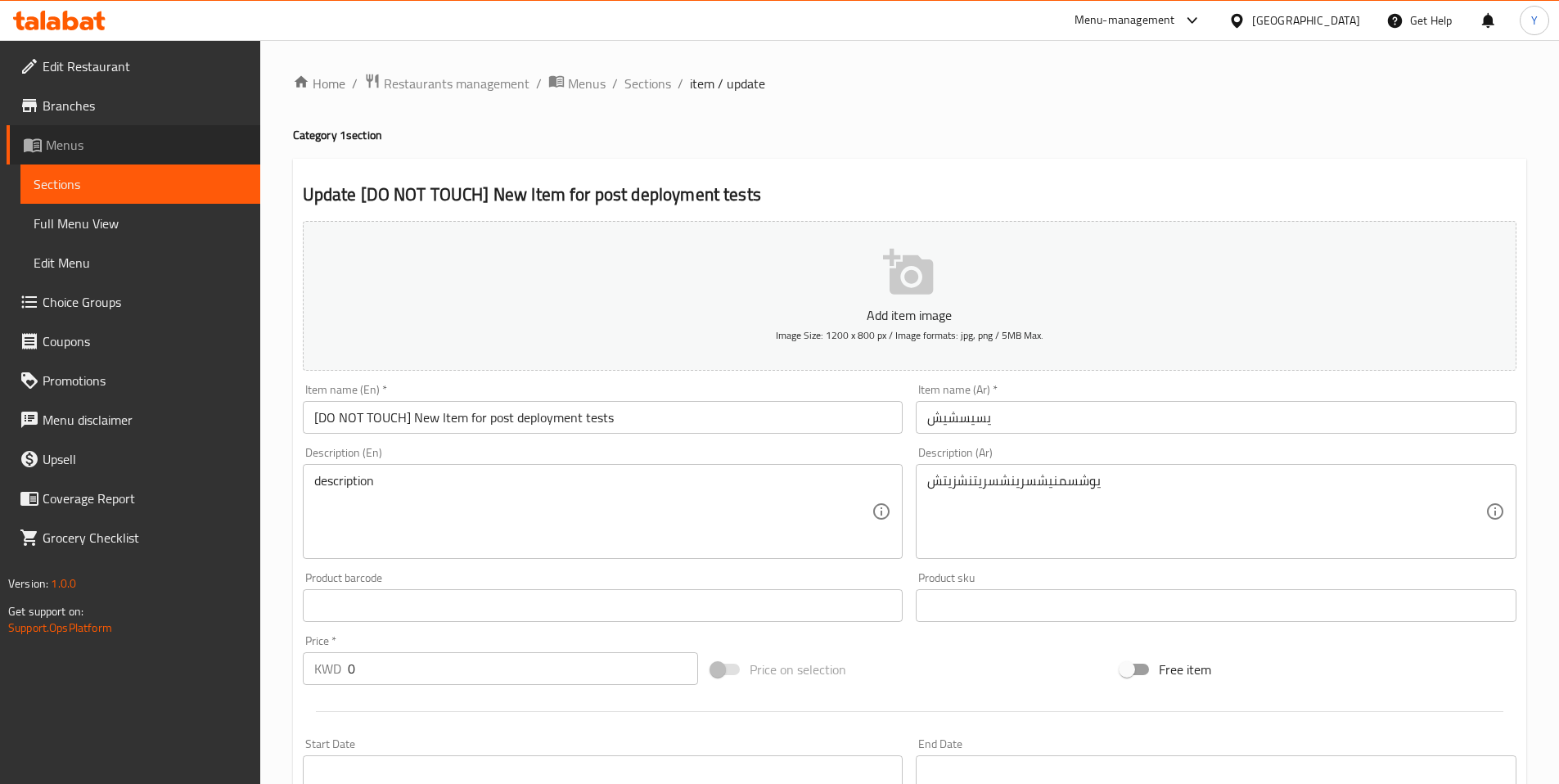
click at [65, 151] on span "Menus" at bounding box center [146, 145] width 201 height 20
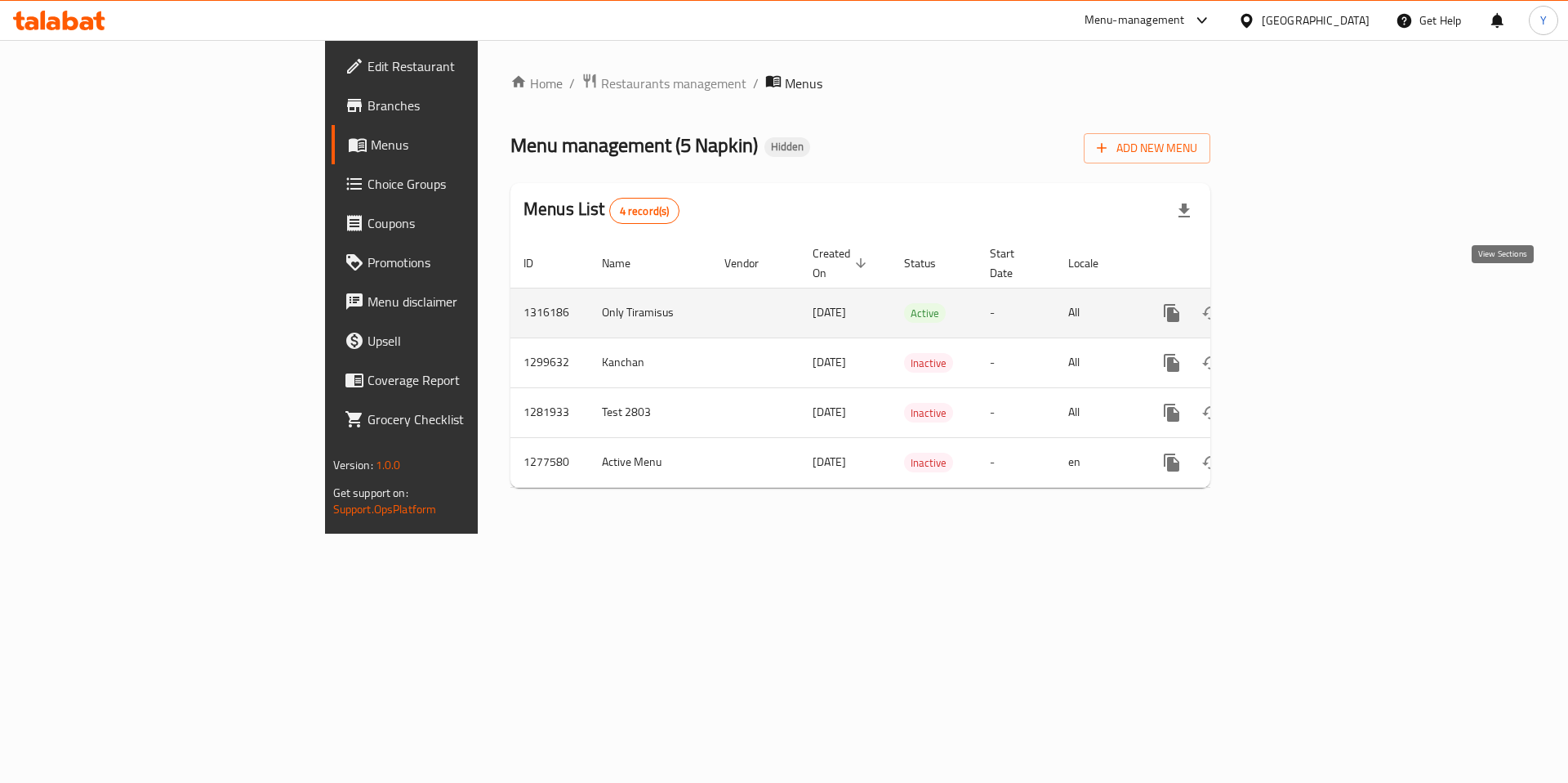
click at [1300, 303] on icon "enhanced table" at bounding box center [1290, 313] width 20 height 20
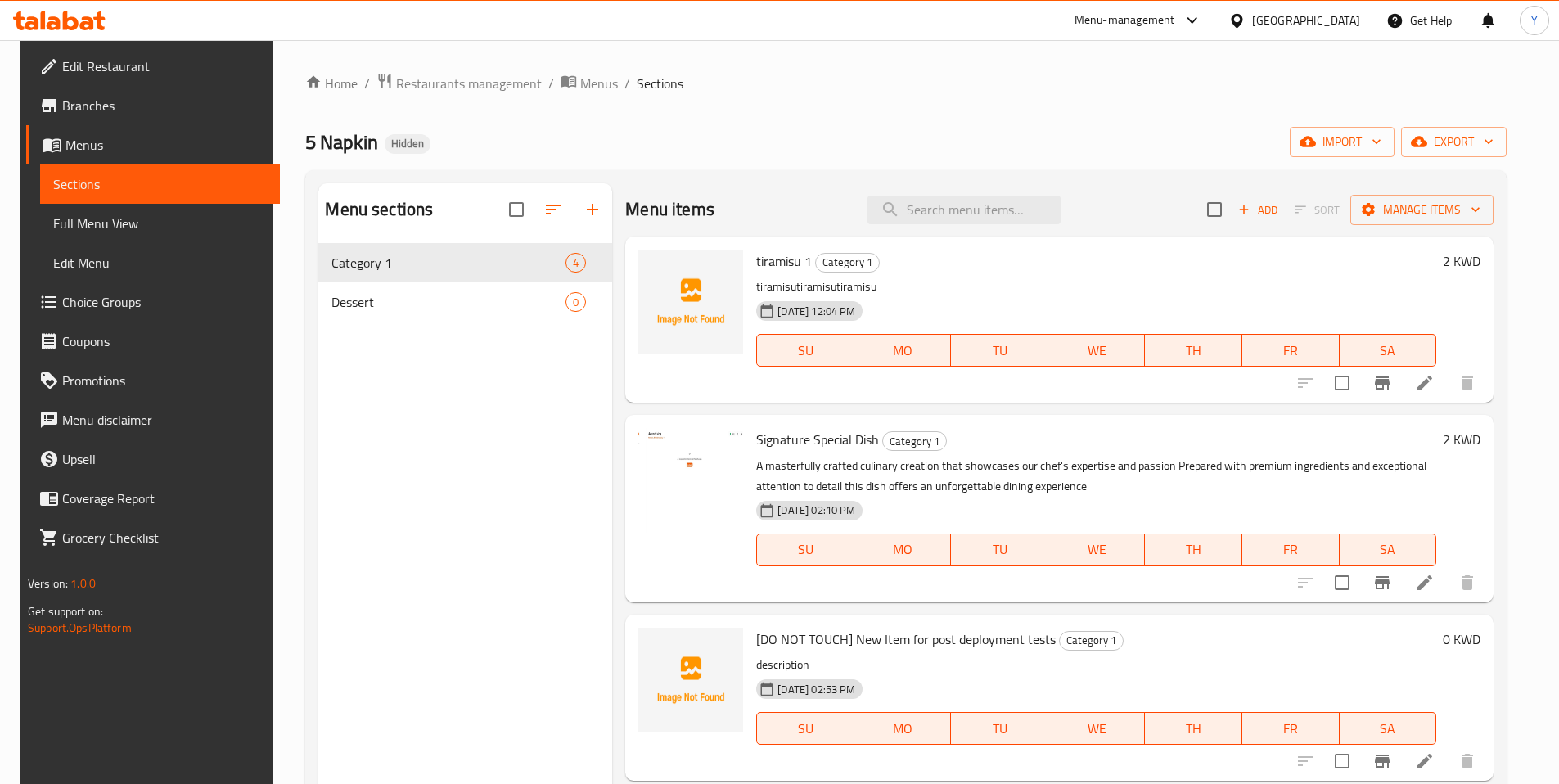
scroll to position [229, 0]
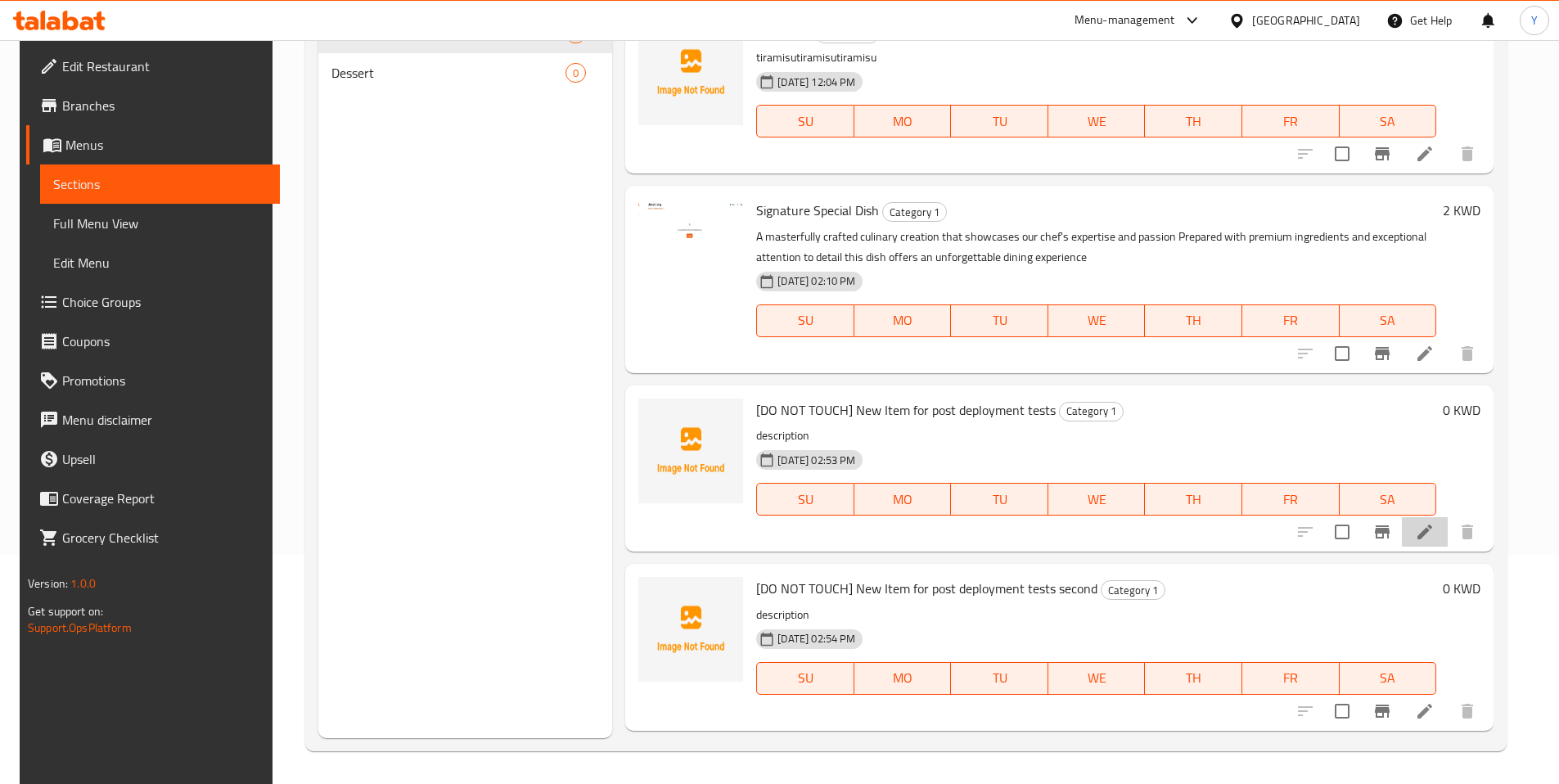
click at [1446, 543] on li at bounding box center [1425, 532] width 46 height 30
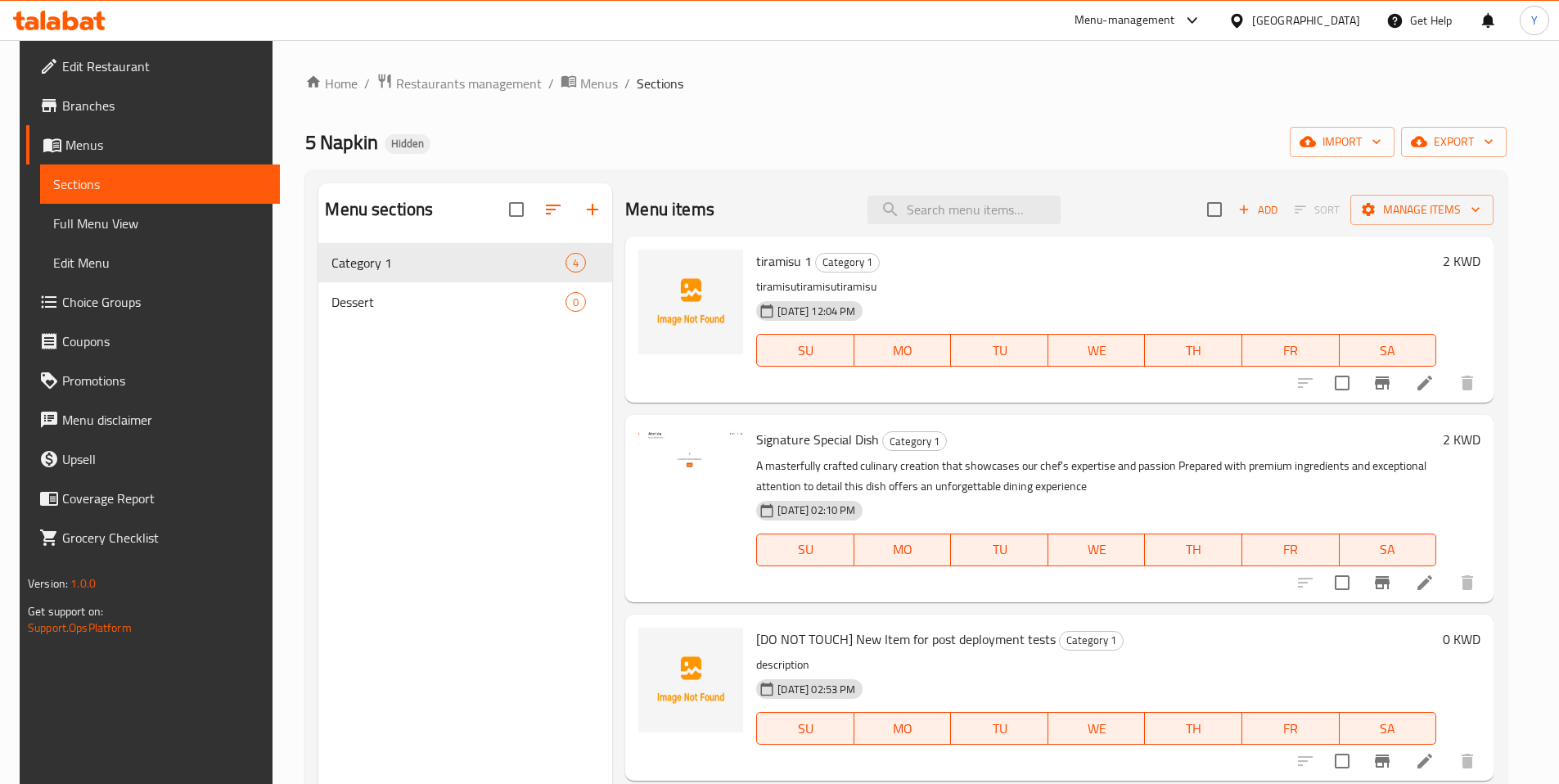
scroll to position [229, 0]
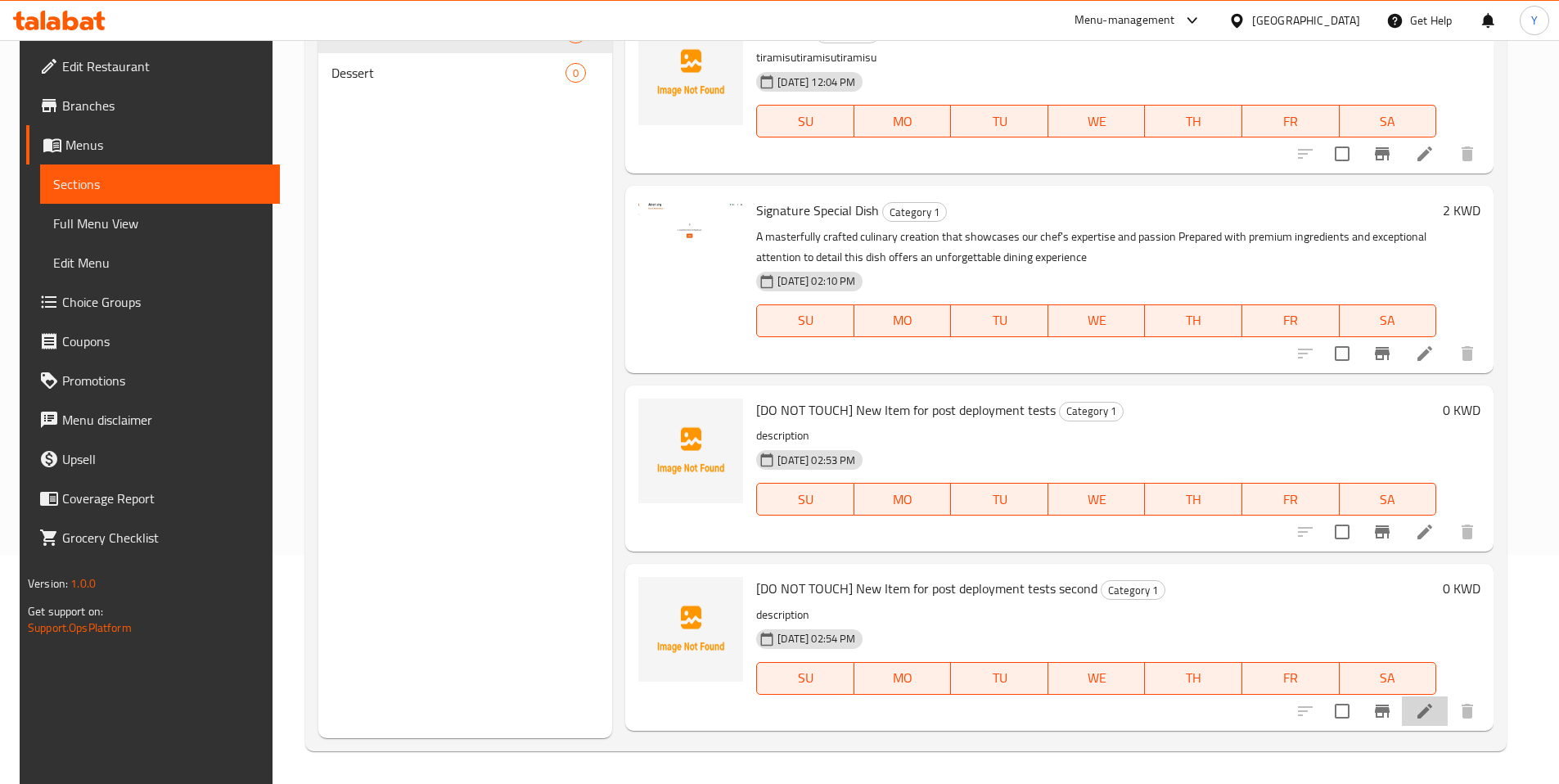
click at [1427, 724] on li at bounding box center [1425, 711] width 46 height 30
